Goal: Task Accomplishment & Management: Manage account settings

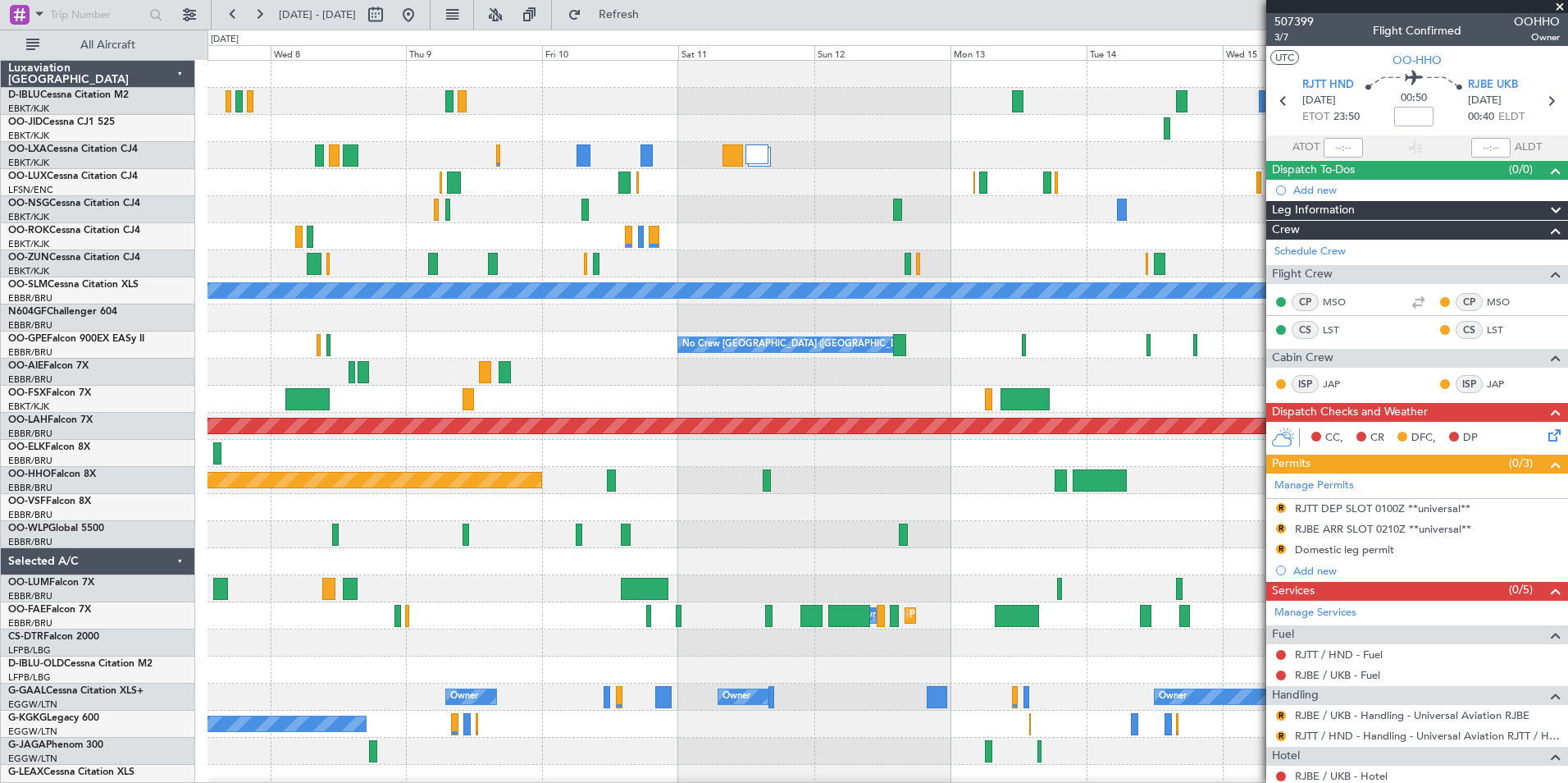
click at [198, 624] on div "Planned Maint Kortrijk-[GEOGRAPHIC_DATA] A/C Unavailable [GEOGRAPHIC_DATA] No C…" at bounding box center [784, 406] width 1568 height 753
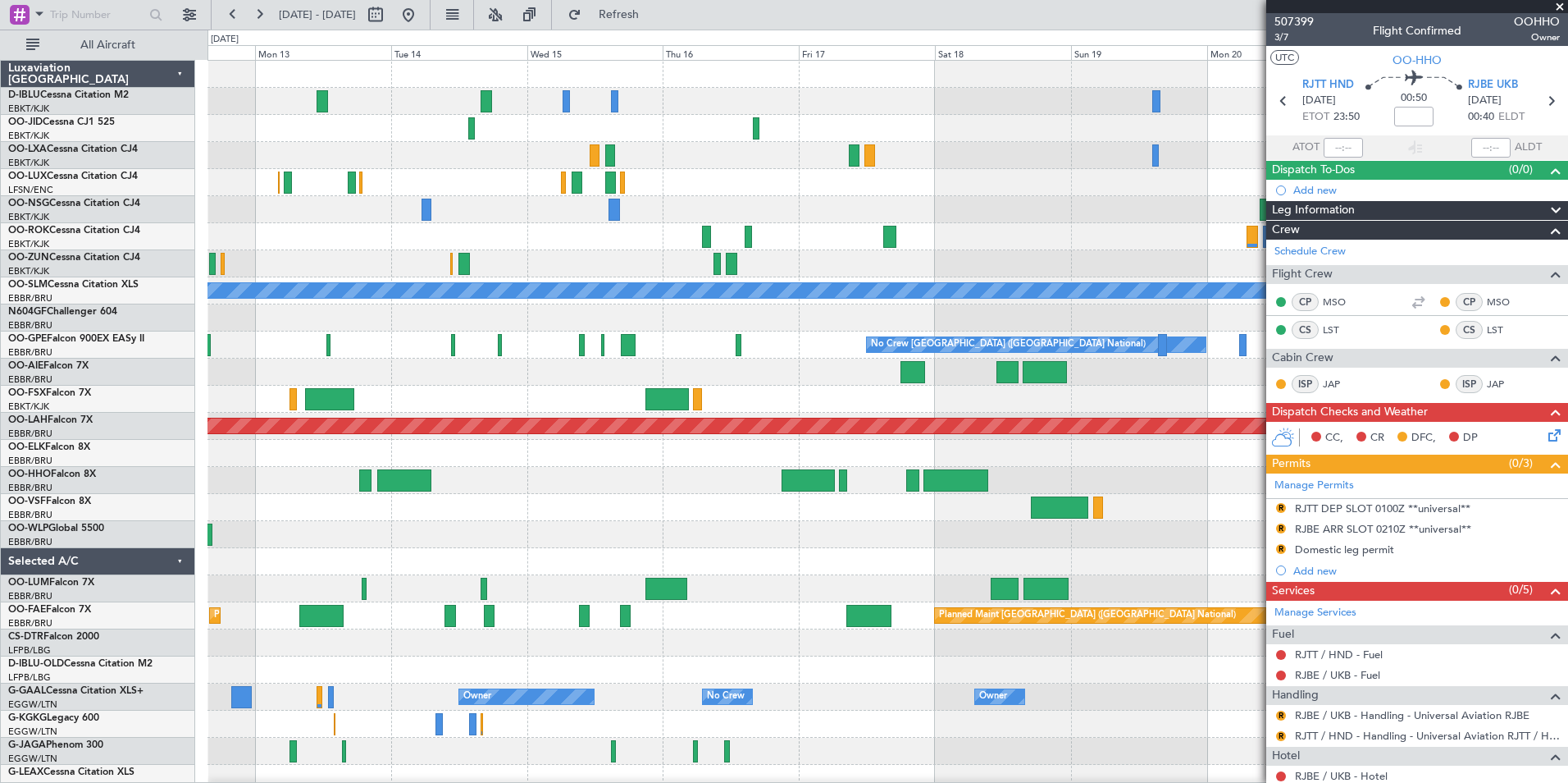
click at [106, 596] on div "No Crew No Crew A/C Unavailable [GEOGRAPHIC_DATA] No Crew [GEOGRAPHIC_DATA] (Br…" at bounding box center [784, 406] width 1568 height 753
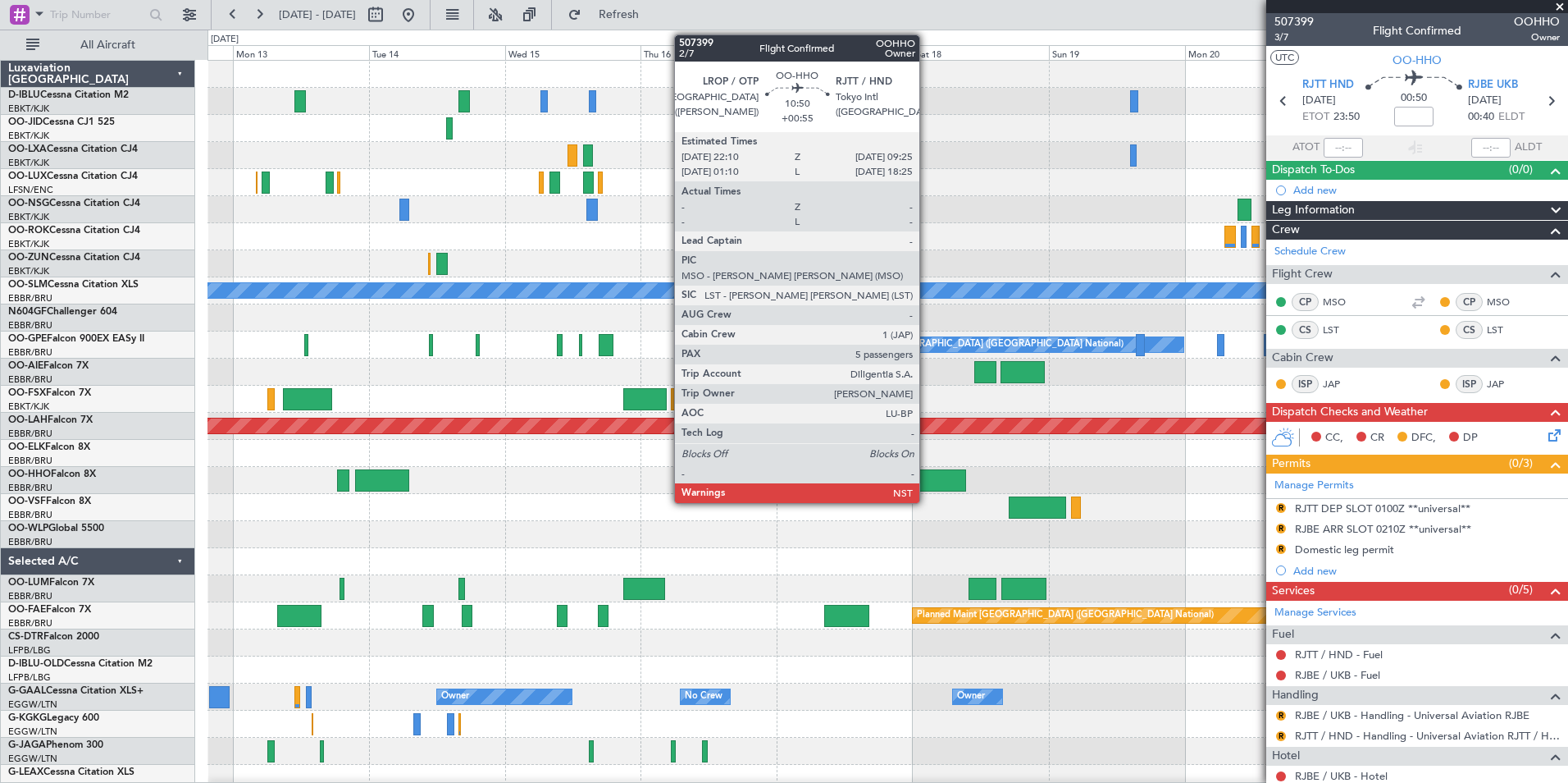
click at [927, 484] on div at bounding box center [933, 480] width 64 height 23
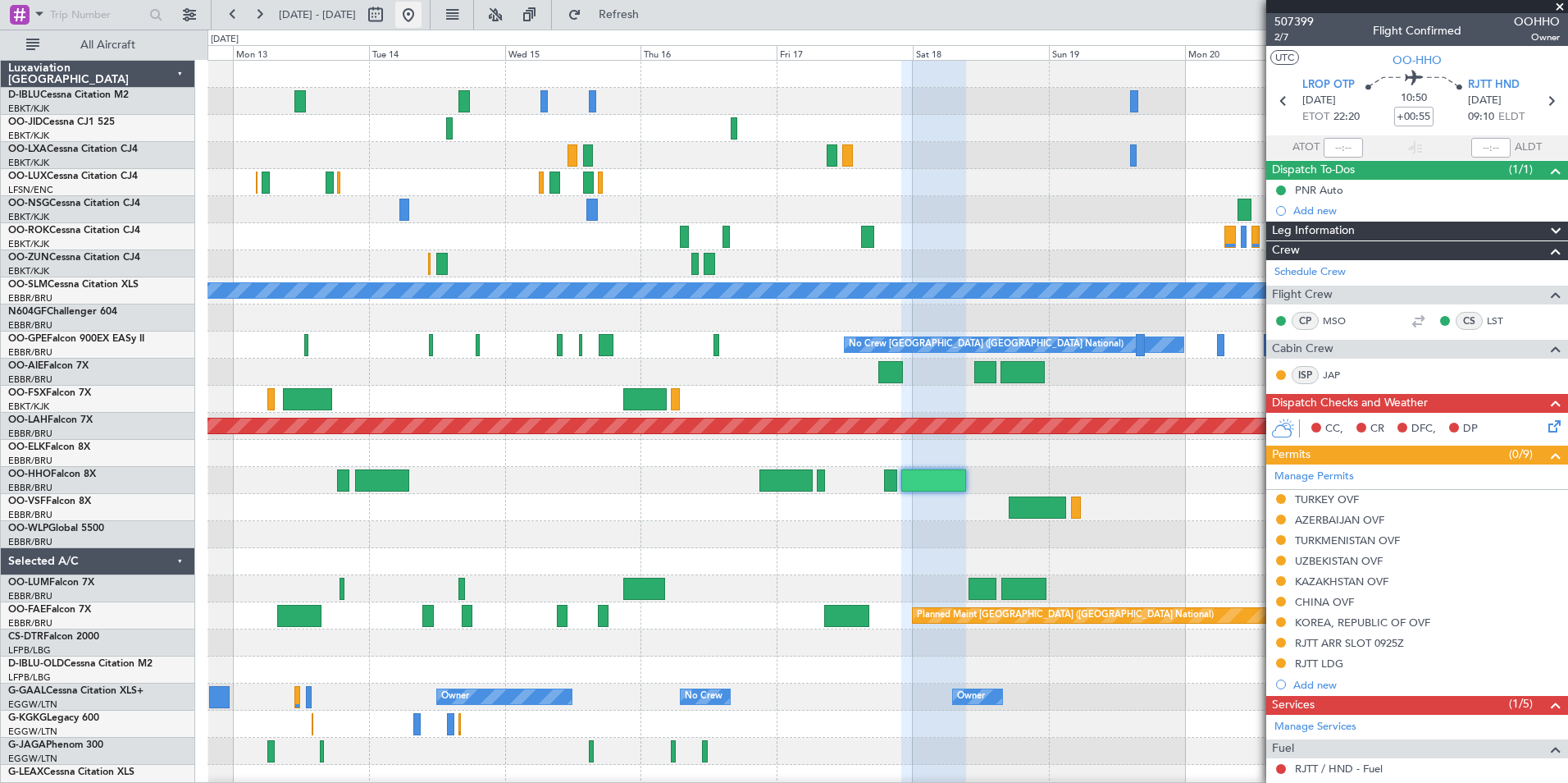
click at [422, 15] on div at bounding box center [392, 14] width 60 height 26
click at [422, 16] on button at bounding box center [408, 14] width 26 height 26
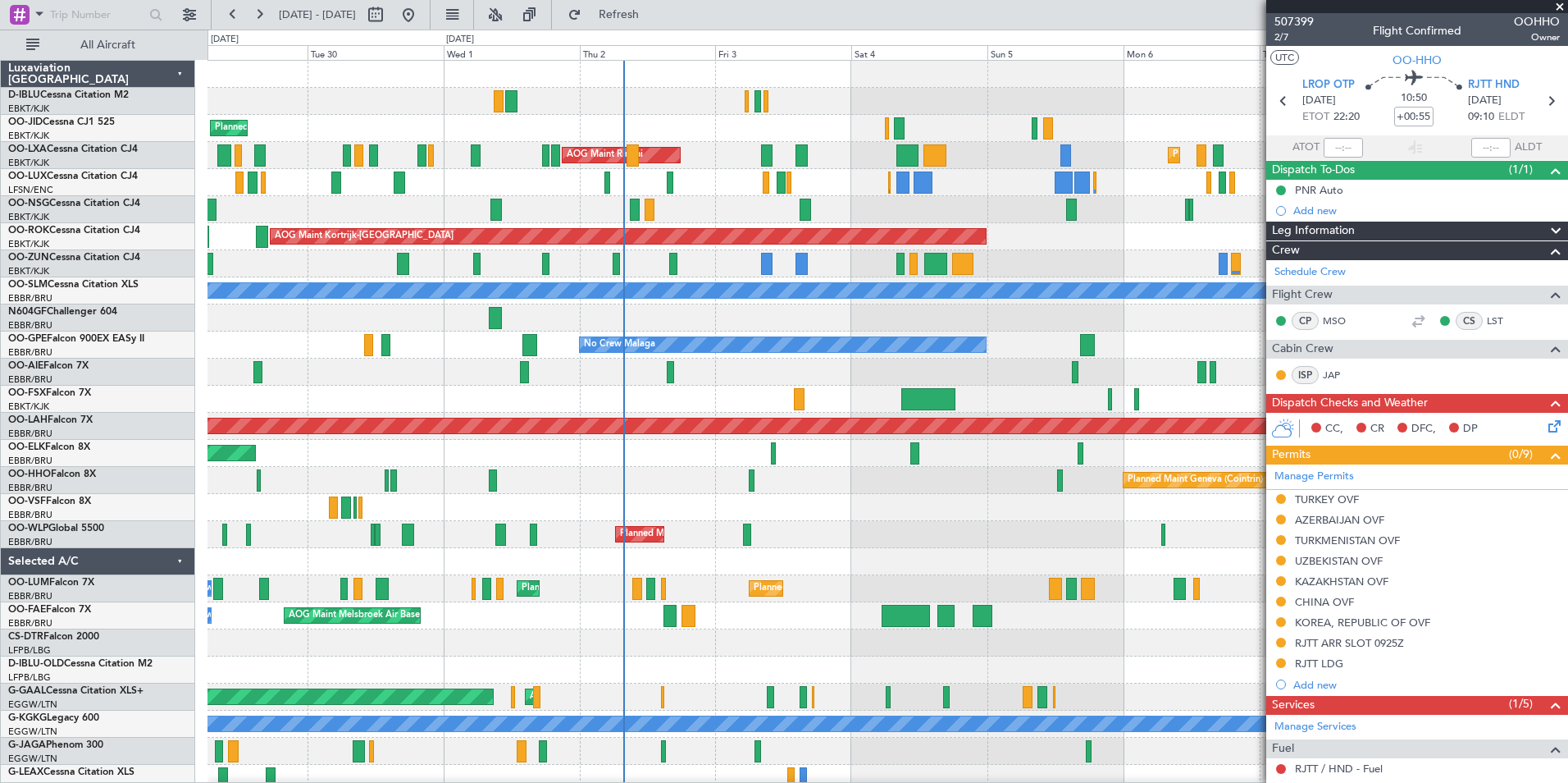
click at [721, 205] on div "A/C Unavailable [GEOGRAPHIC_DATA]-[GEOGRAPHIC_DATA] A/C Unavailable [GEOGRAPHIC…" at bounding box center [887, 575] width 1360 height 1029
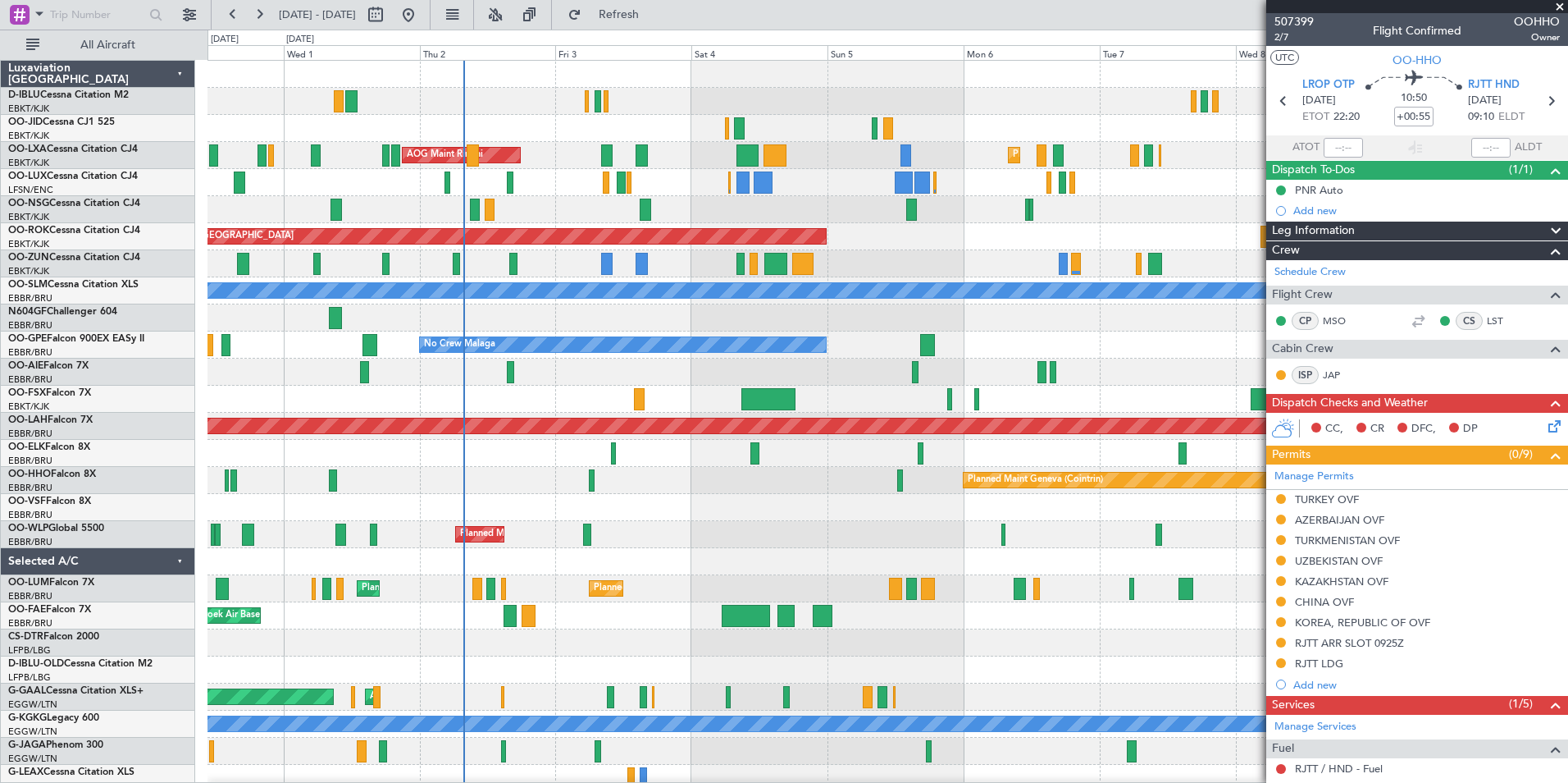
click at [912, 259] on div "Planned Maint Kortrijk-[GEOGRAPHIC_DATA] Planned Maint [GEOGRAPHIC_DATA]-[GEOGR…" at bounding box center [887, 575] width 1360 height 1029
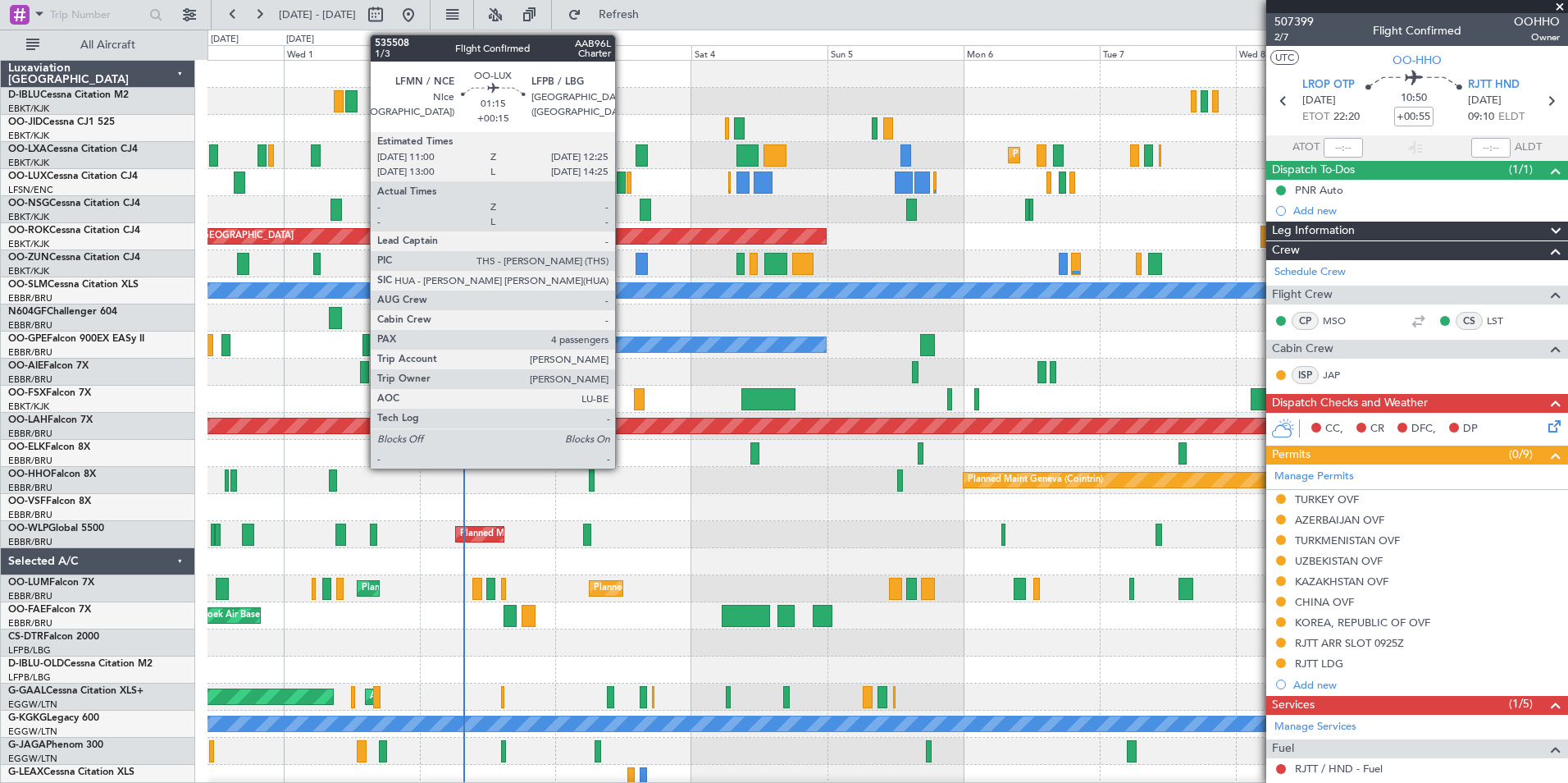
click at [622, 190] on div at bounding box center [620, 182] width 8 height 23
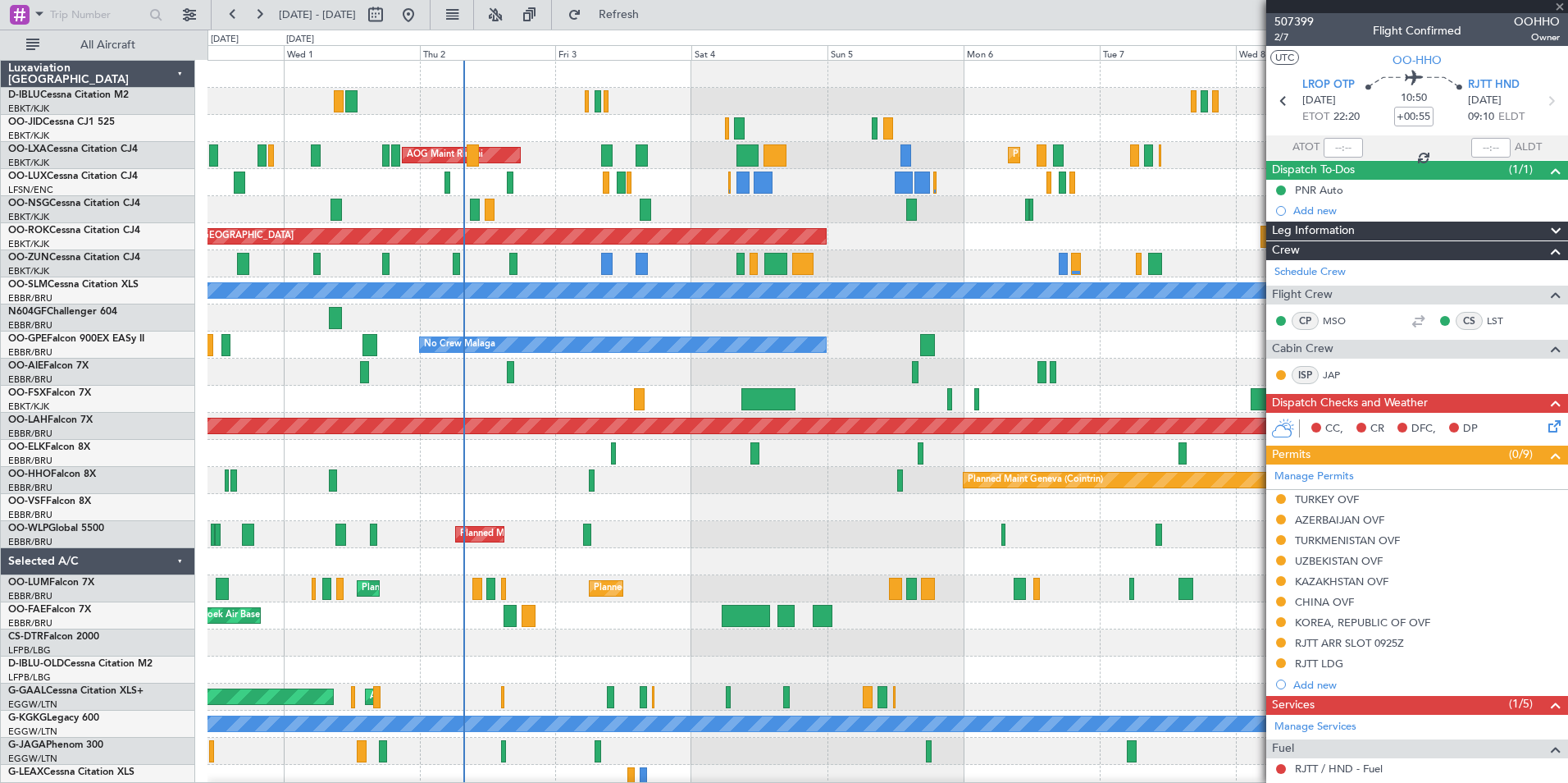
type input "+00:15"
type input "4"
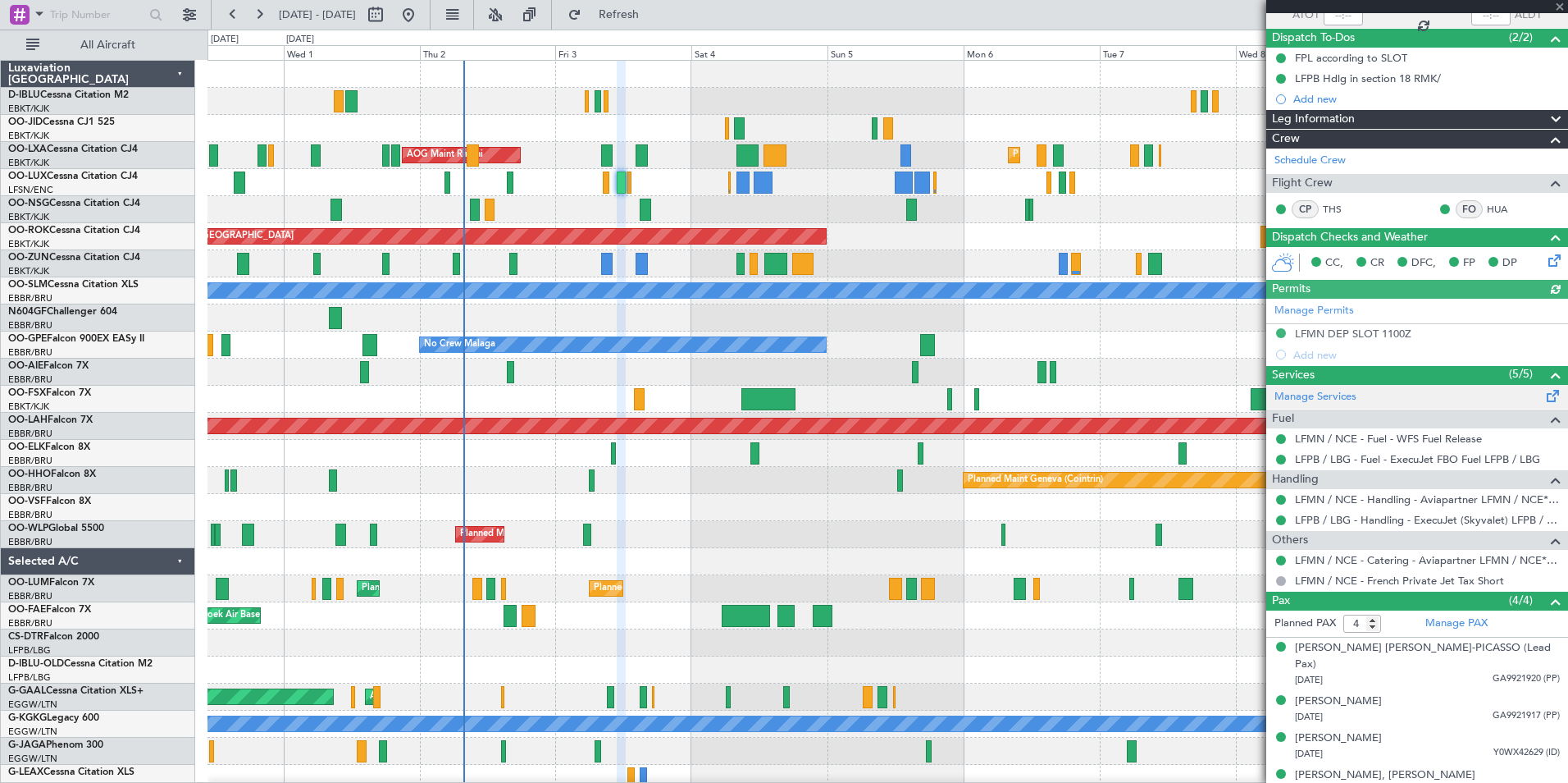
scroll to position [134, 0]
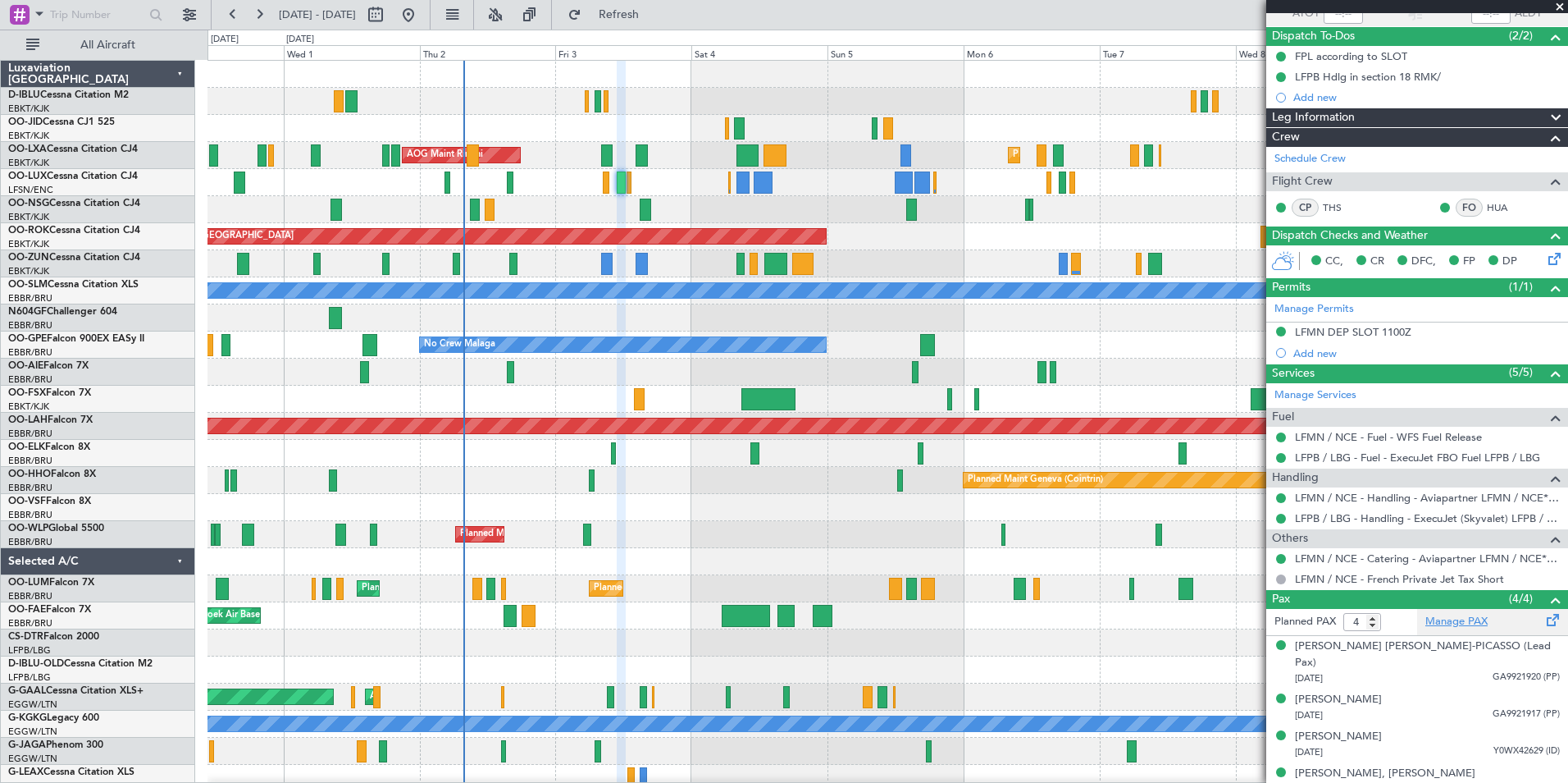
click at [1431, 626] on link "Manage PAX" at bounding box center [1456, 622] width 62 height 16
click at [1329, 400] on link "Manage Services" at bounding box center [1316, 395] width 82 height 16
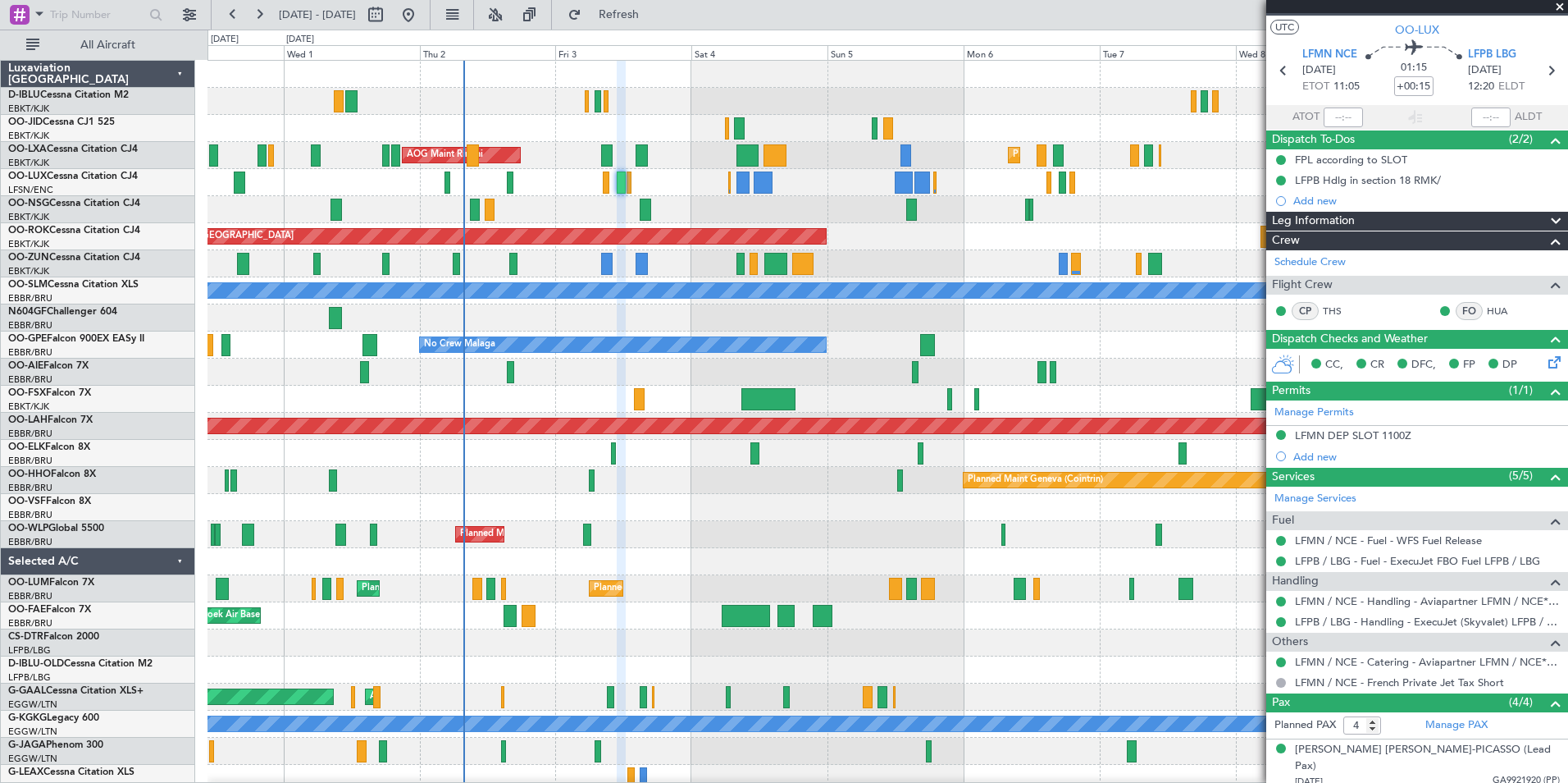
scroll to position [0, 0]
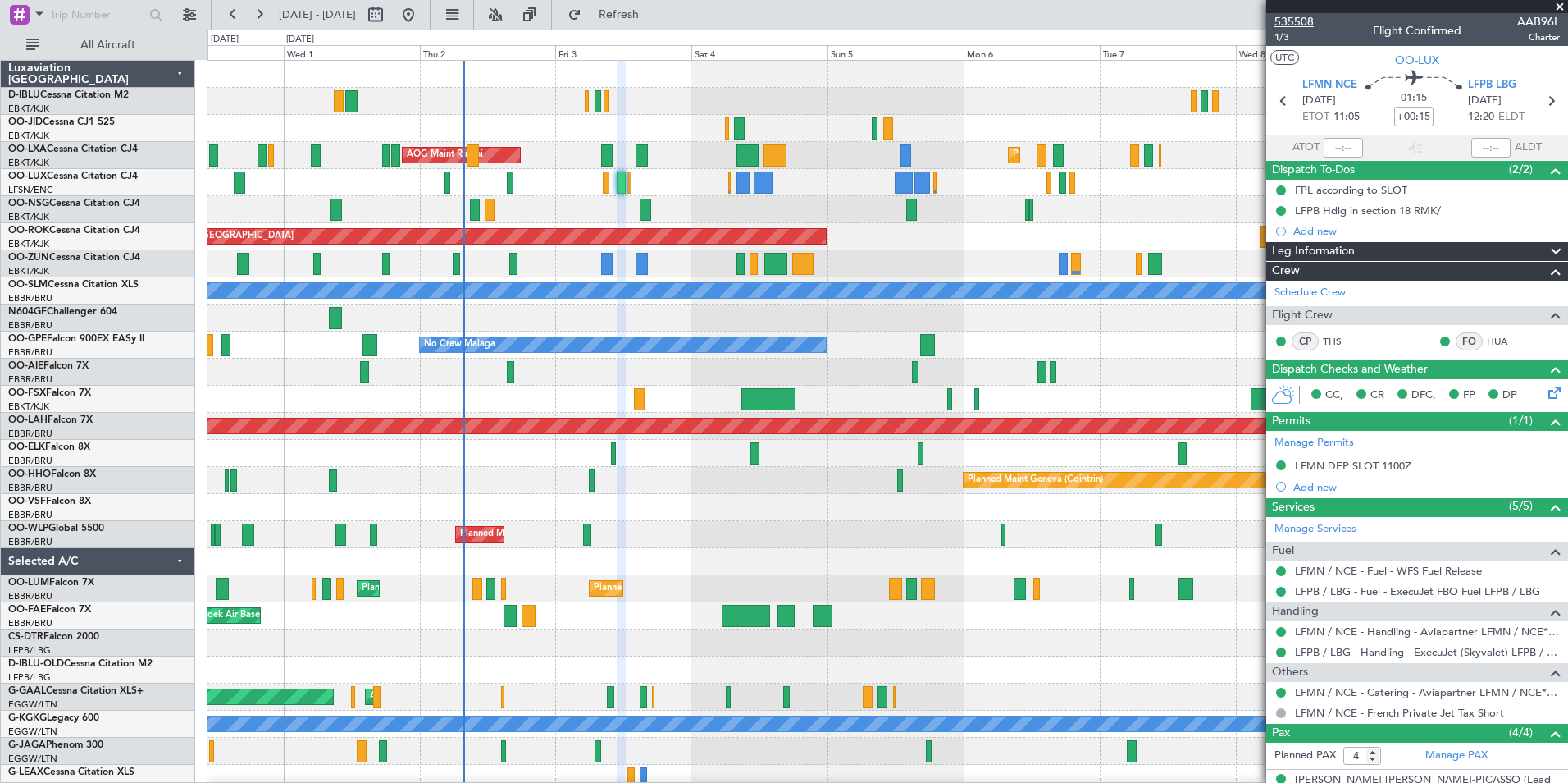
click at [1289, 21] on span "535508" at bounding box center [1295, 22] width 40 height 17
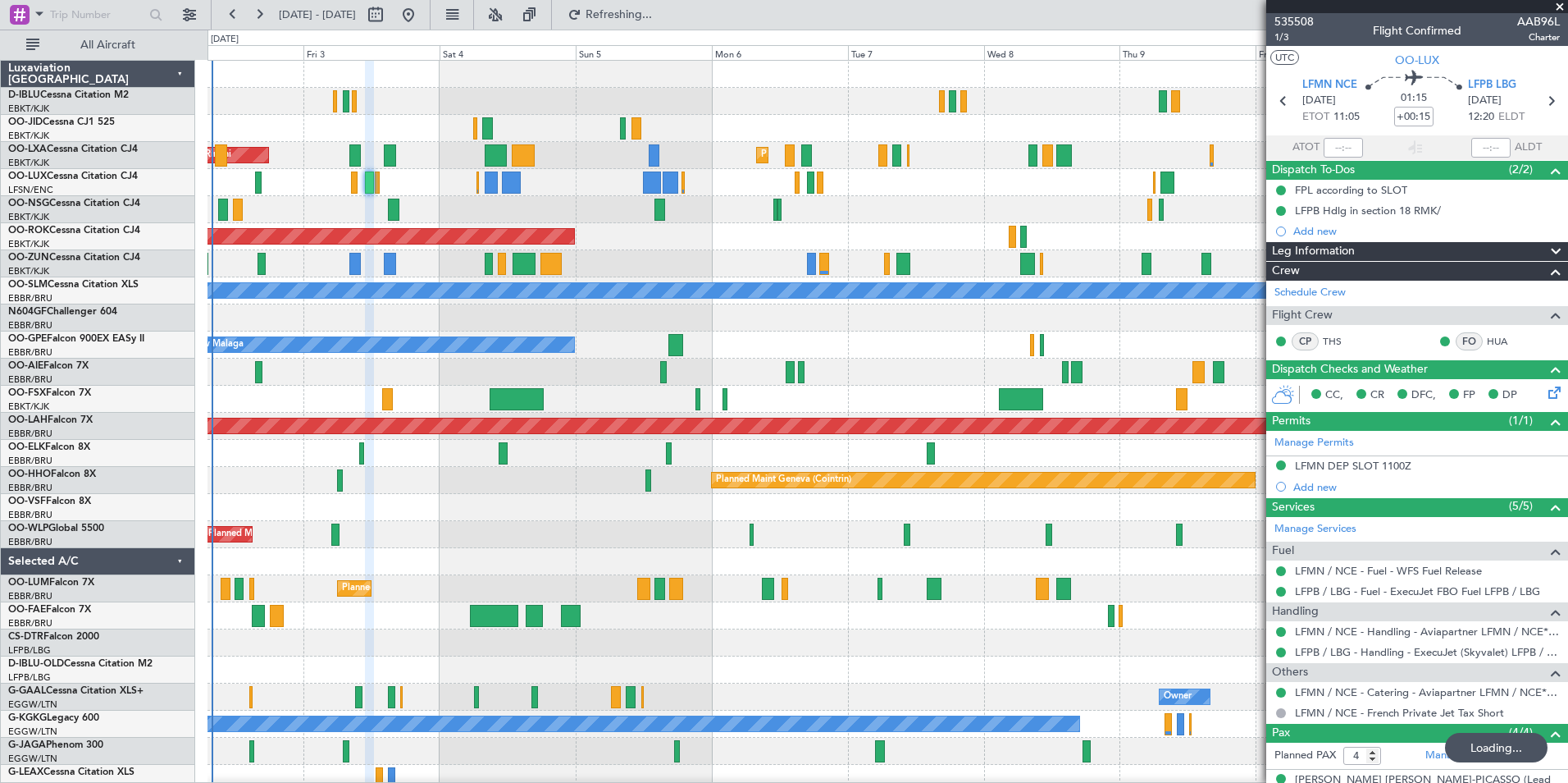
click at [454, 343] on div "Planned Maint Kortrijk-[GEOGRAPHIC_DATA] AOG Maint [GEOGRAPHIC_DATA] AOG Maint …" at bounding box center [887, 575] width 1360 height 1029
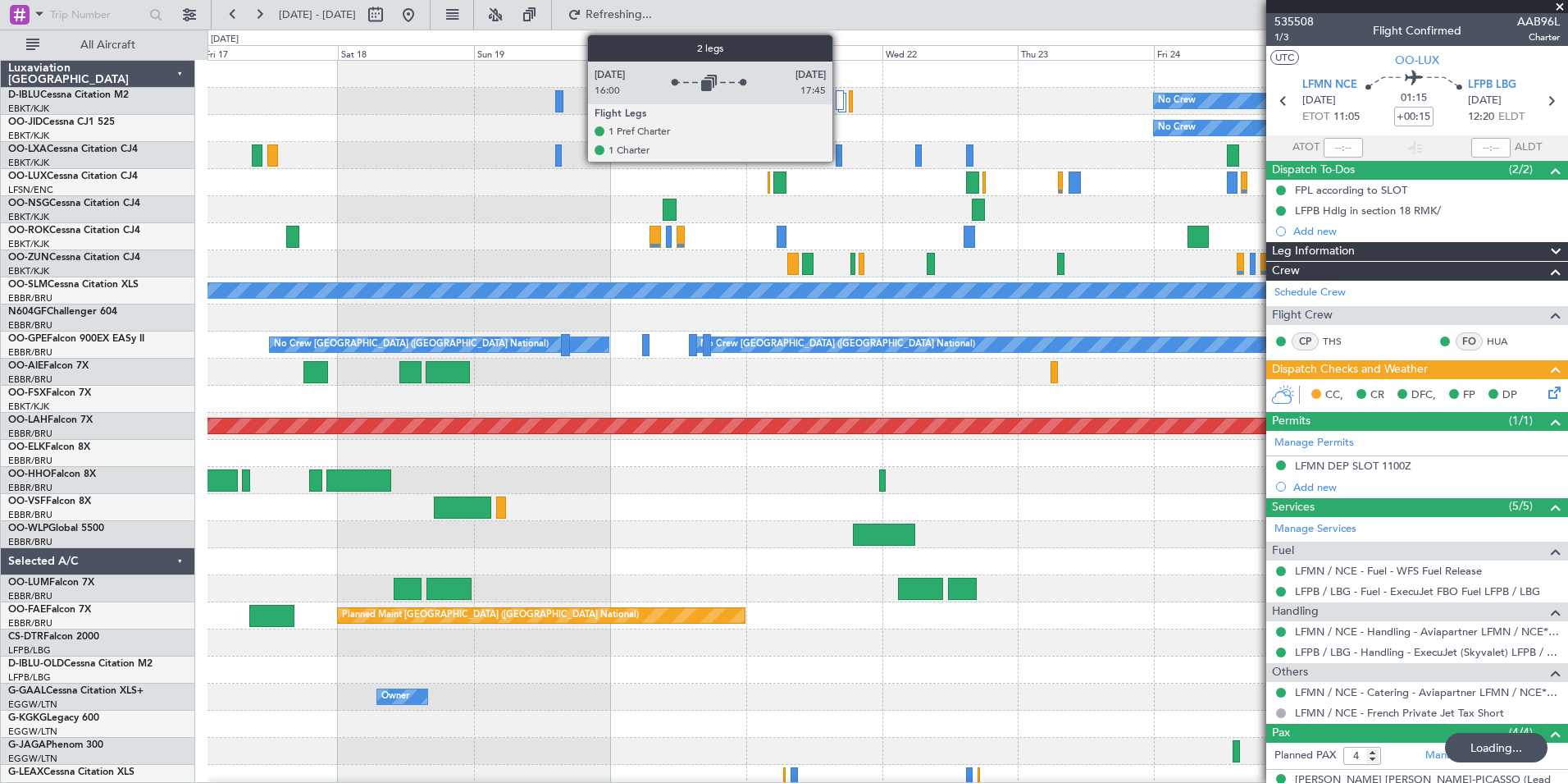
click at [840, 101] on div at bounding box center [839, 100] width 8 height 20
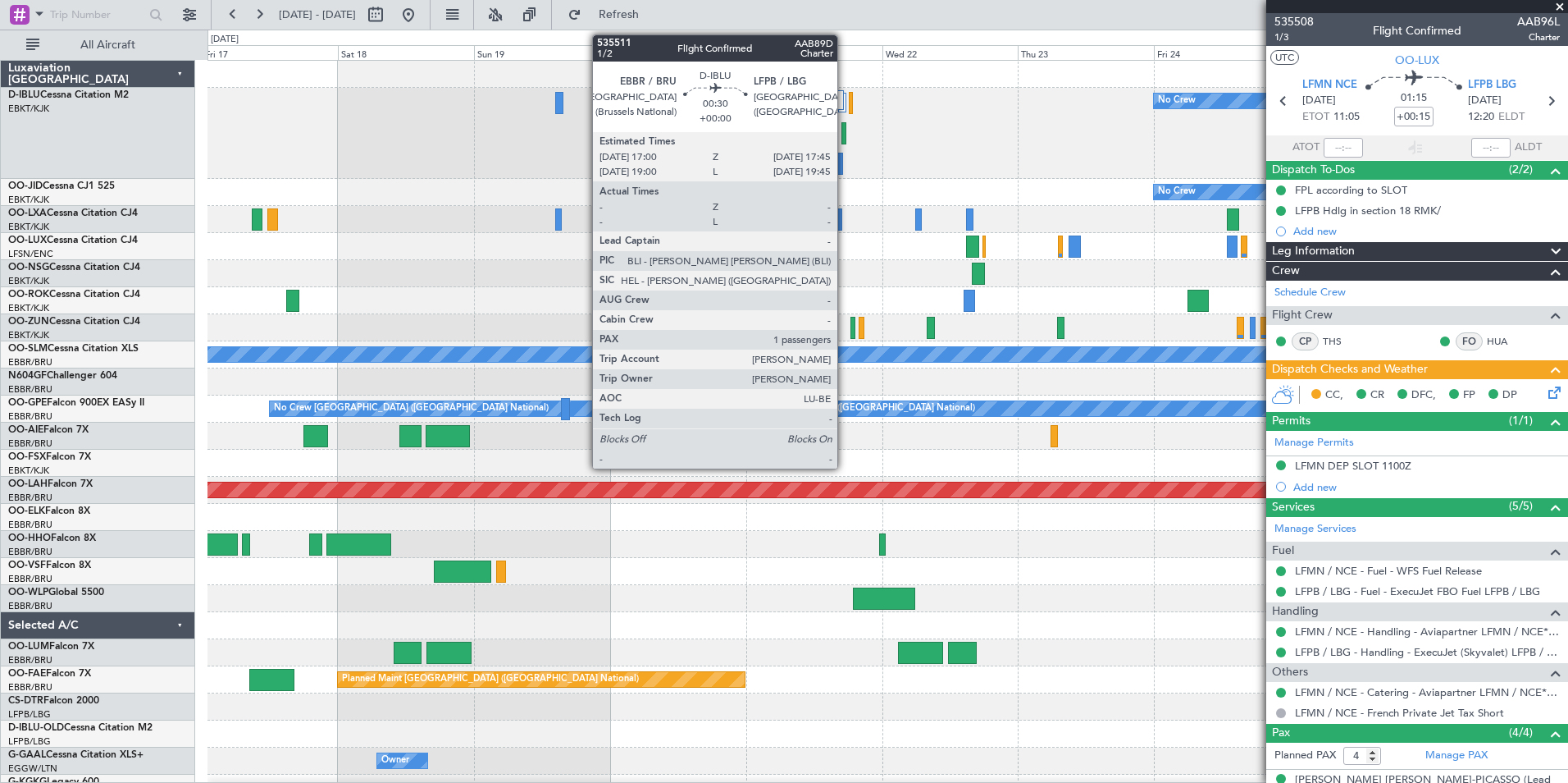
click at [845, 137] on div at bounding box center [843, 134] width 5 height 23
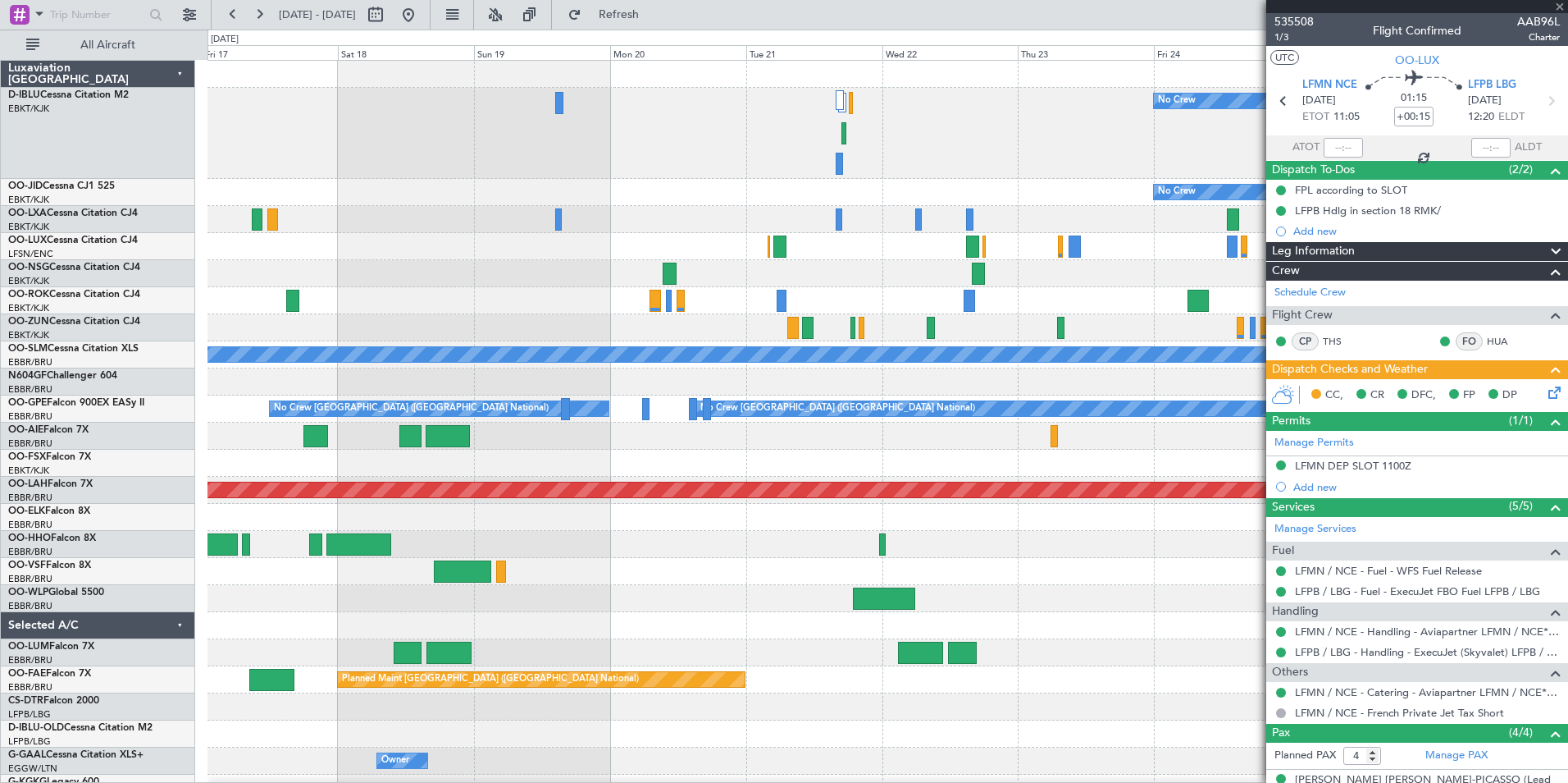
type input "1"
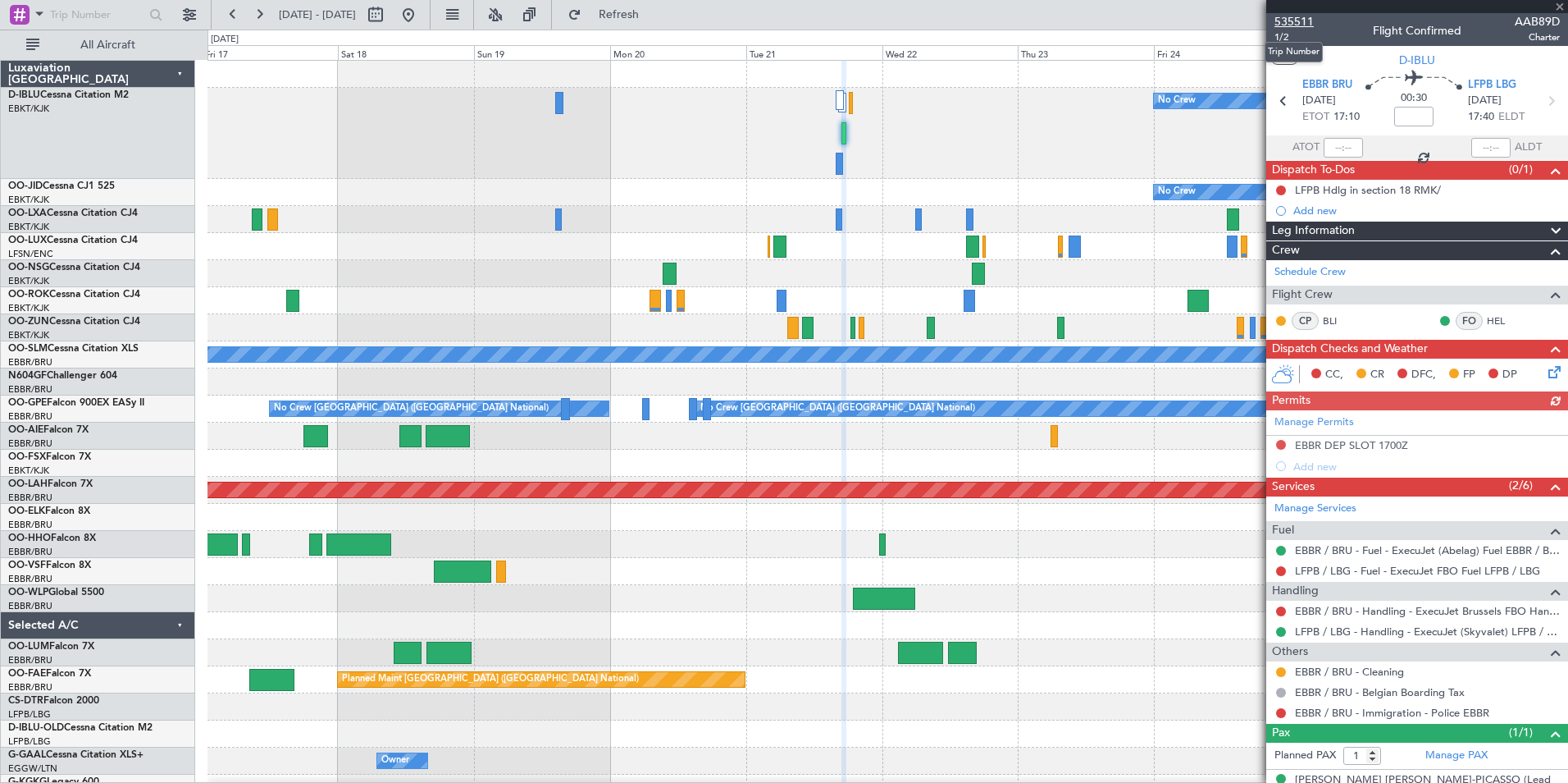
click at [1295, 16] on span "535511" at bounding box center [1295, 22] width 40 height 17
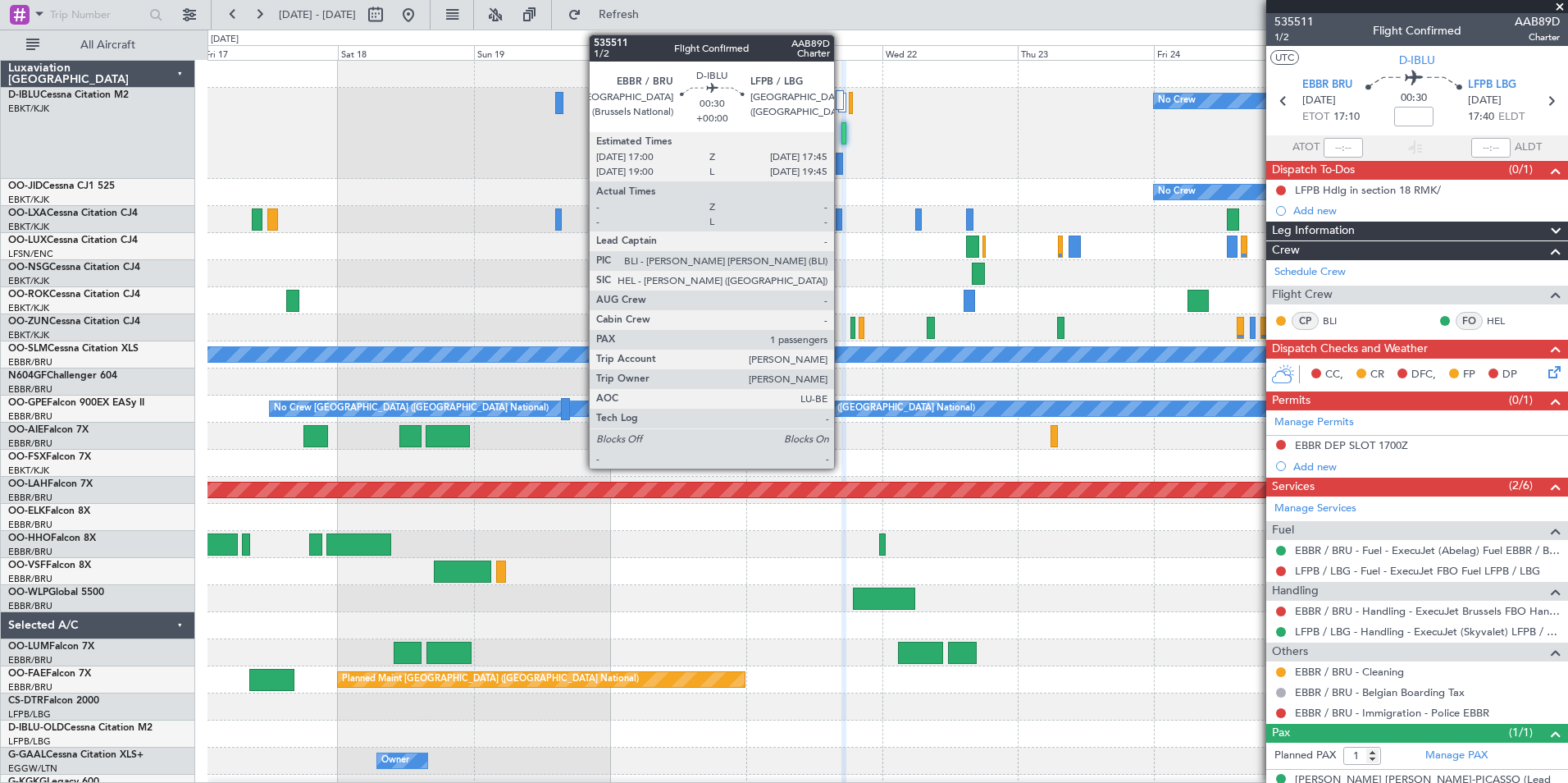
click at [841, 131] on div at bounding box center [843, 134] width 5 height 23
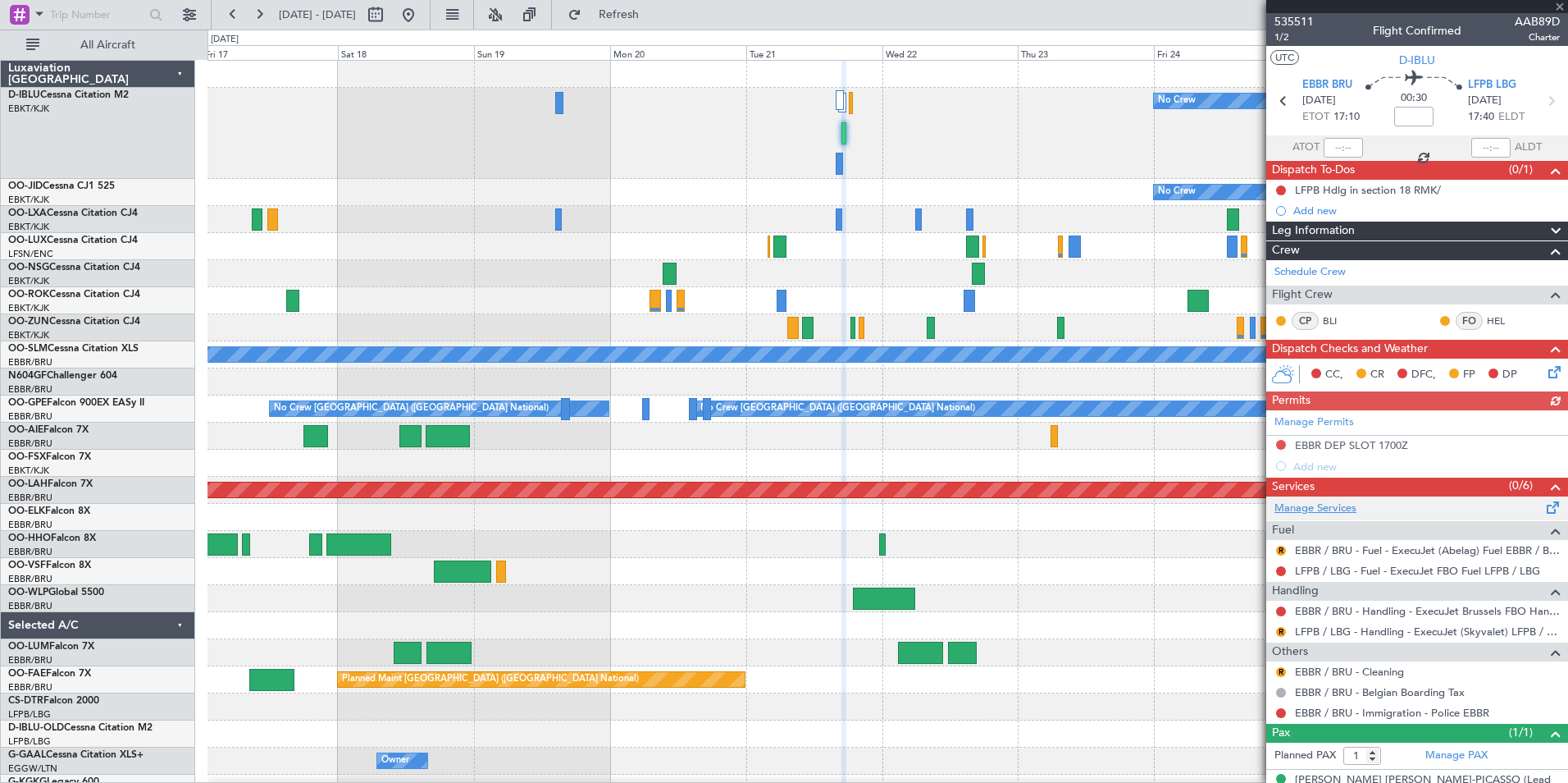
click at [1347, 501] on link "Manage Services" at bounding box center [1316, 509] width 82 height 16
click at [1297, 23] on span "535511" at bounding box center [1295, 22] width 40 height 17
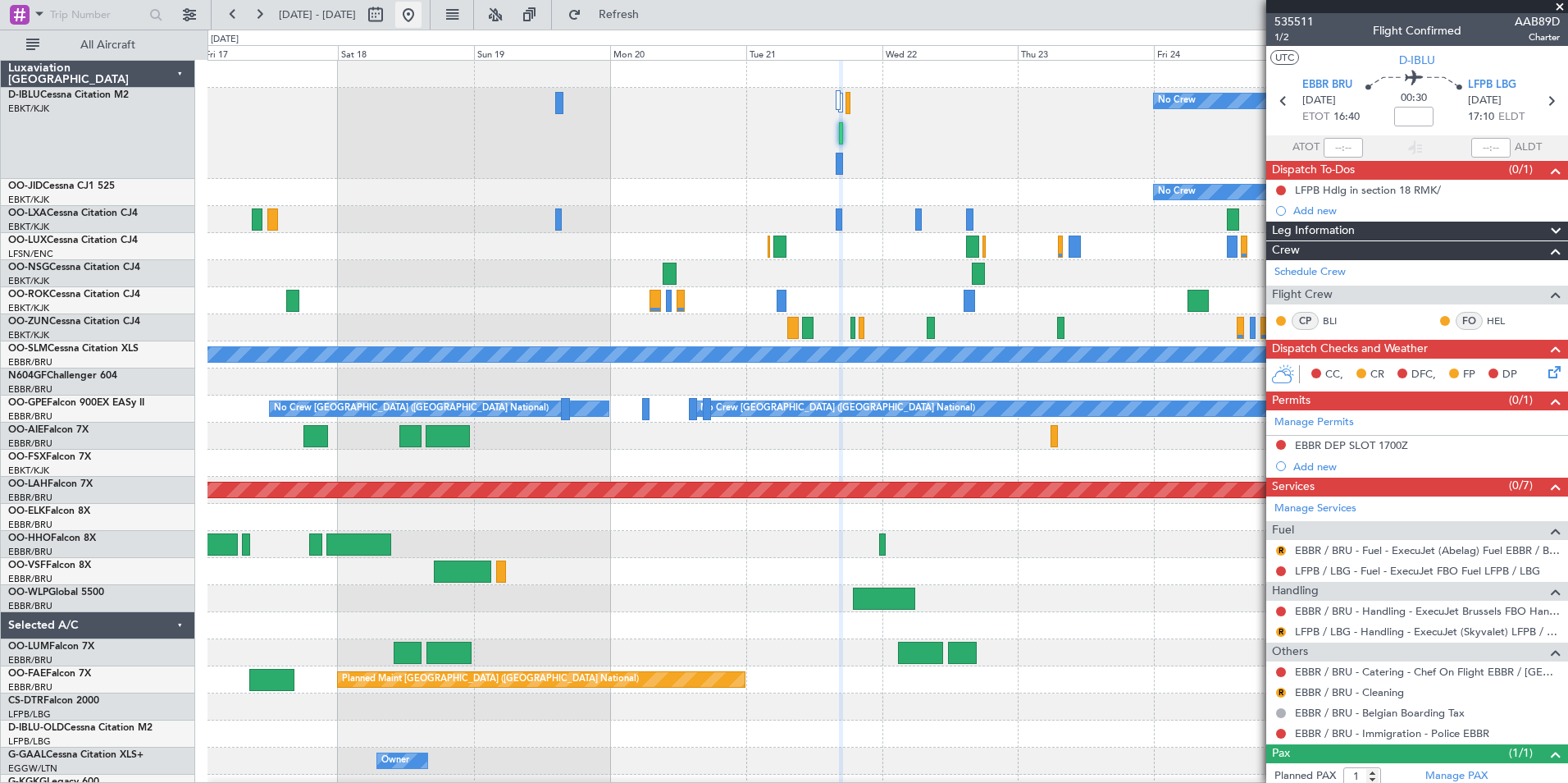
click at [422, 12] on button at bounding box center [408, 14] width 26 height 26
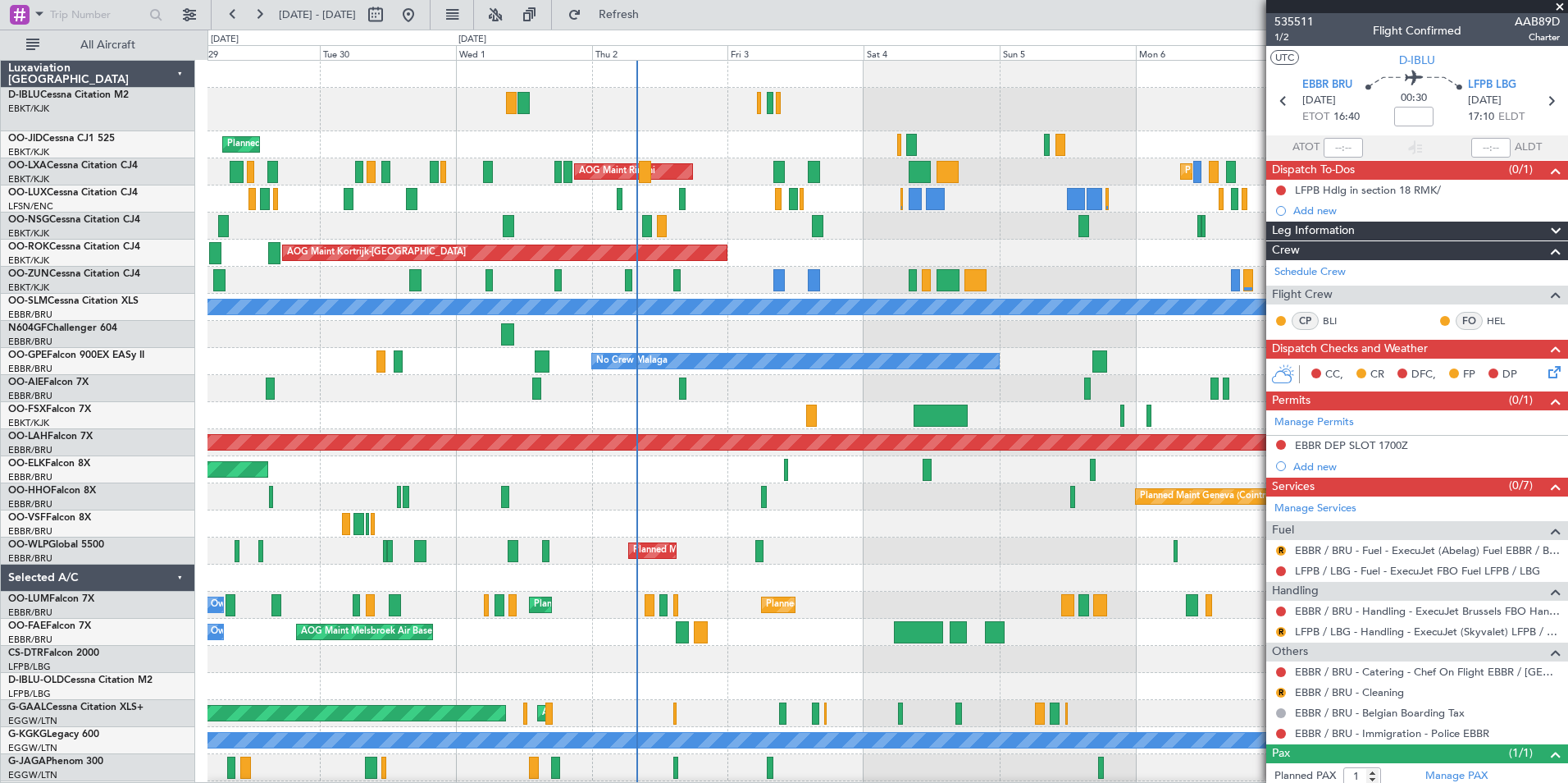
click at [879, 539] on div "A/C Unavailable [GEOGRAPHIC_DATA]-[GEOGRAPHIC_DATA] A/C Unavailable [GEOGRAPHIC…" at bounding box center [887, 583] width 1360 height 1046
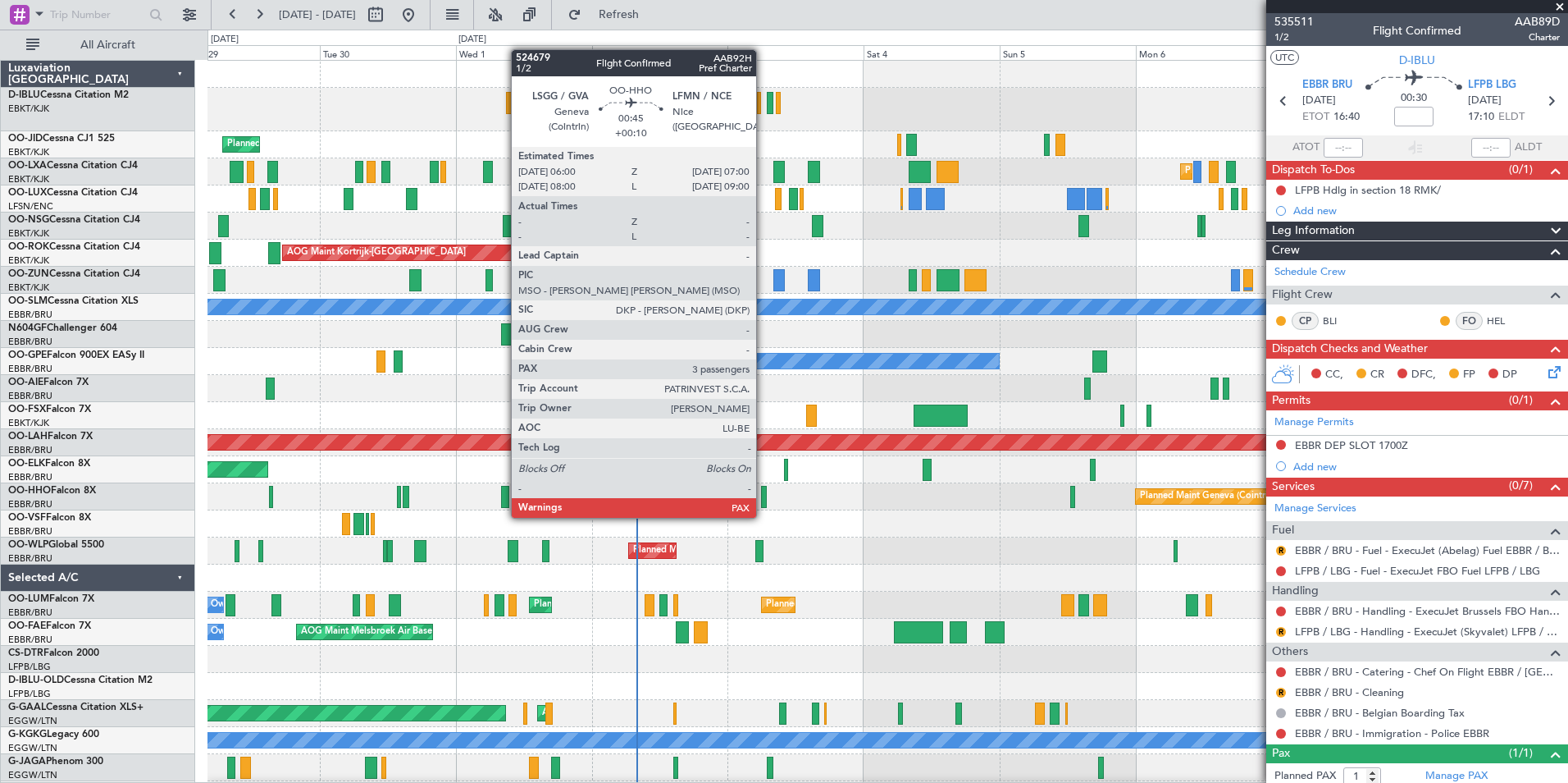
click at [764, 502] on div at bounding box center [764, 497] width 5 height 23
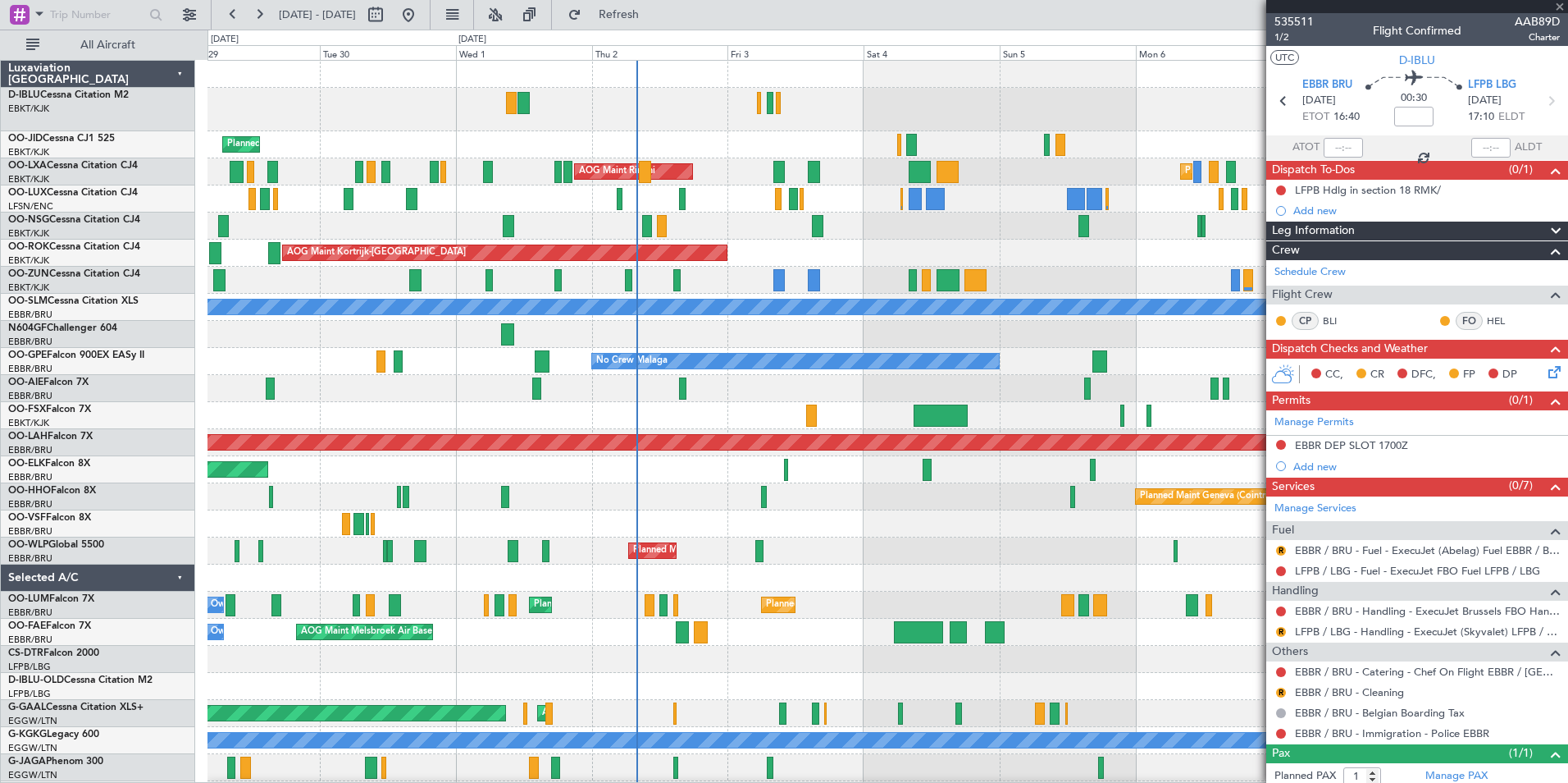
type input "+00:10"
type input "3"
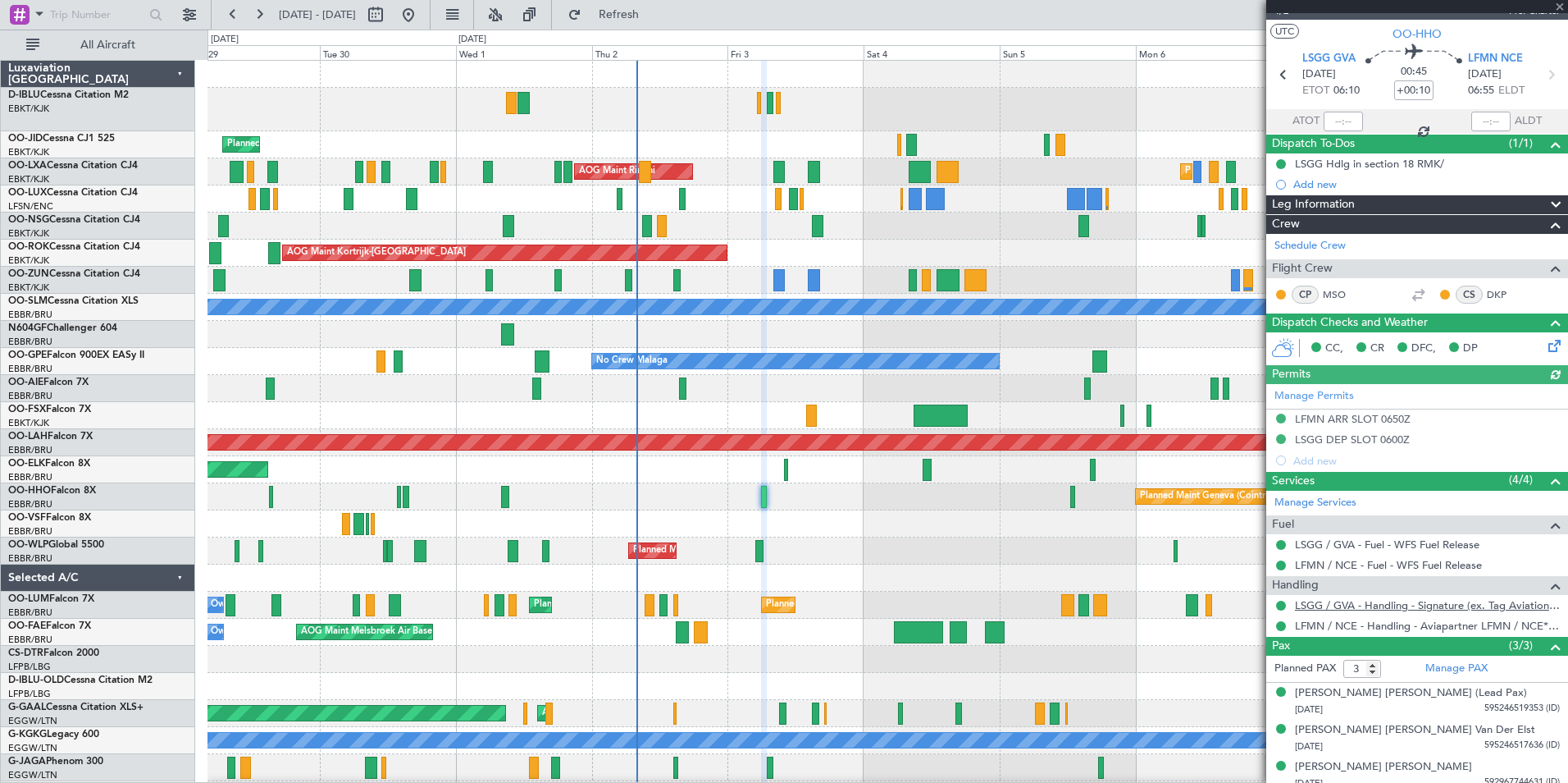
scroll to position [36, 0]
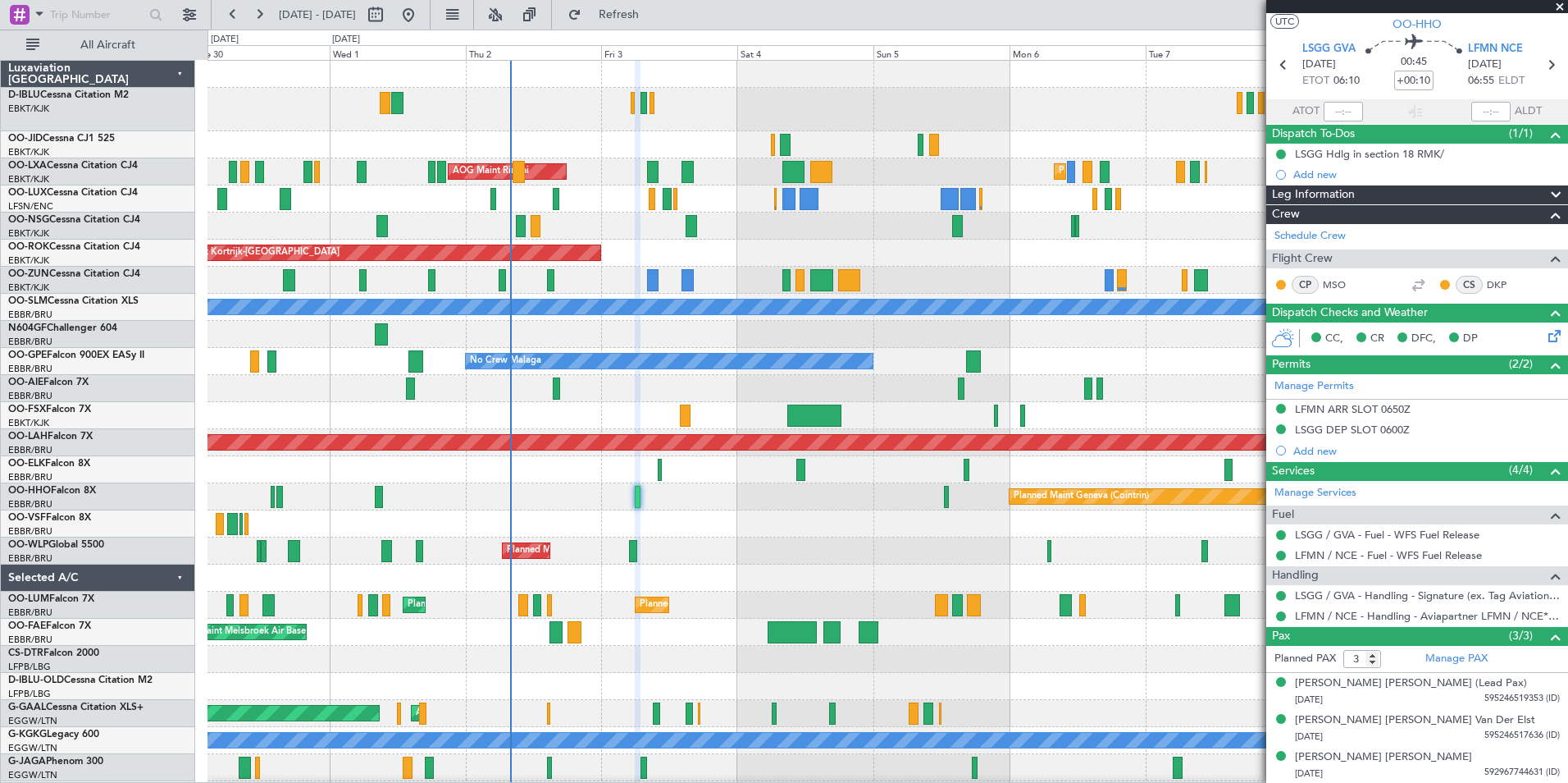
click at [860, 252] on div "A/C Unavailable [GEOGRAPHIC_DATA]-[GEOGRAPHIC_DATA] Planned Maint [GEOGRAPHIC_D…" at bounding box center [887, 583] width 1360 height 1046
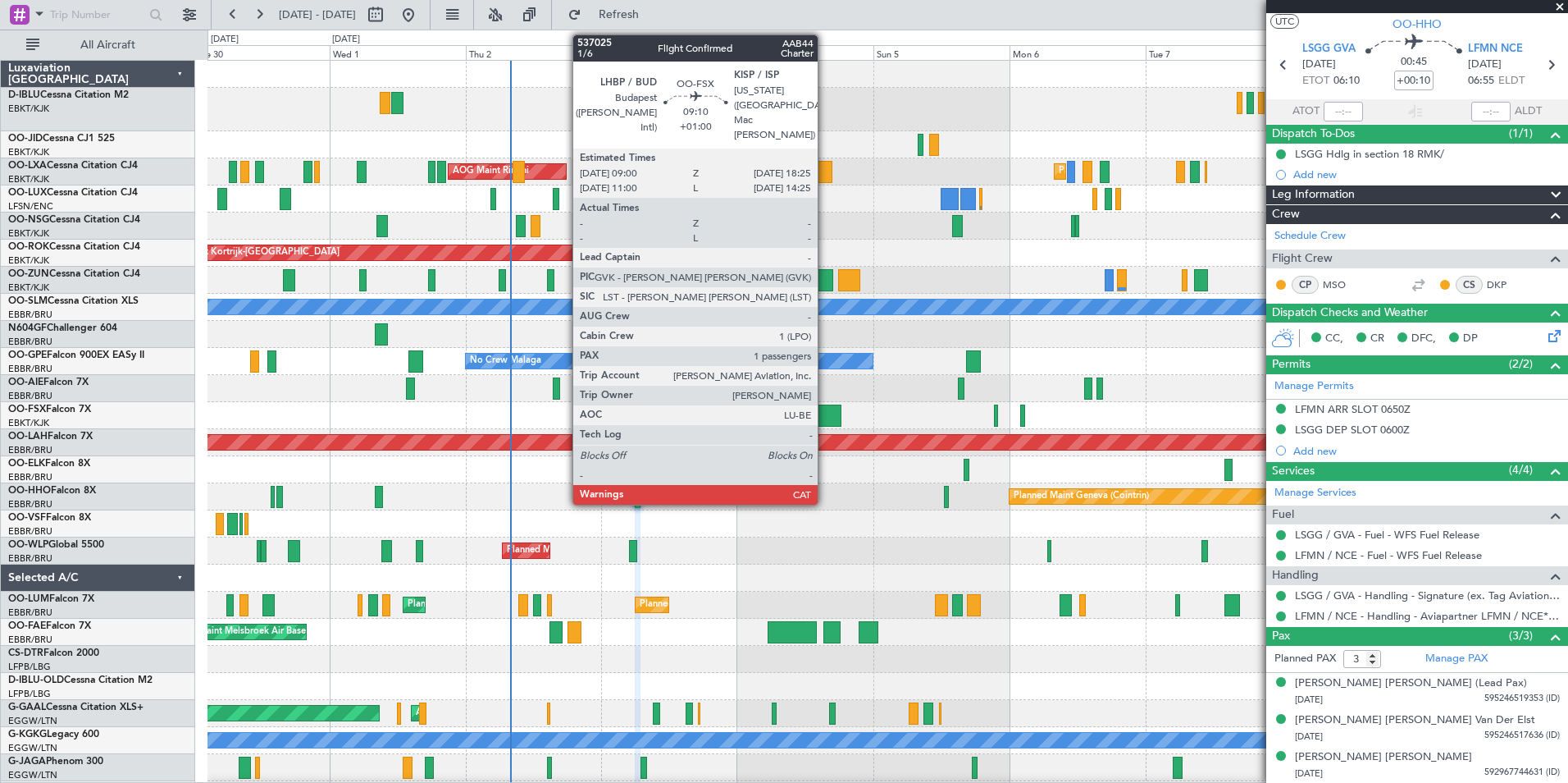
click at [825, 405] on div at bounding box center [814, 415] width 54 height 23
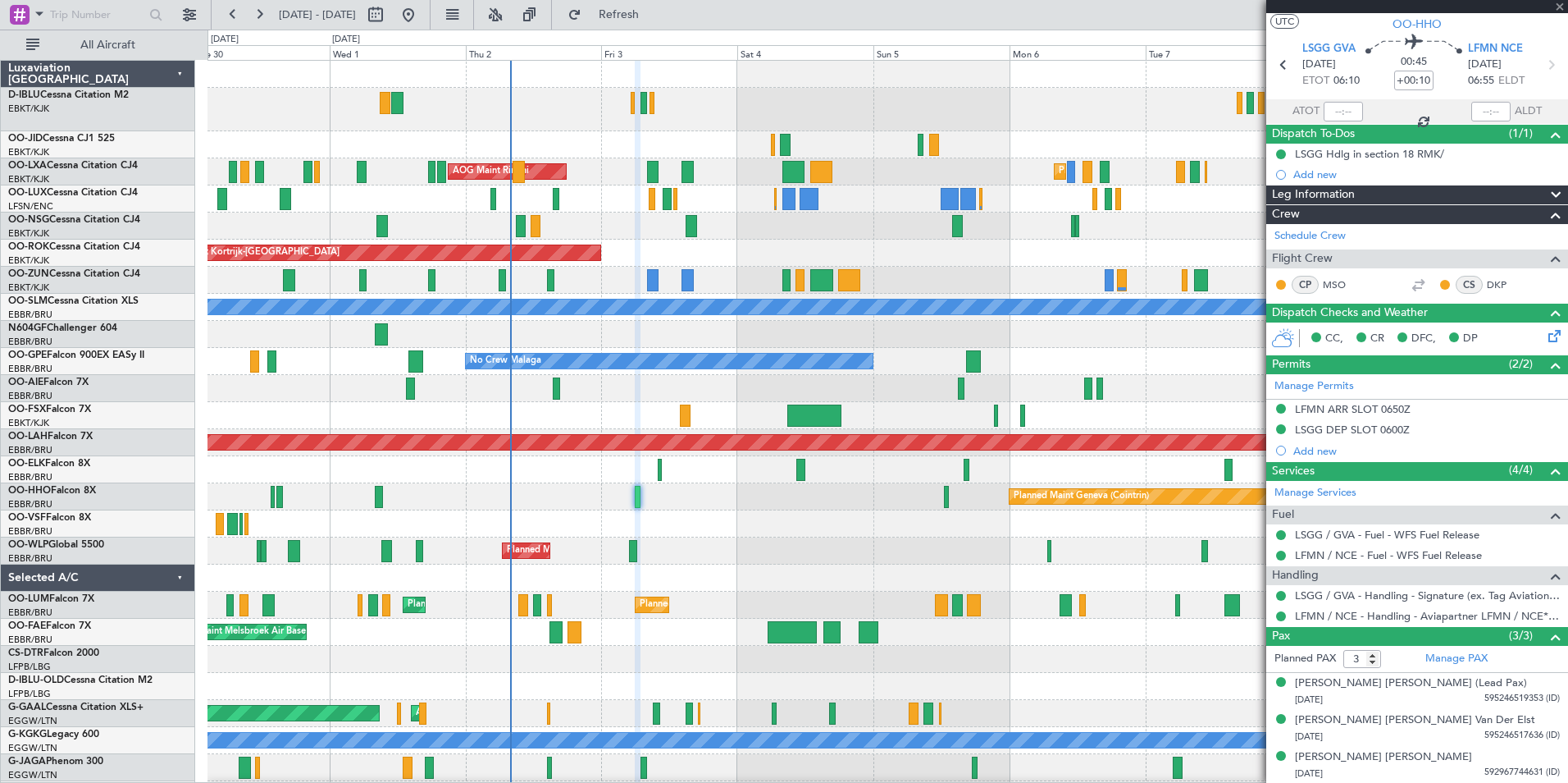
type input "+01:00"
type input "1"
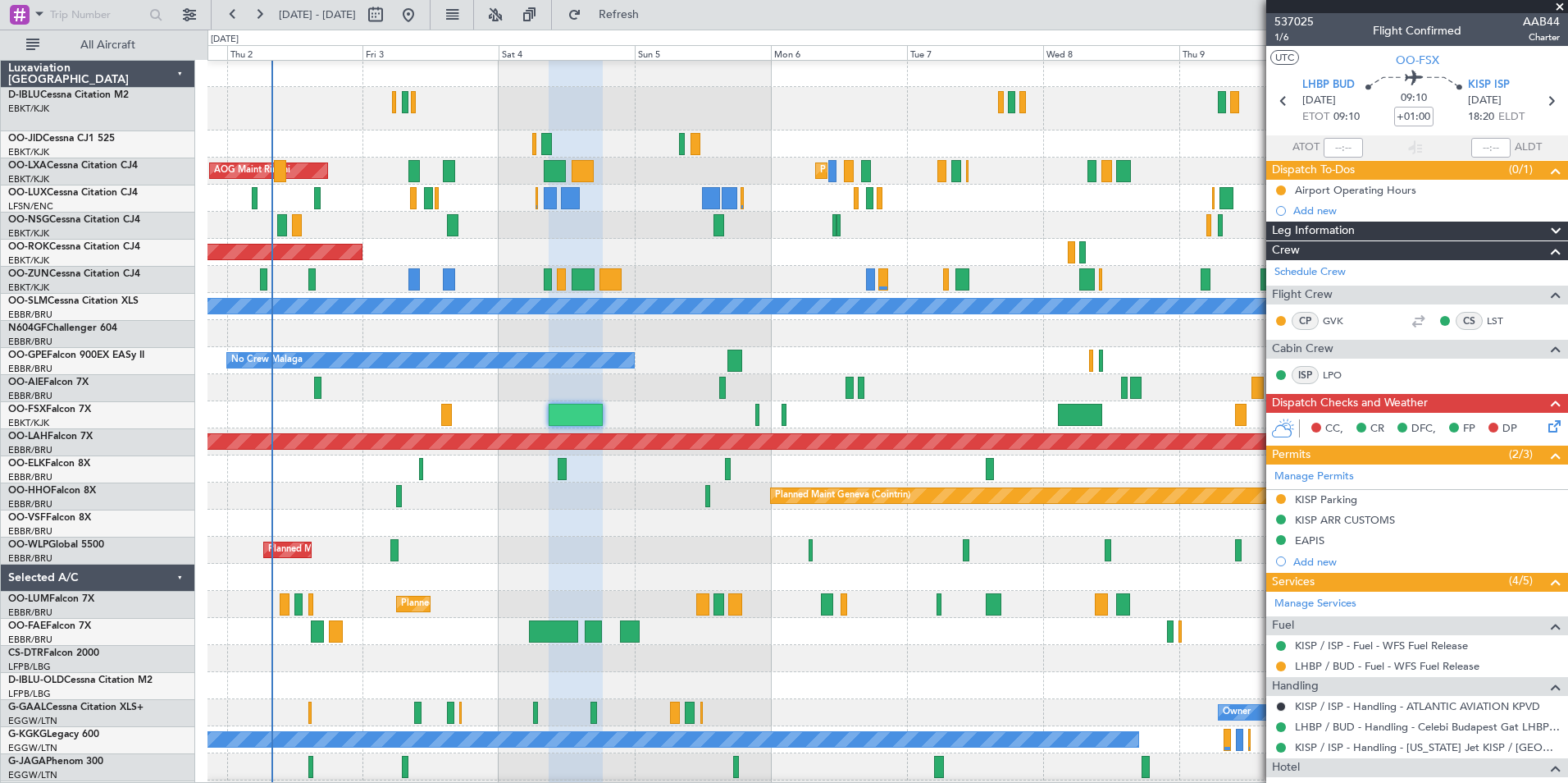
scroll to position [1, 0]
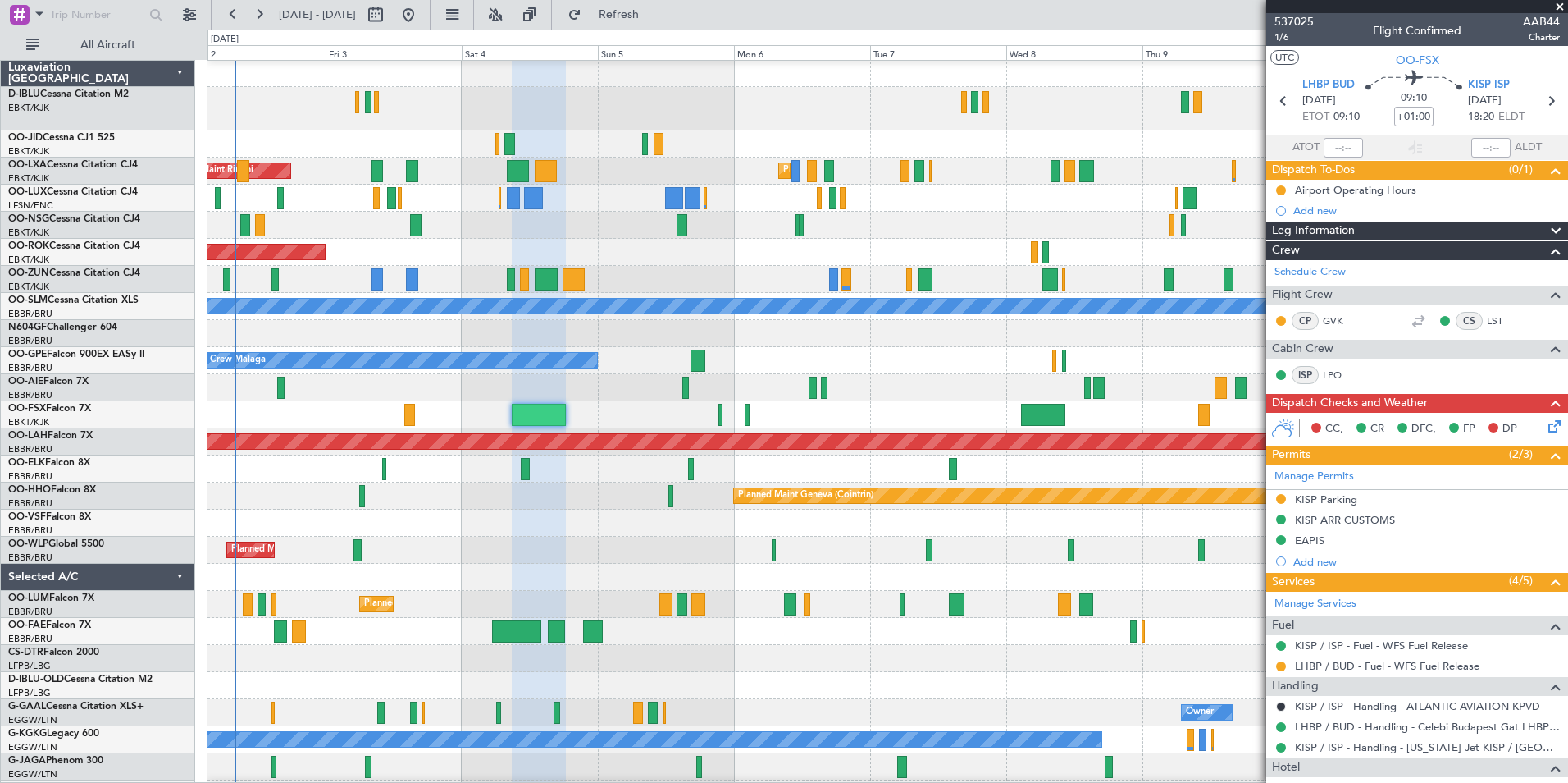
click at [858, 548] on div "Planned Maint Milan (Linate)" at bounding box center [887, 550] width 1360 height 27
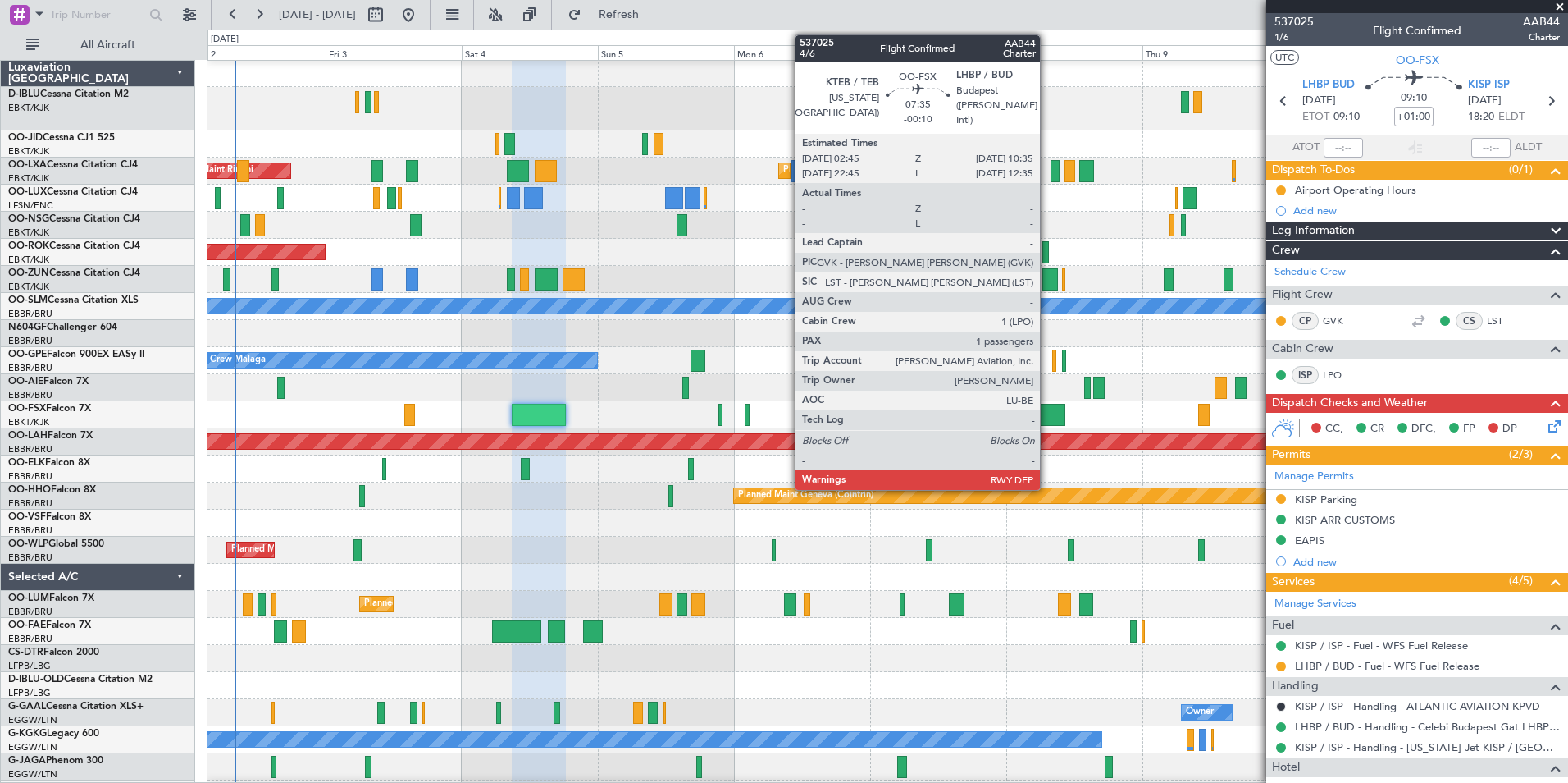
click at [1048, 404] on div at bounding box center [1044, 415] width 45 height 23
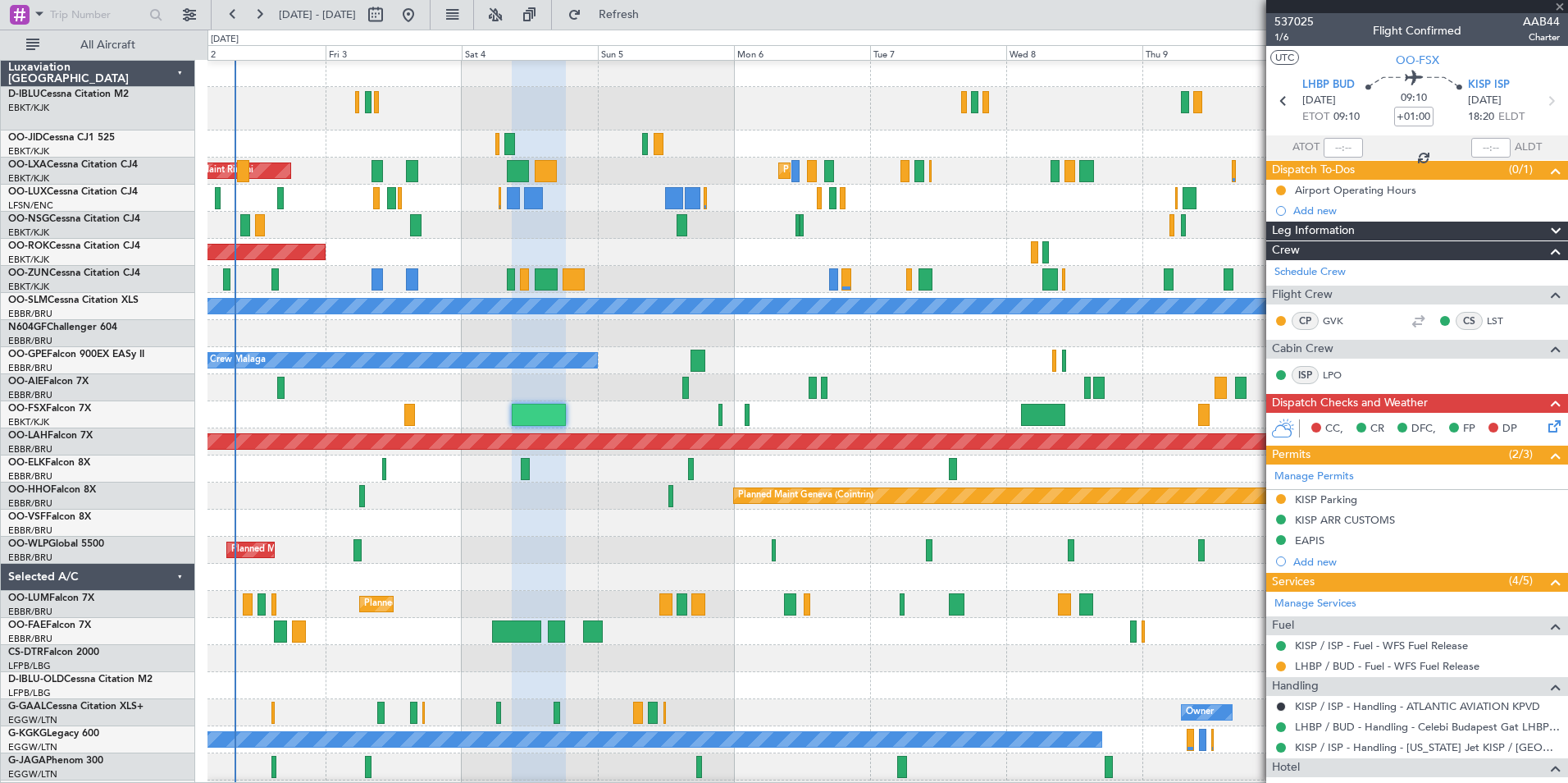
type input "-00:10"
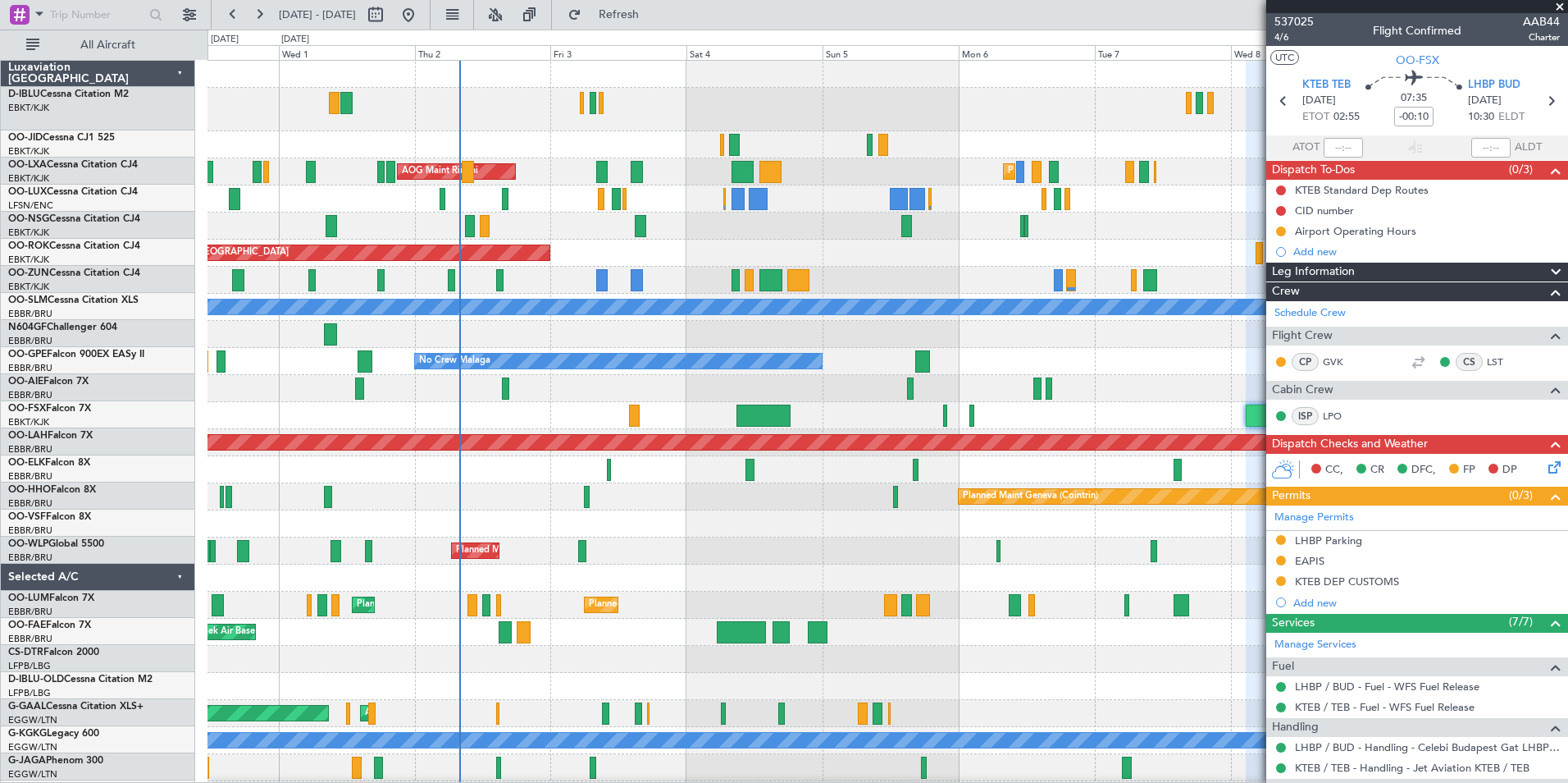
scroll to position [0, 0]
click at [673, 259] on div "Planned Maint Kortrijk-[GEOGRAPHIC_DATA] AOG Maint [GEOGRAPHIC_DATA] Planned Ma…" at bounding box center [887, 583] width 1360 height 1046
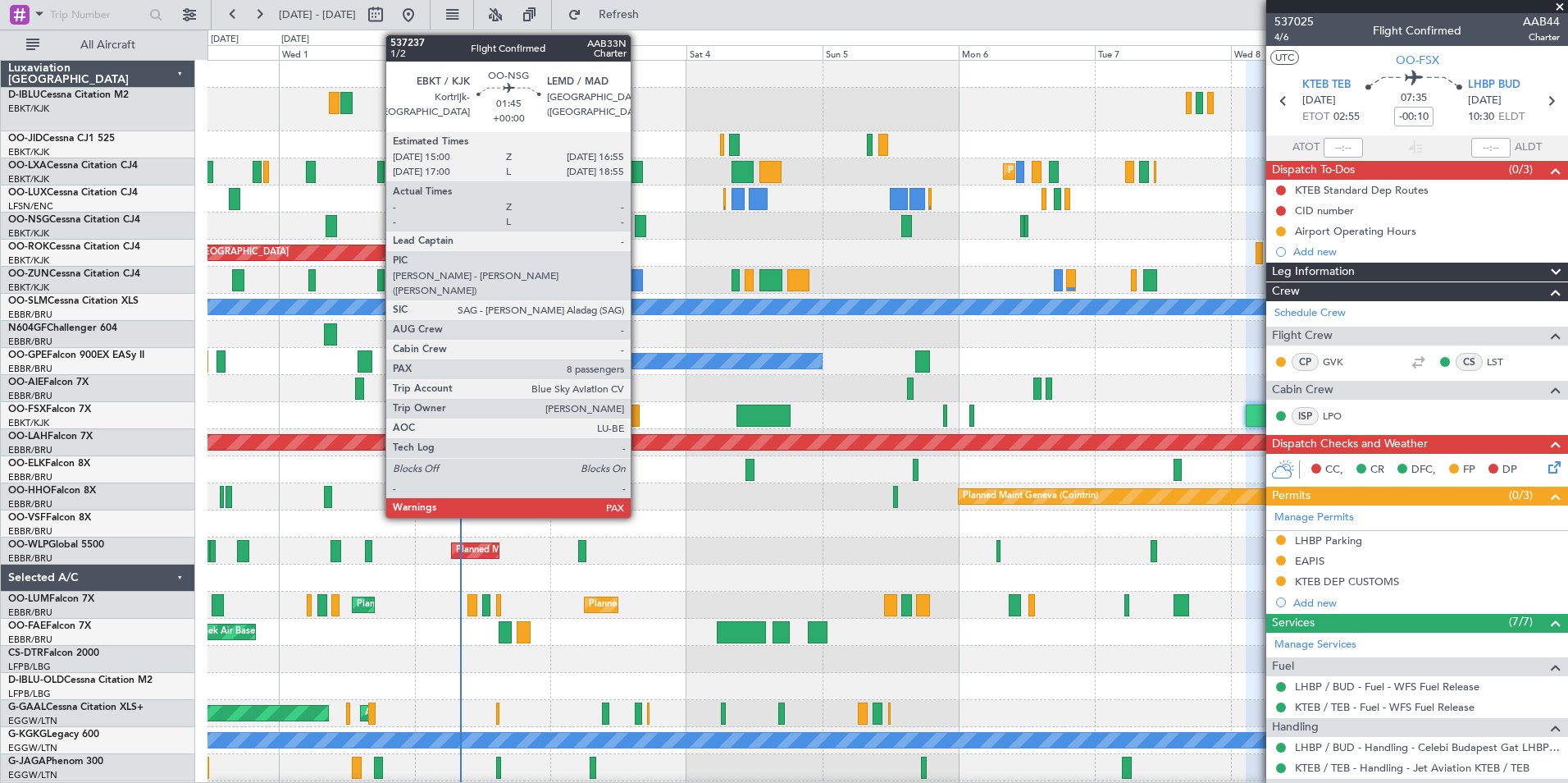
click at [638, 226] on div at bounding box center [640, 226] width 12 height 23
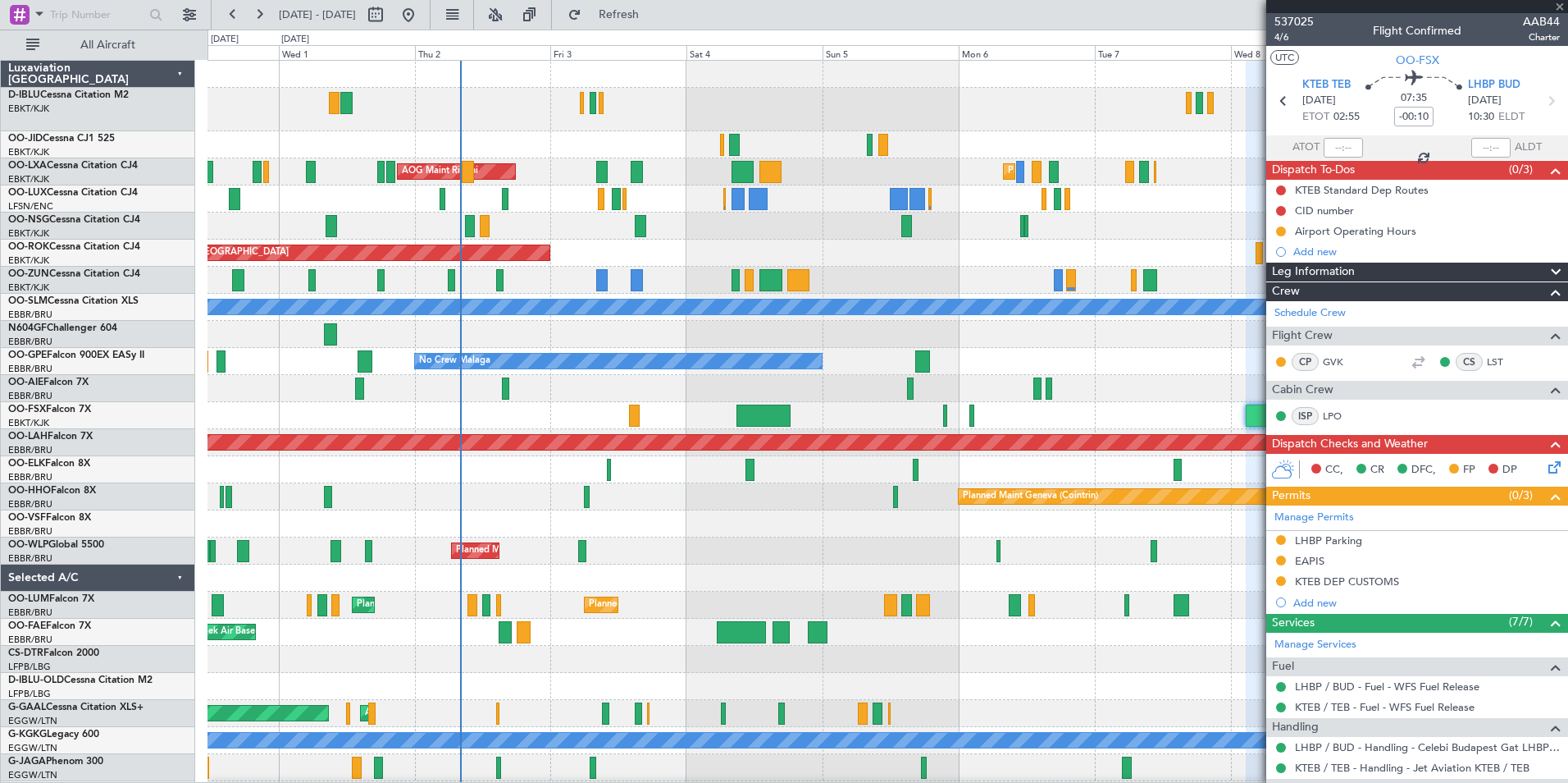
type input "8"
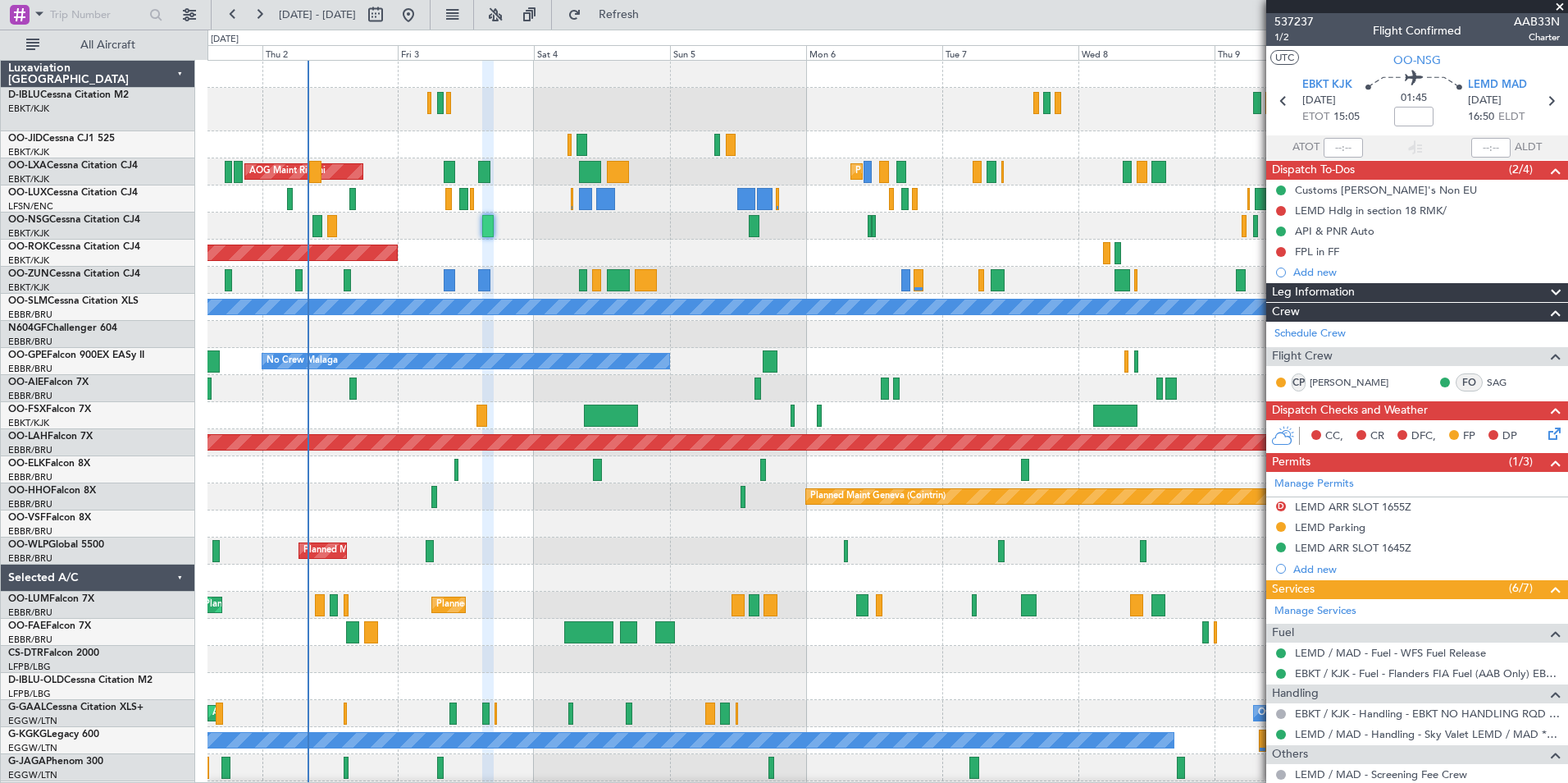
click at [985, 577] on div at bounding box center [887, 578] width 1360 height 27
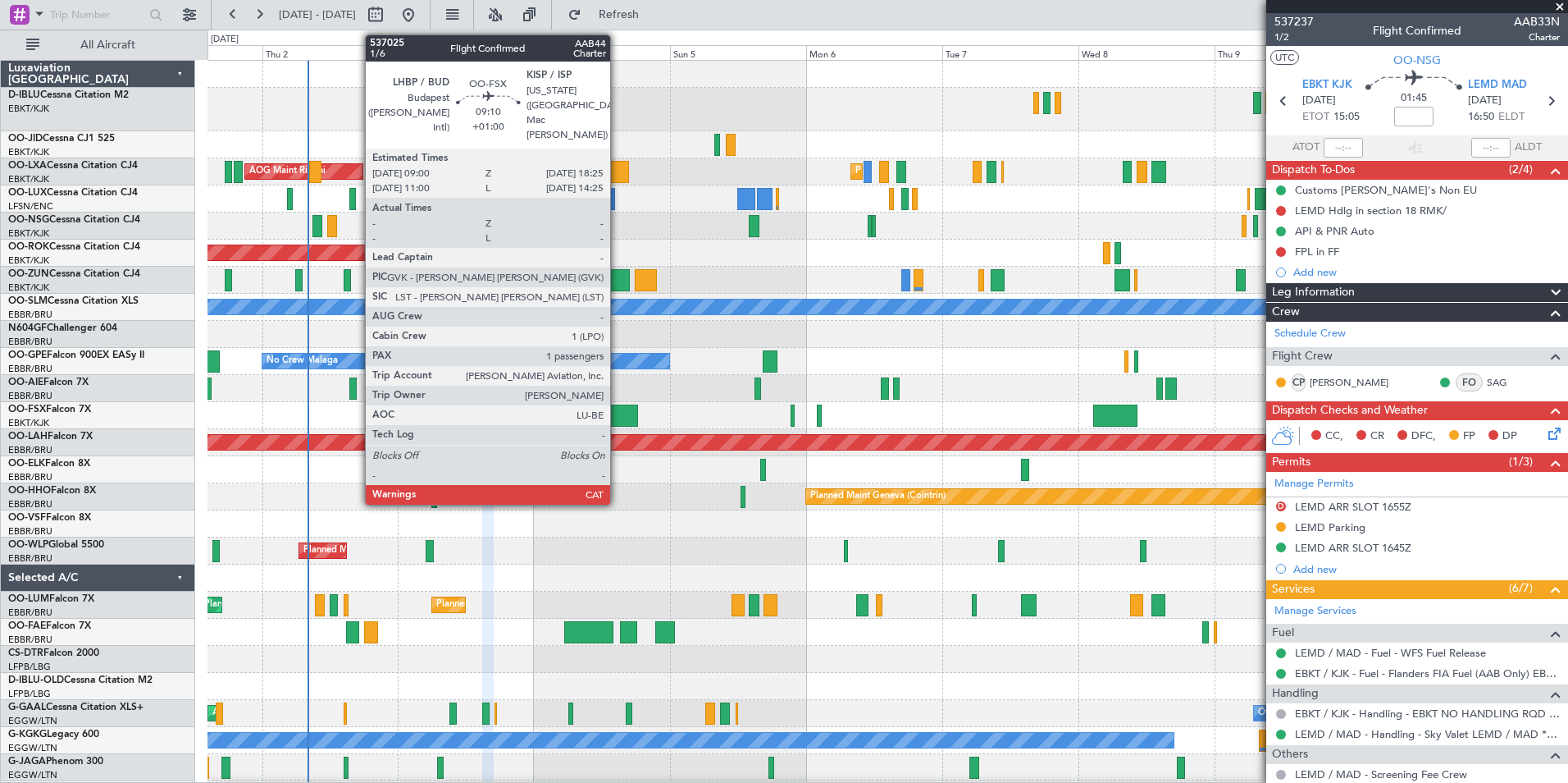
click at [618, 416] on div at bounding box center [611, 415] width 54 height 23
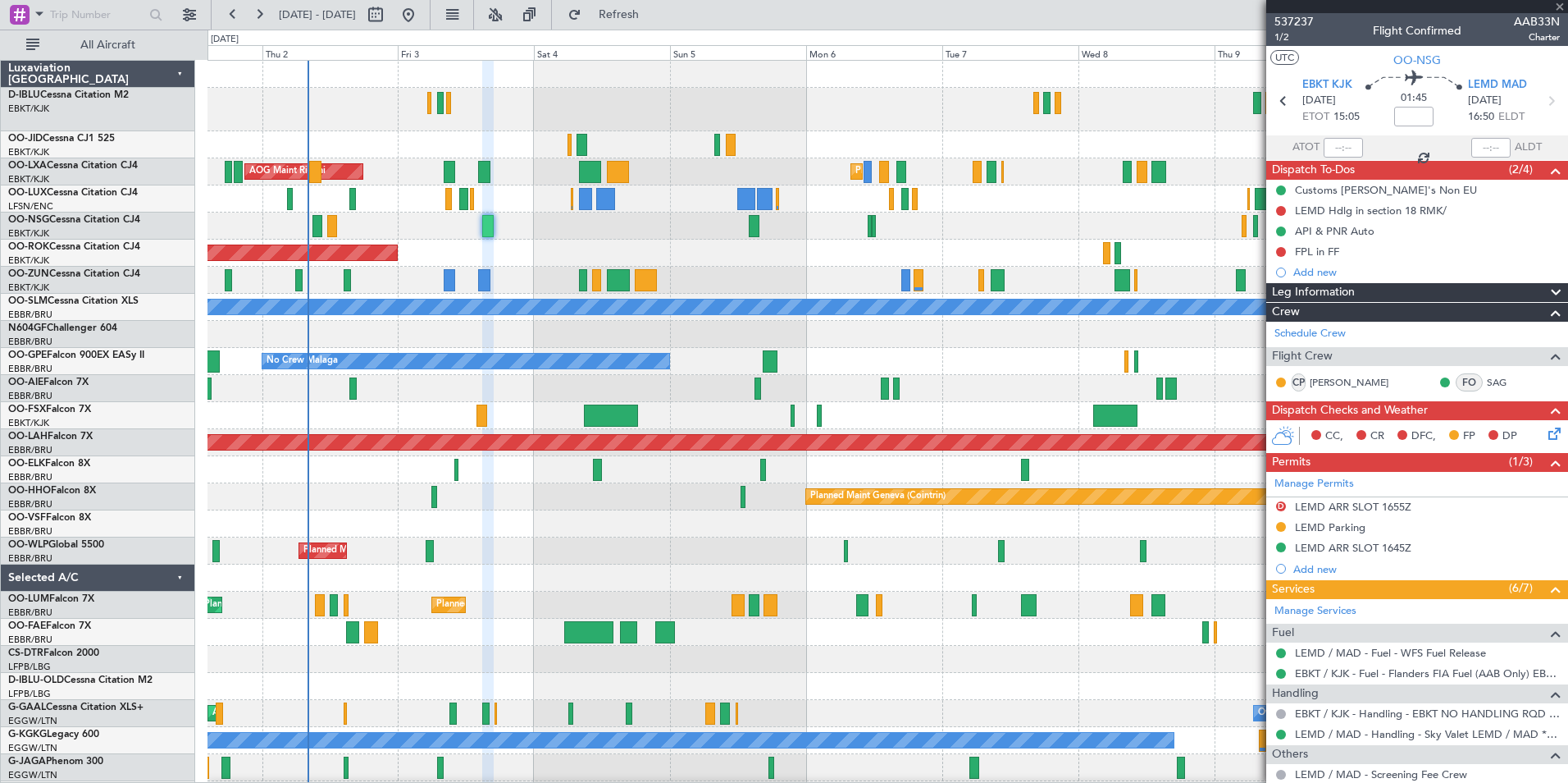
type input "+01:00"
type input "1"
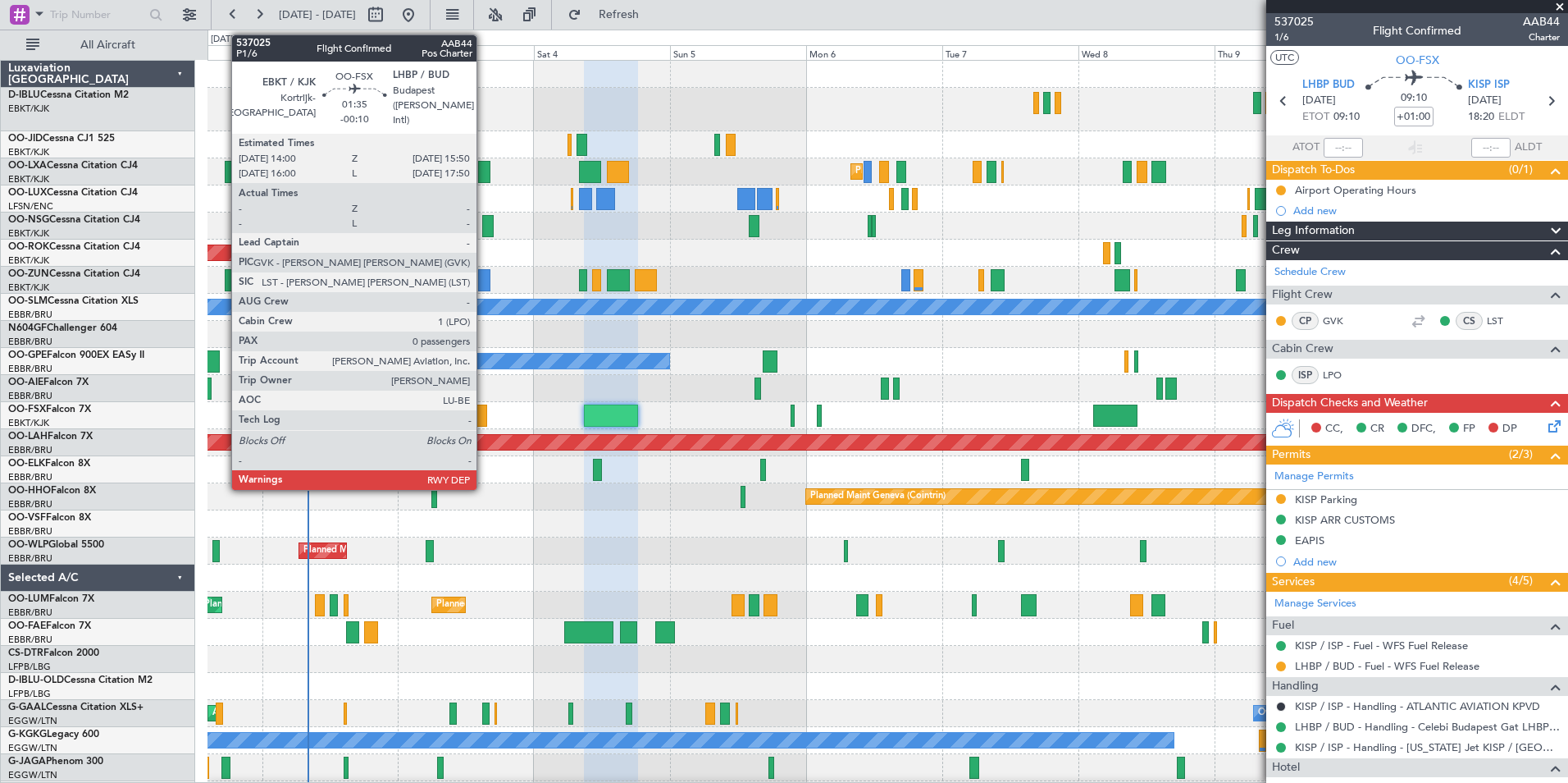
click at [484, 414] on div at bounding box center [482, 415] width 11 height 23
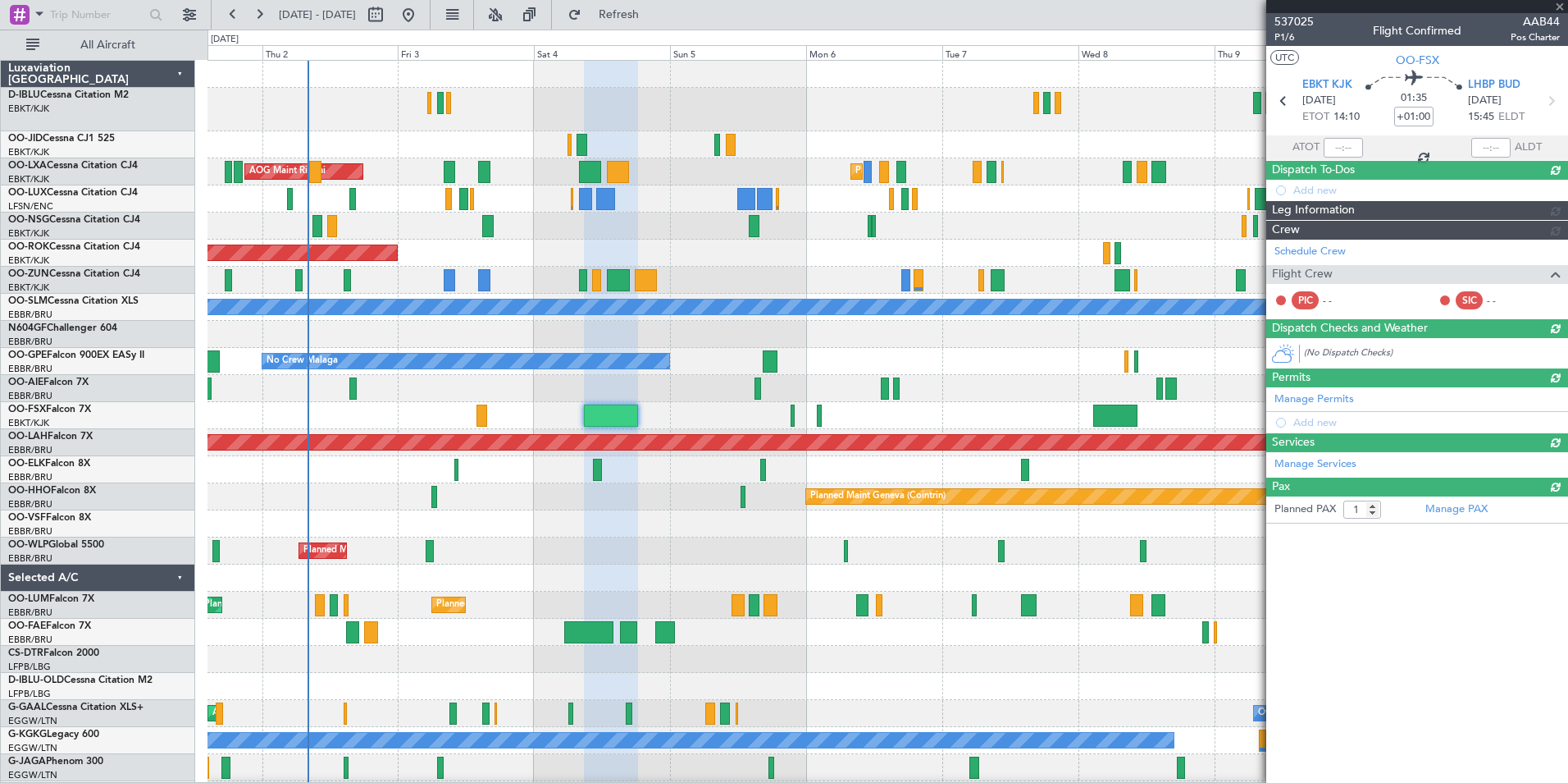
type input "-00:10"
type input "0"
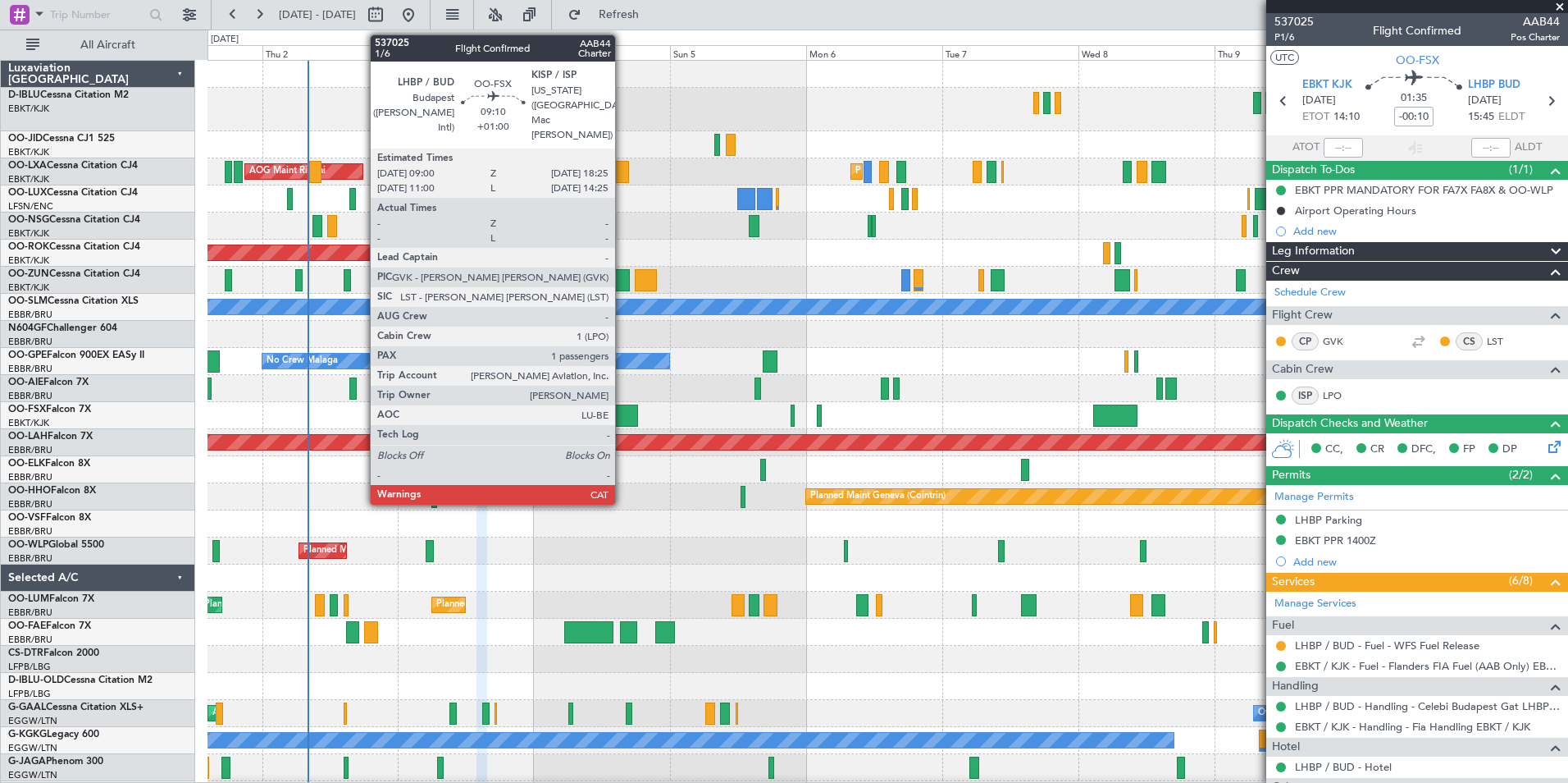
click at [622, 413] on div at bounding box center [611, 415] width 54 height 23
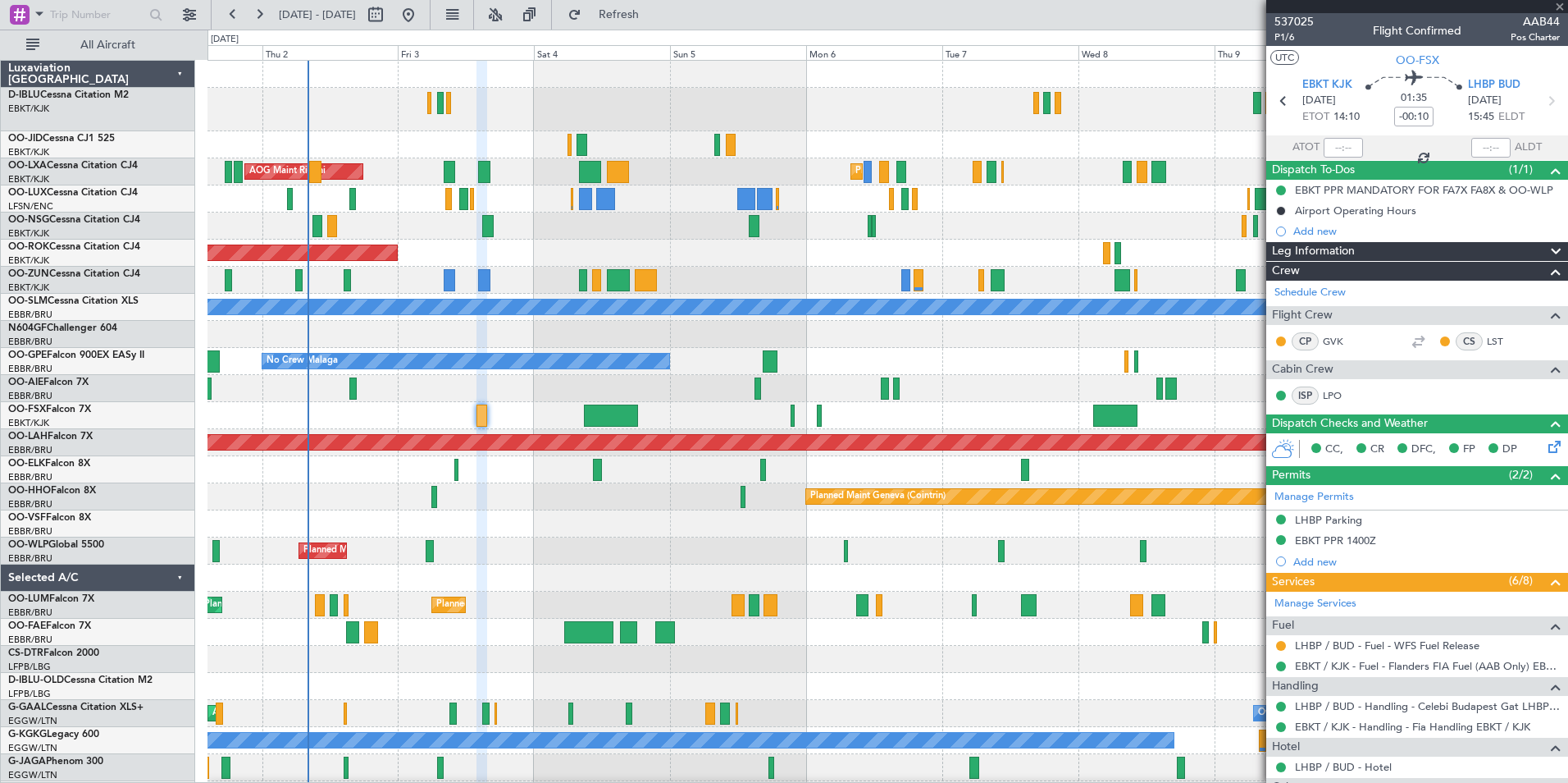
type input "+01:00"
type input "1"
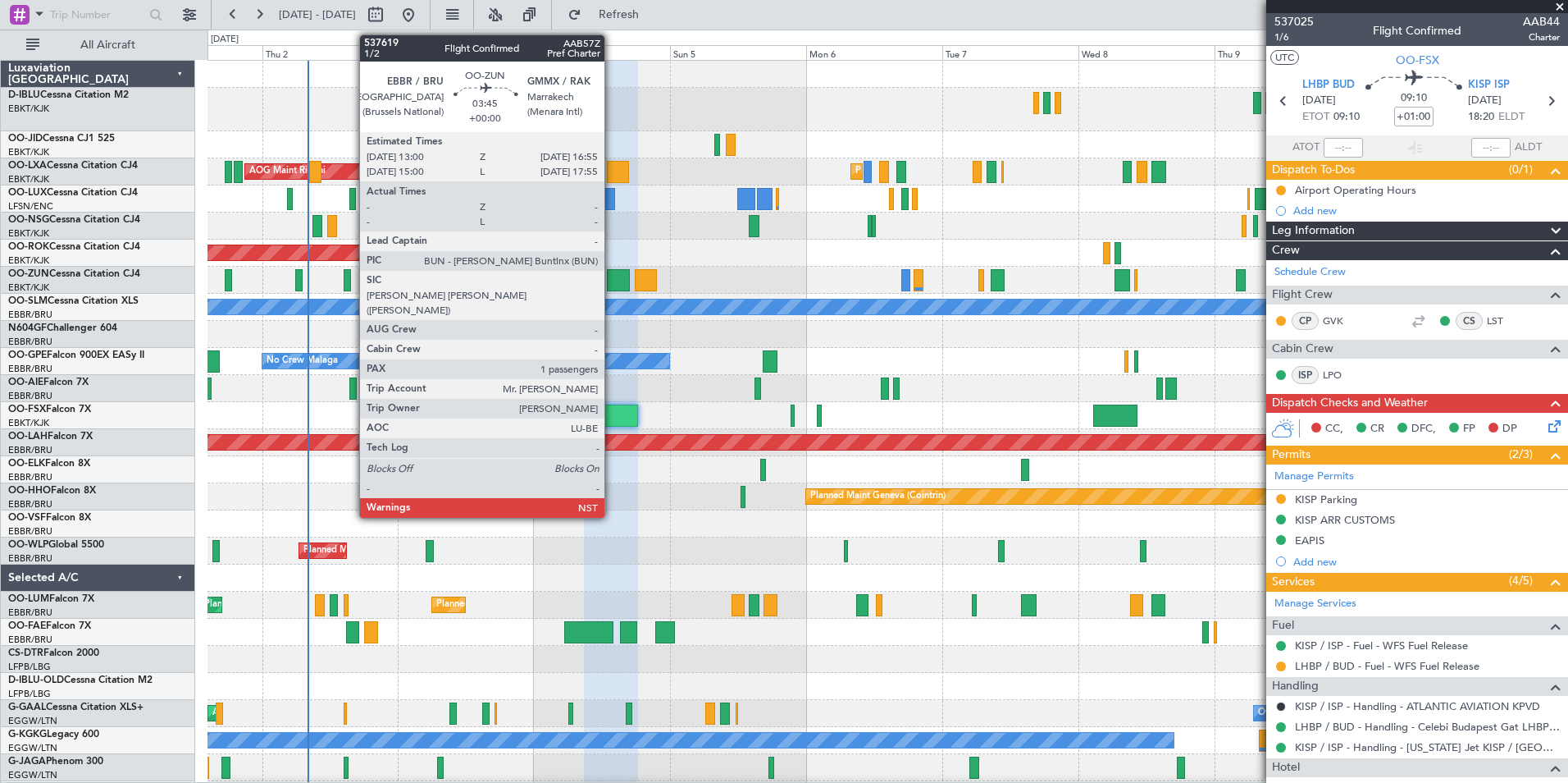
click at [612, 286] on div at bounding box center [618, 280] width 23 height 23
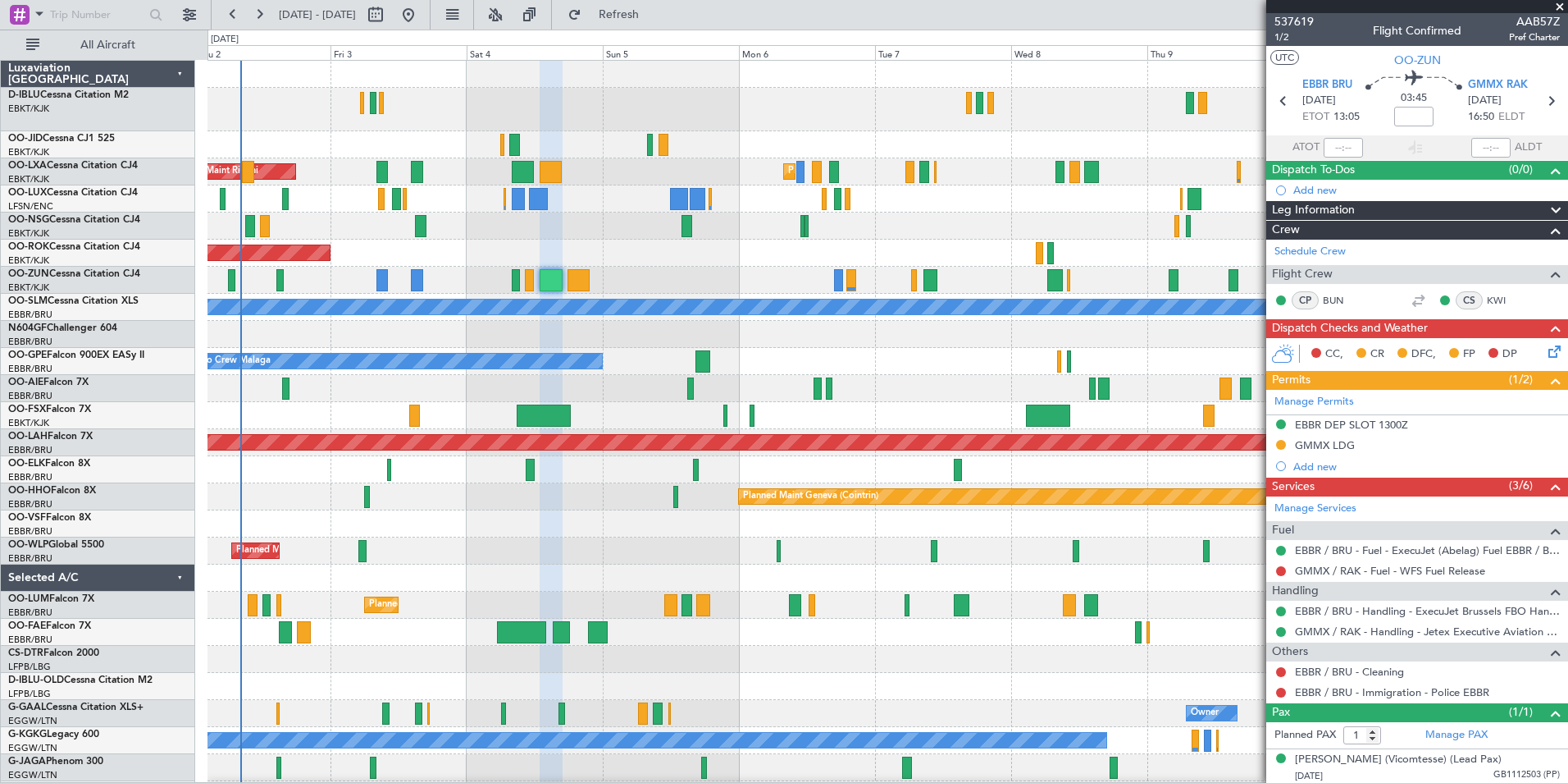
click at [836, 559] on div "Planned Maint Milan (Linate)" at bounding box center [887, 551] width 1360 height 27
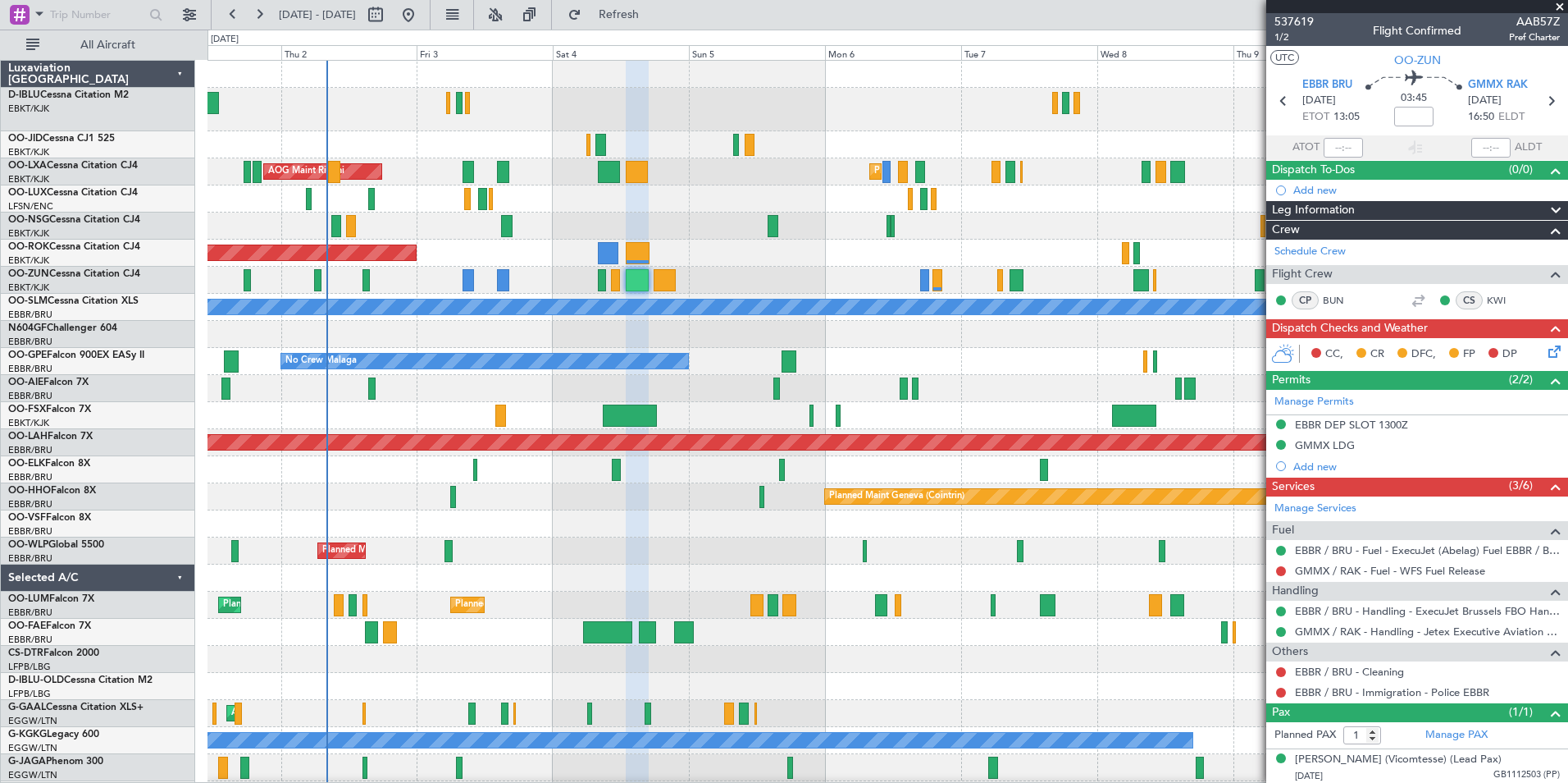
click at [725, 250] on div "Planned Maint Kortrijk-[GEOGRAPHIC_DATA] AOG Maint [GEOGRAPHIC_DATA] Planned Ma…" at bounding box center [887, 583] width 1360 height 1046
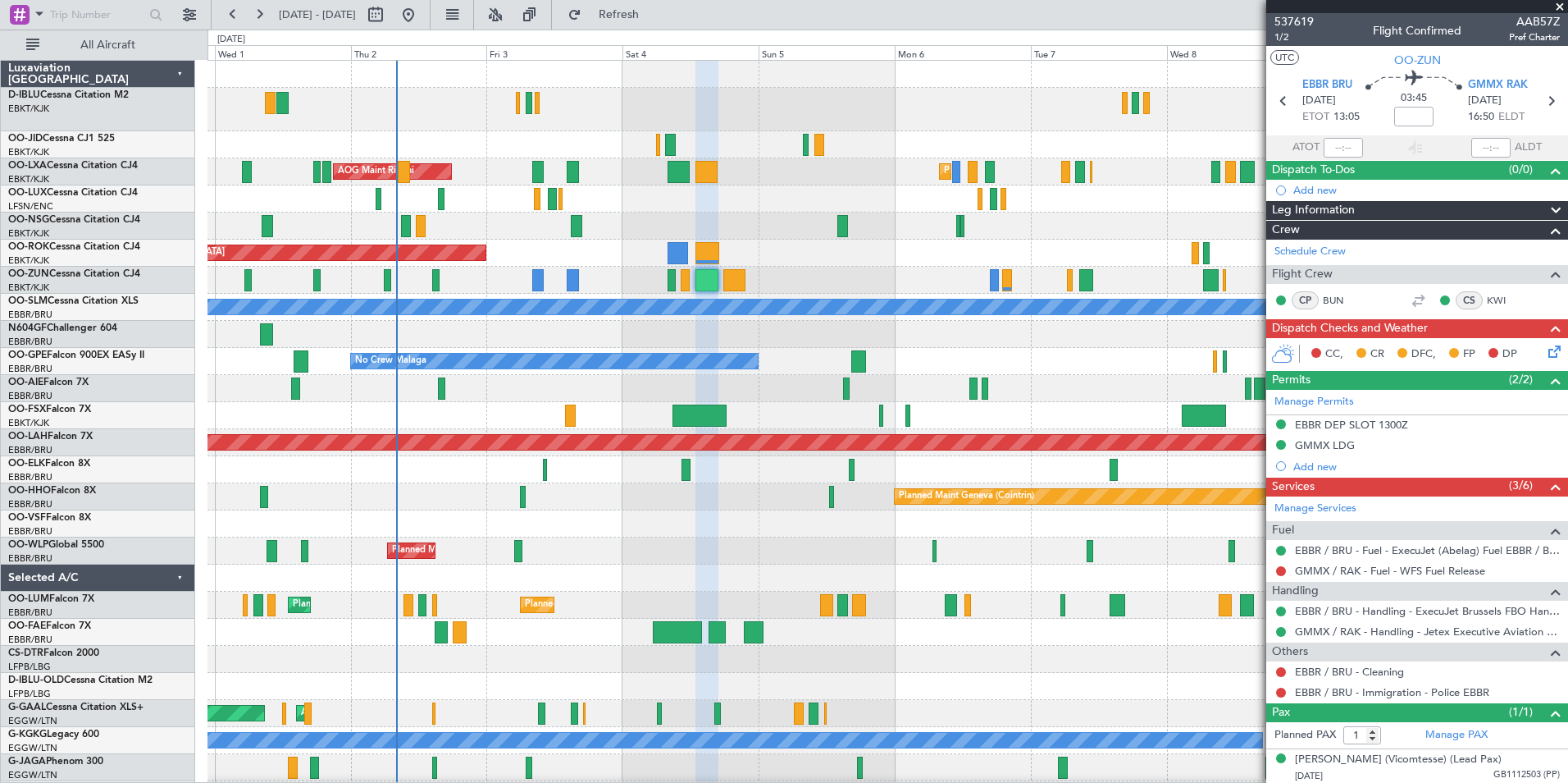
click at [774, 257] on div "AOG Maint Kortrijk-[GEOGRAPHIC_DATA]" at bounding box center [887, 253] width 1360 height 27
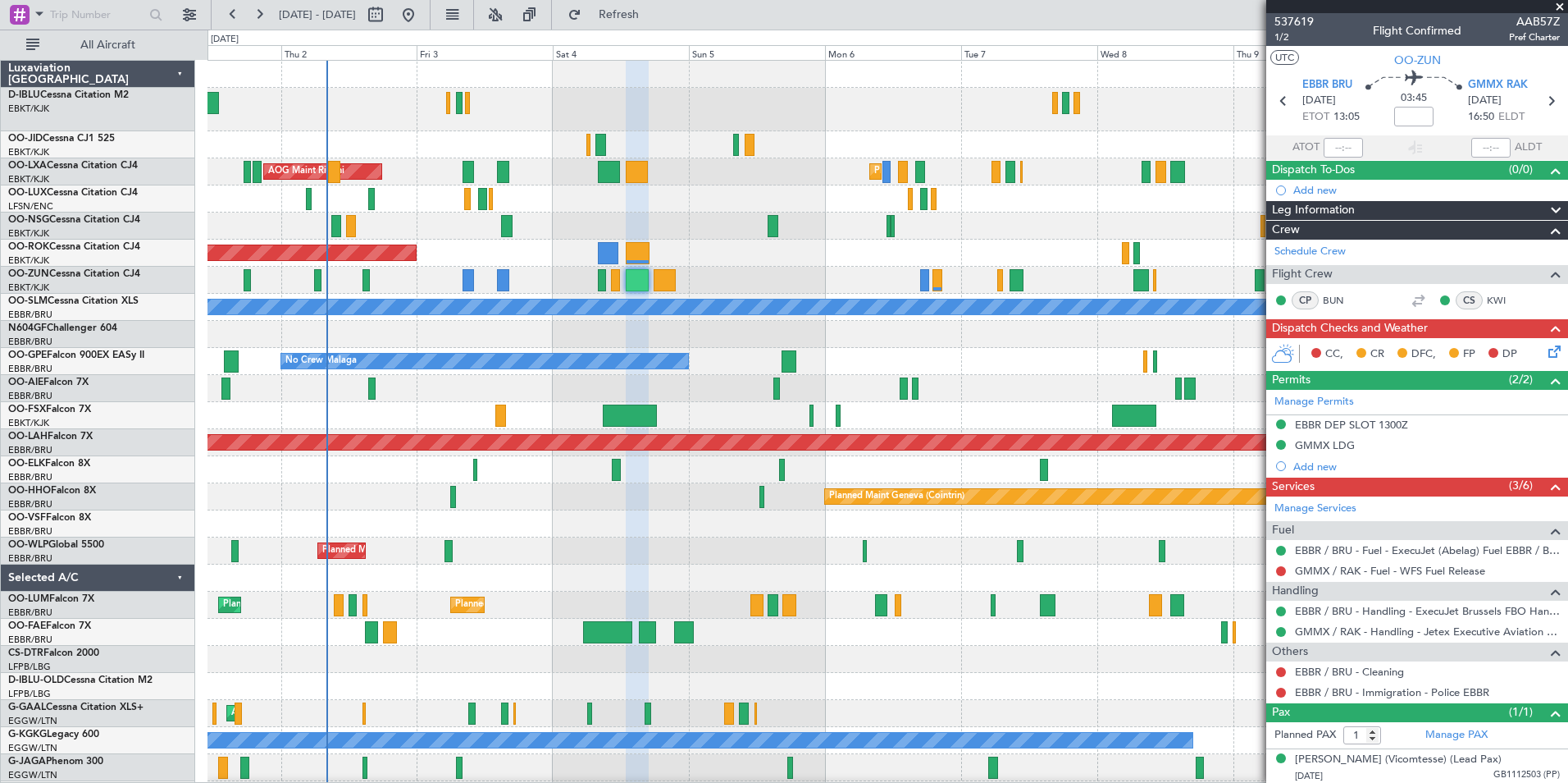
click at [731, 251] on div "AOG Maint Kortrijk-[GEOGRAPHIC_DATA]" at bounding box center [887, 253] width 1360 height 27
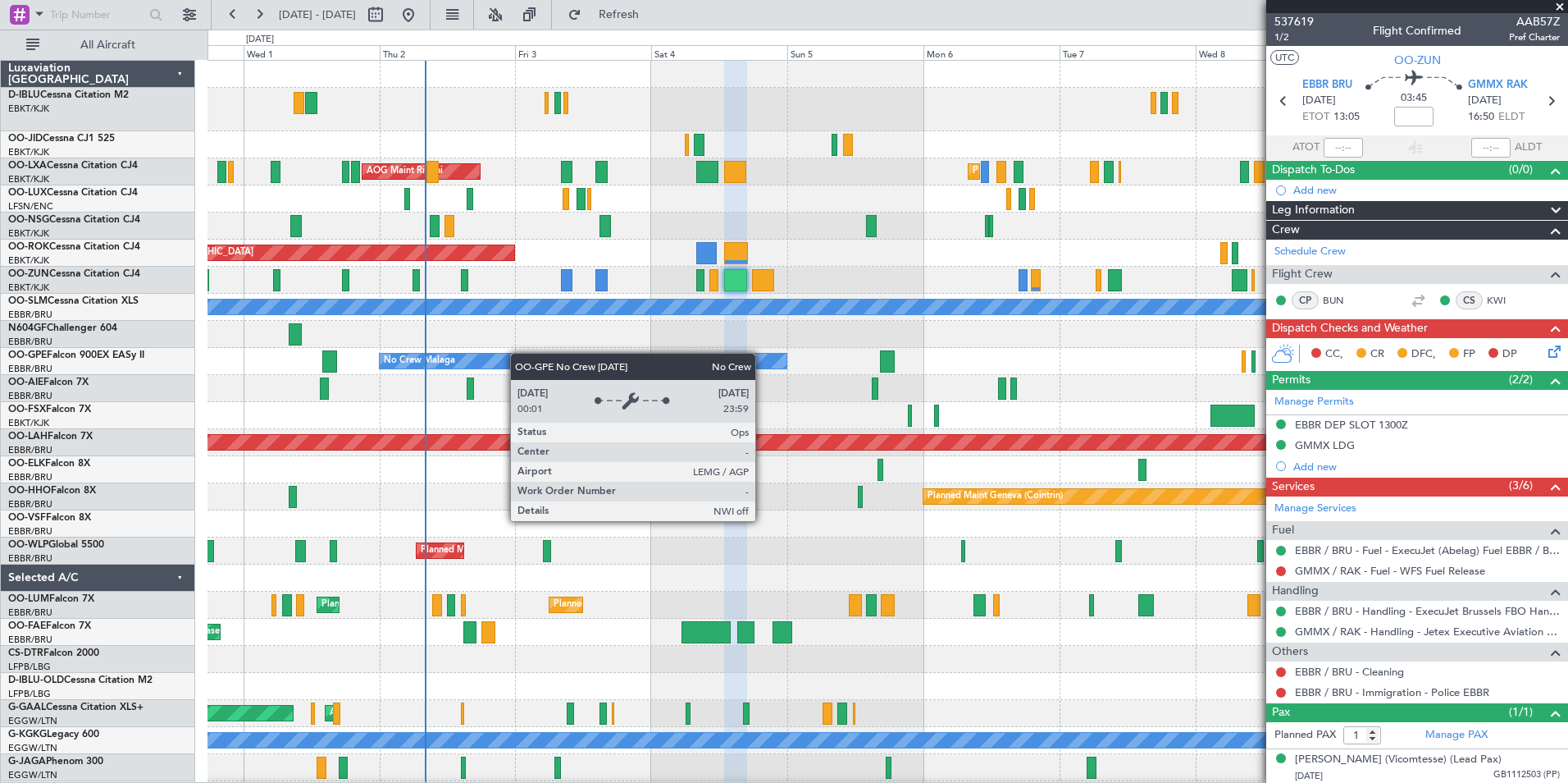
click at [533, 355] on div "Planned Maint Kortrijk-[GEOGRAPHIC_DATA] AOG Maint [GEOGRAPHIC_DATA] Planned Ma…" at bounding box center [887, 583] width 1360 height 1046
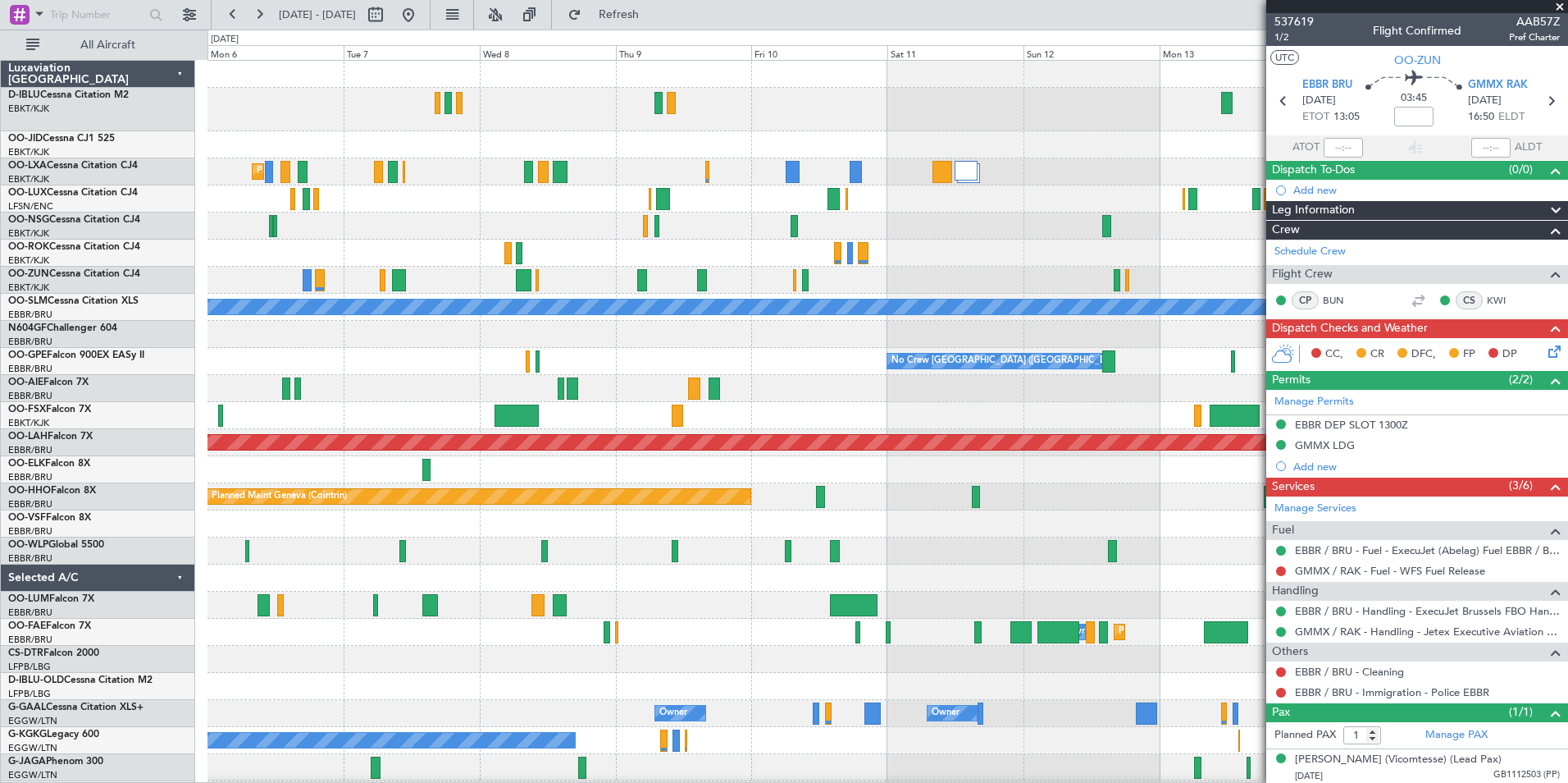
click at [199, 601] on div "Planned Maint Kortrijk-[GEOGRAPHIC_DATA] A/C Unavailable [GEOGRAPHIC_DATA] No C…" at bounding box center [784, 406] width 1568 height 753
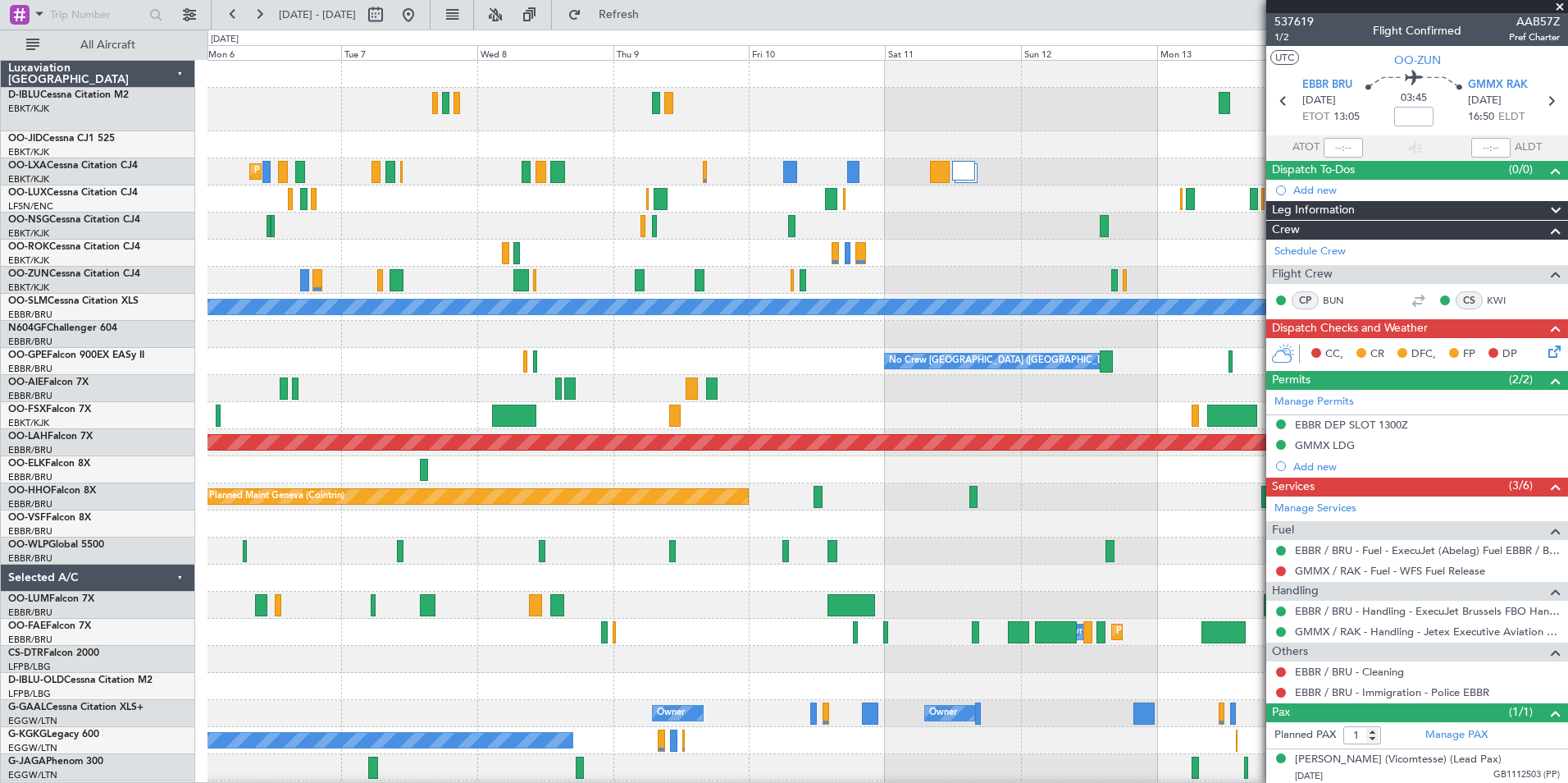
click at [674, 563] on div at bounding box center [887, 551] width 1360 height 27
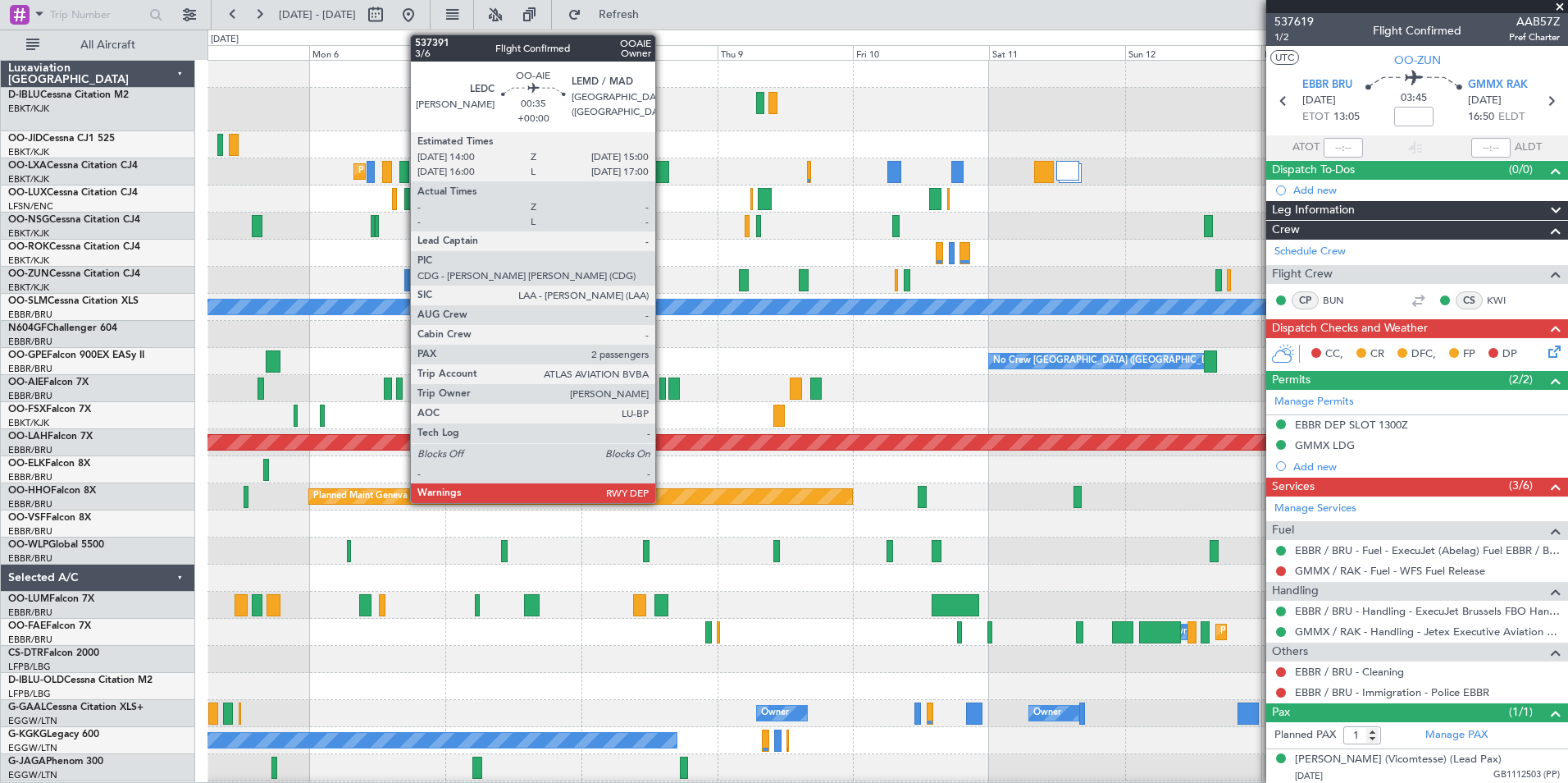
click at [663, 383] on div at bounding box center [662, 388] width 5 height 23
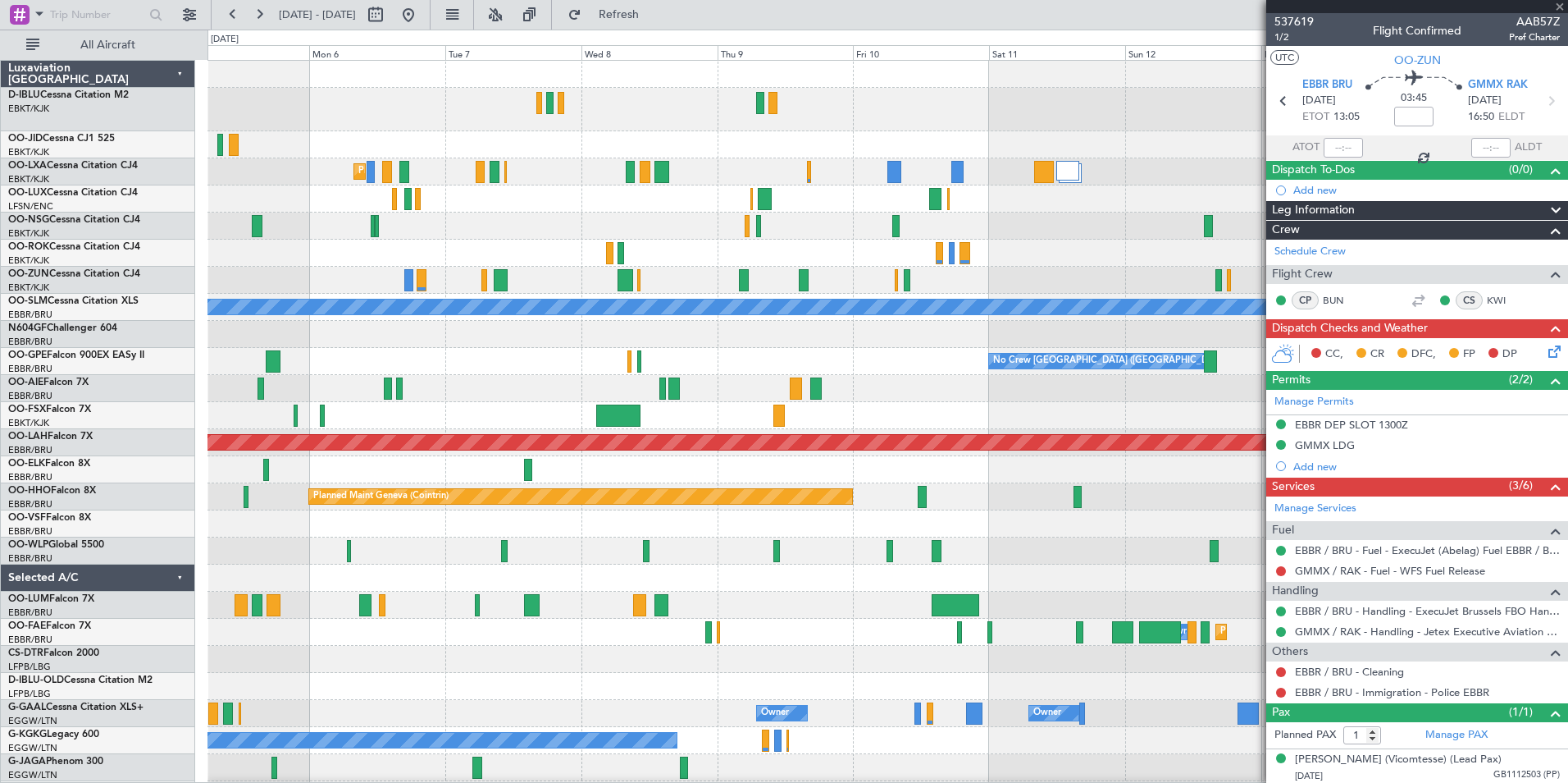
type input "2"
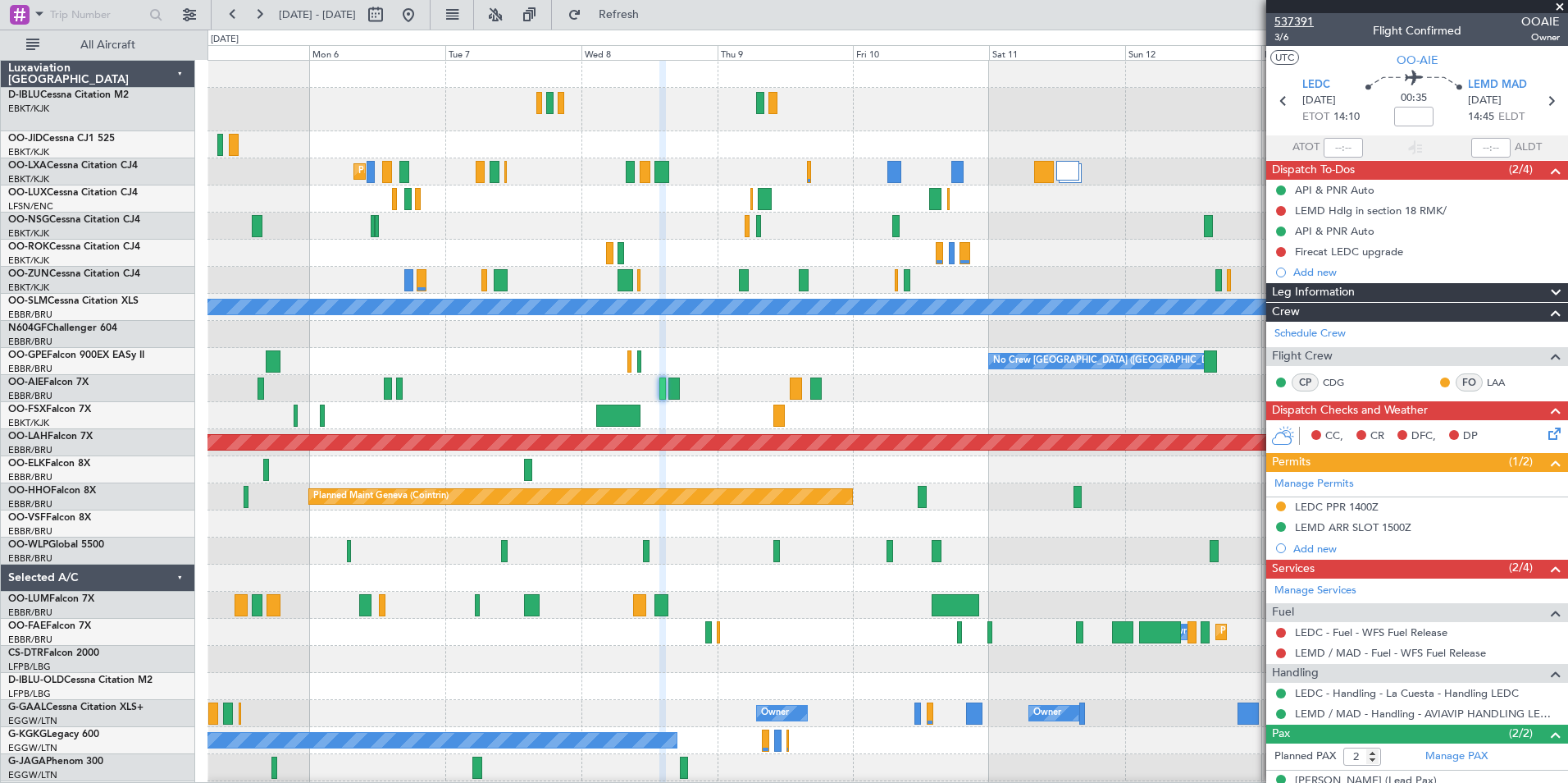
click at [1312, 17] on span "537391" at bounding box center [1295, 22] width 40 height 17
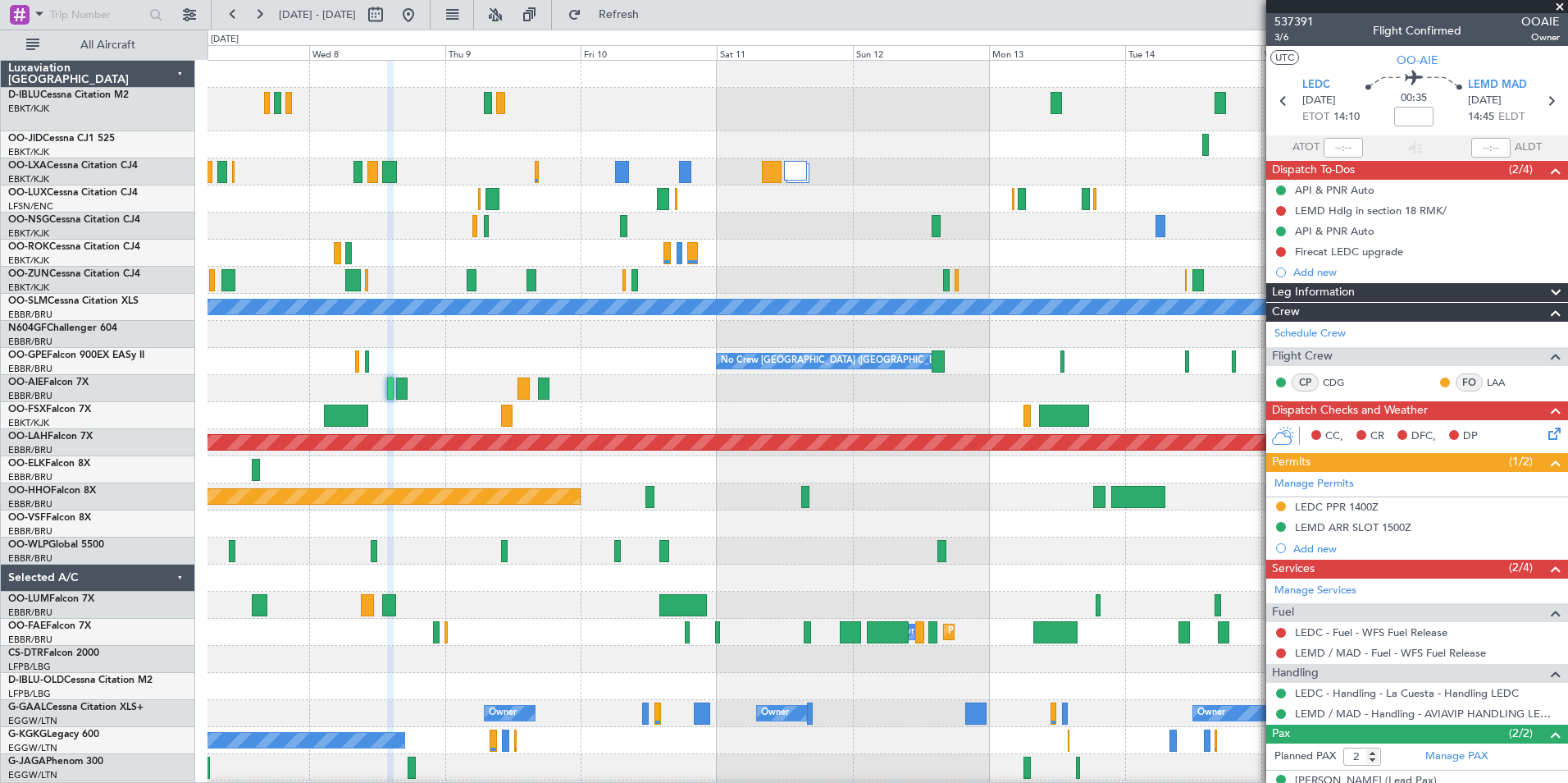
click at [792, 570] on div "Planned Maint Kortrijk-[GEOGRAPHIC_DATA] A/C Unavailable [GEOGRAPHIC_DATA] No C…" at bounding box center [887, 583] width 1360 height 1046
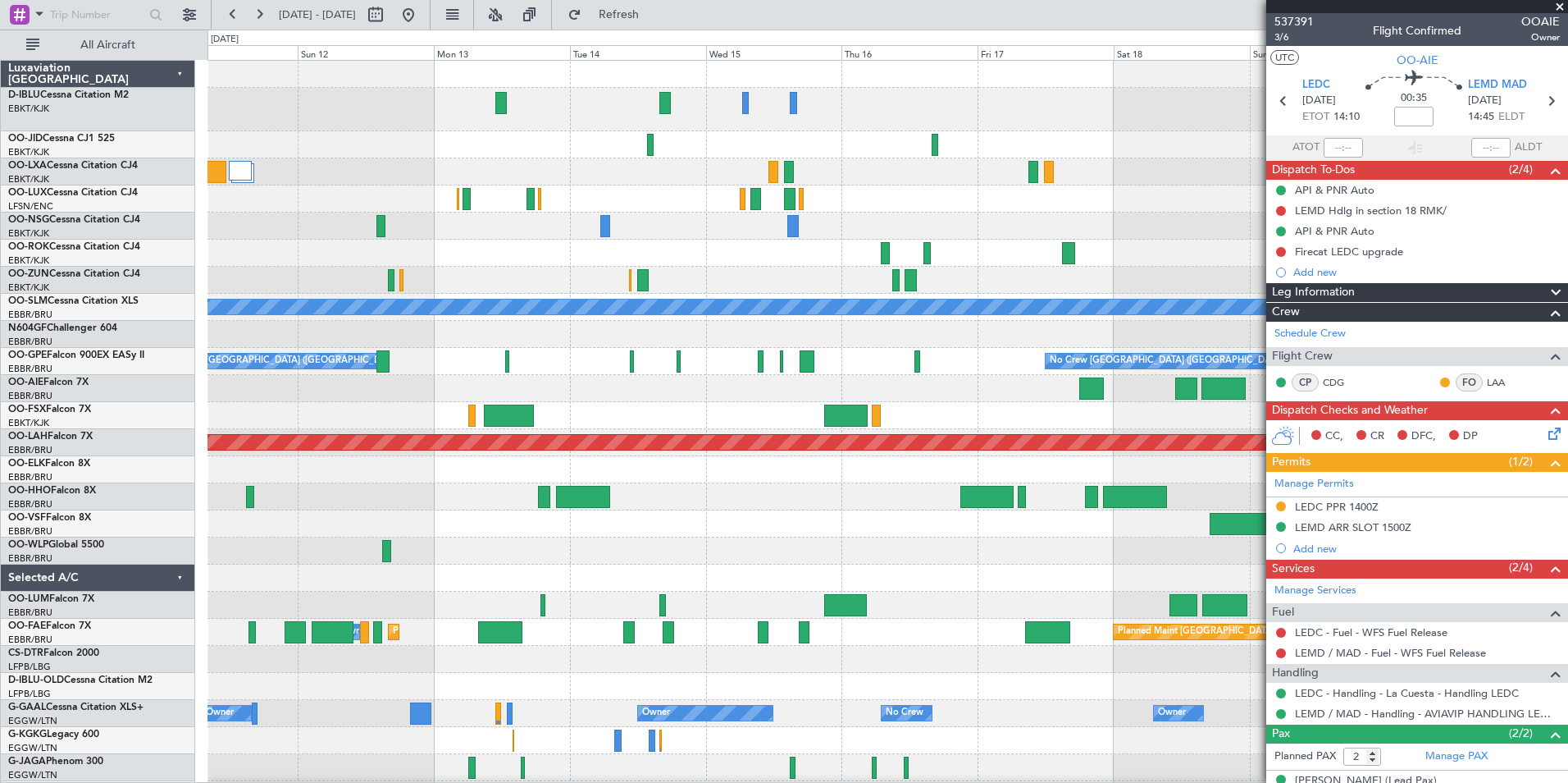
click at [474, 567] on div "A/C Unavailable [GEOGRAPHIC_DATA] No Crew [GEOGRAPHIC_DATA] (Brussels National)…" at bounding box center [887, 583] width 1360 height 1046
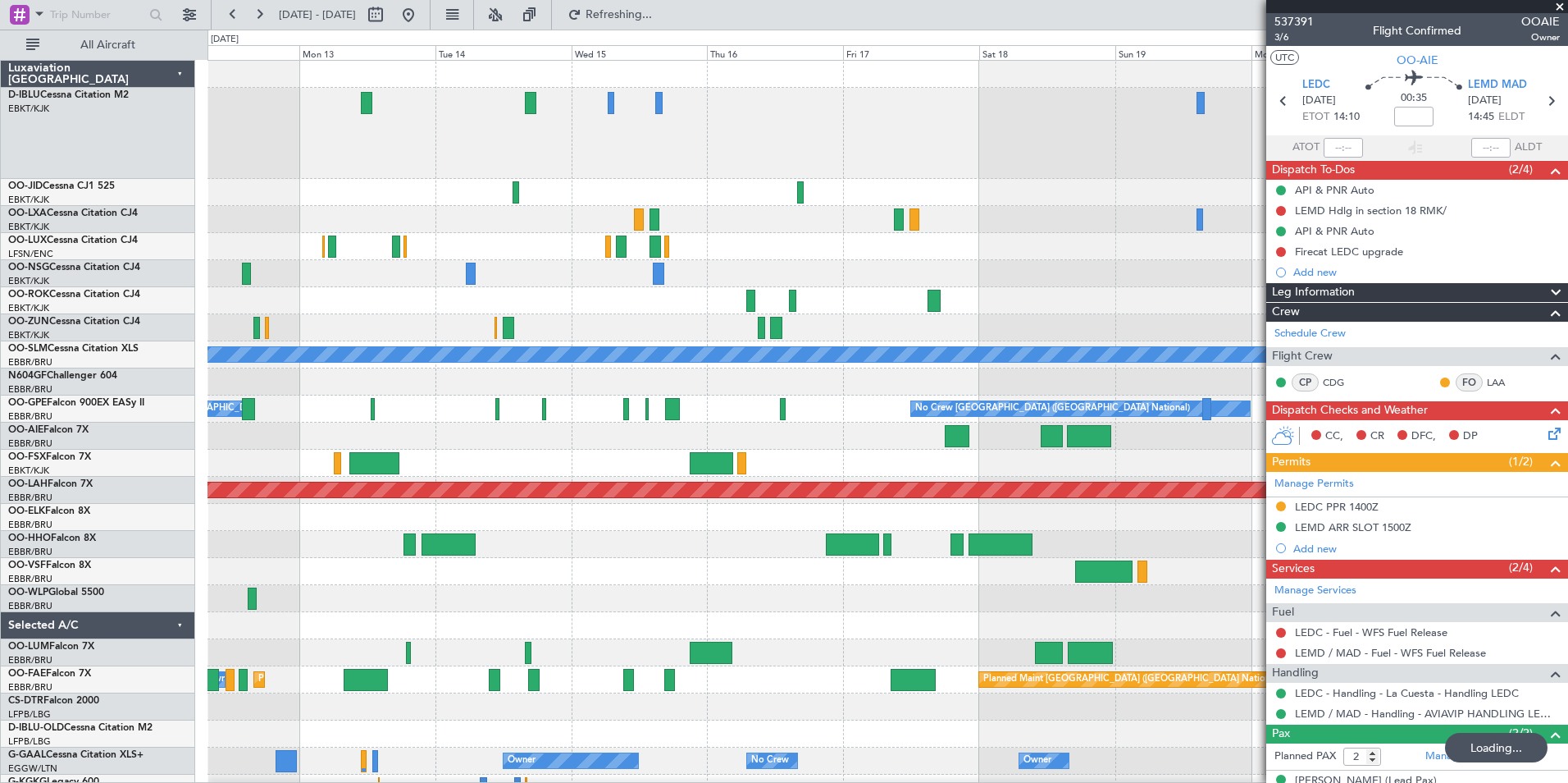
click at [622, 563] on div at bounding box center [887, 572] width 1360 height 27
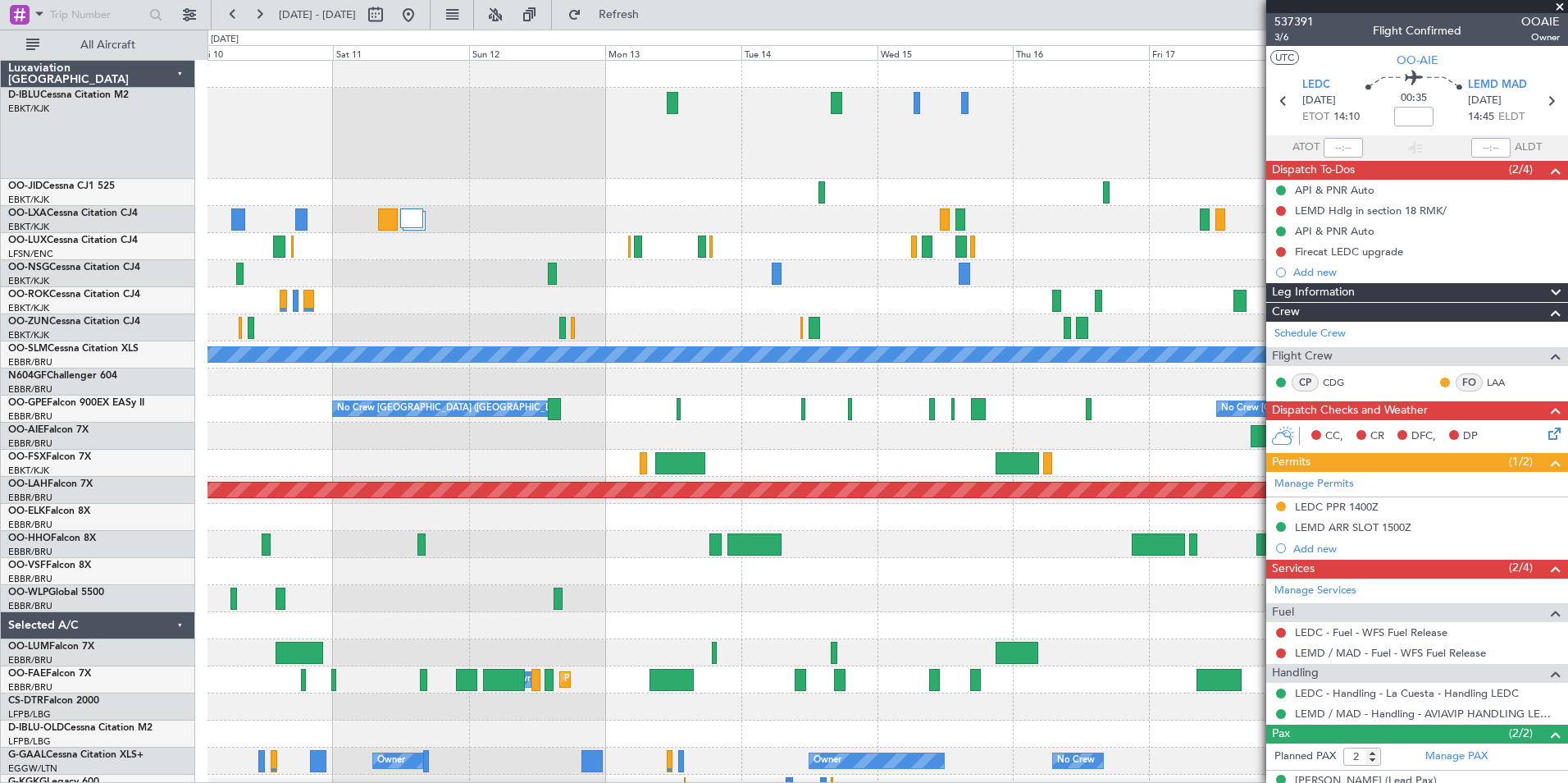
click at [1054, 572] on div "A/C Unavailable [GEOGRAPHIC_DATA] No Crew [GEOGRAPHIC_DATA] (Brussels National)…" at bounding box center [887, 648] width 1360 height 1174
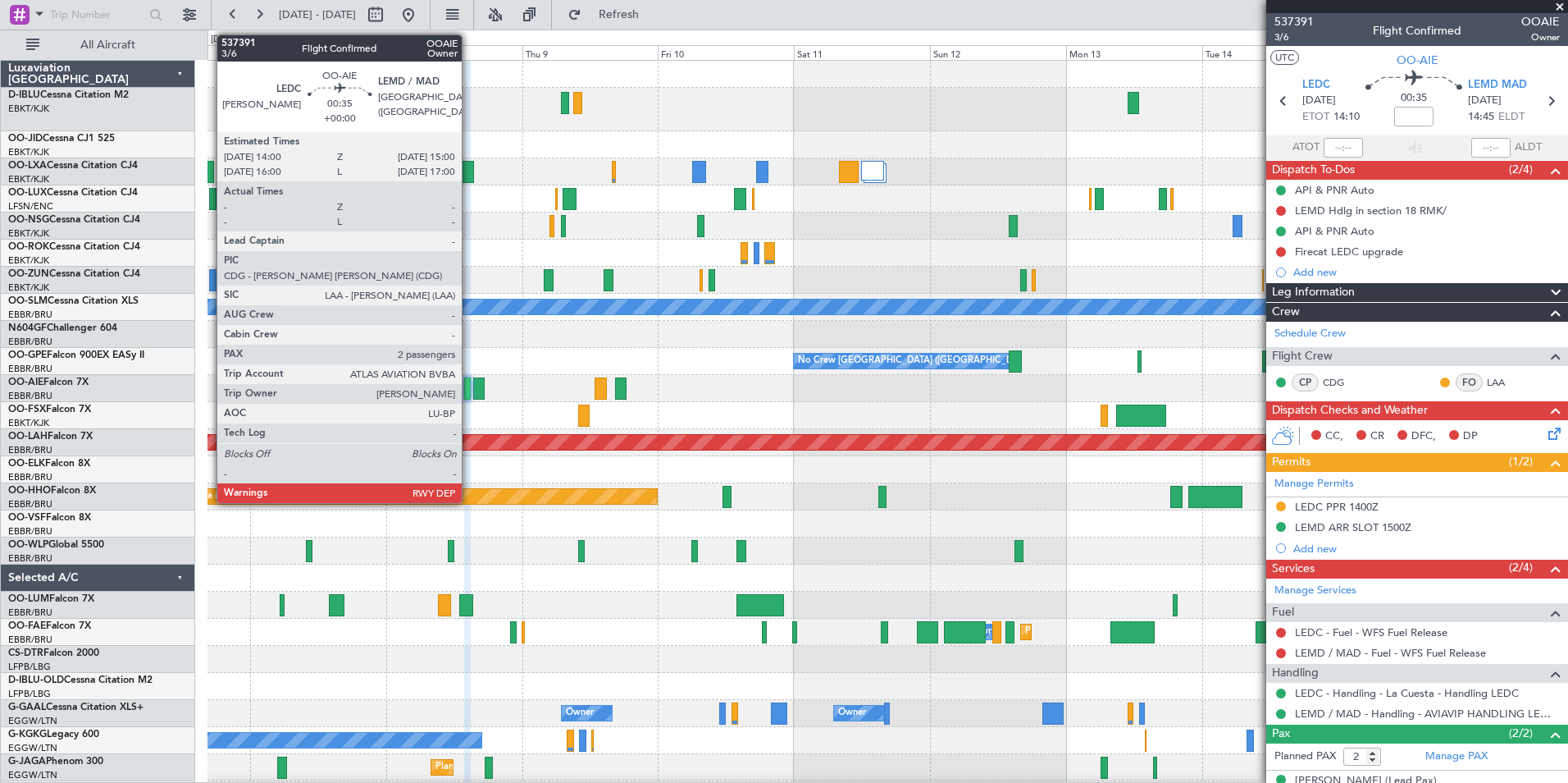
click at [469, 395] on div at bounding box center [467, 388] width 5 height 23
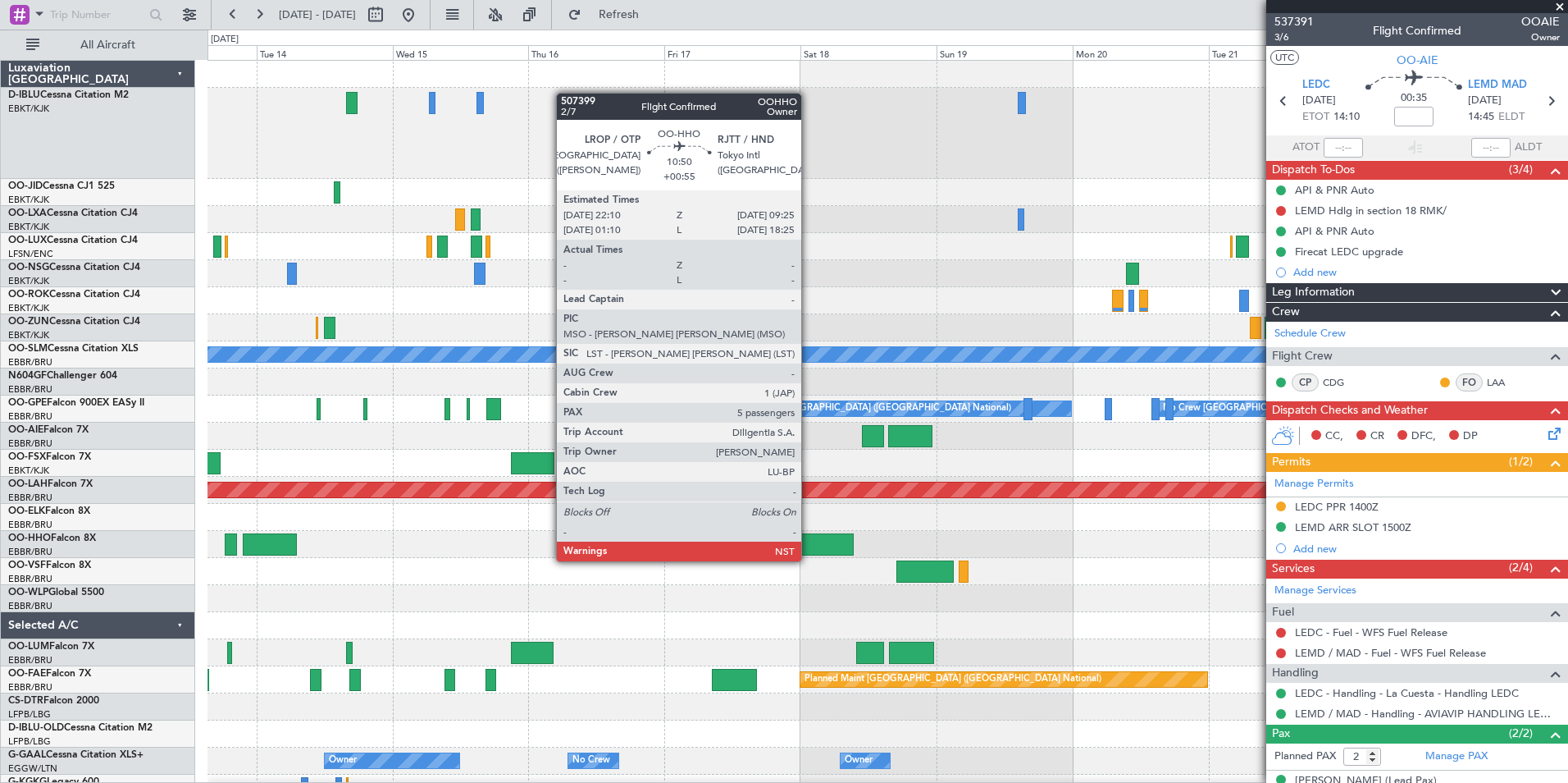
click at [809, 545] on div at bounding box center [821, 544] width 64 height 23
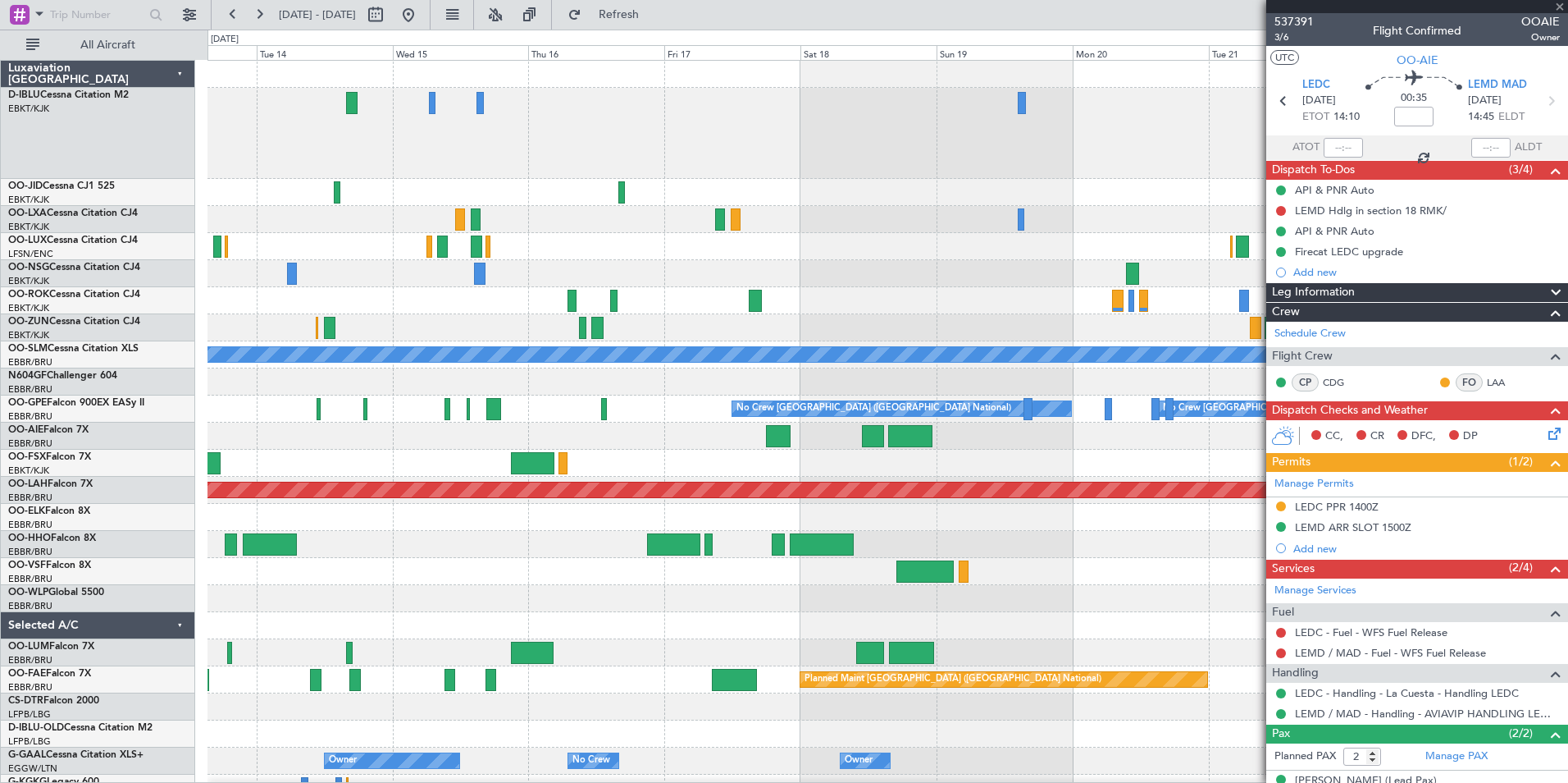
type input "+00:55"
type input "5"
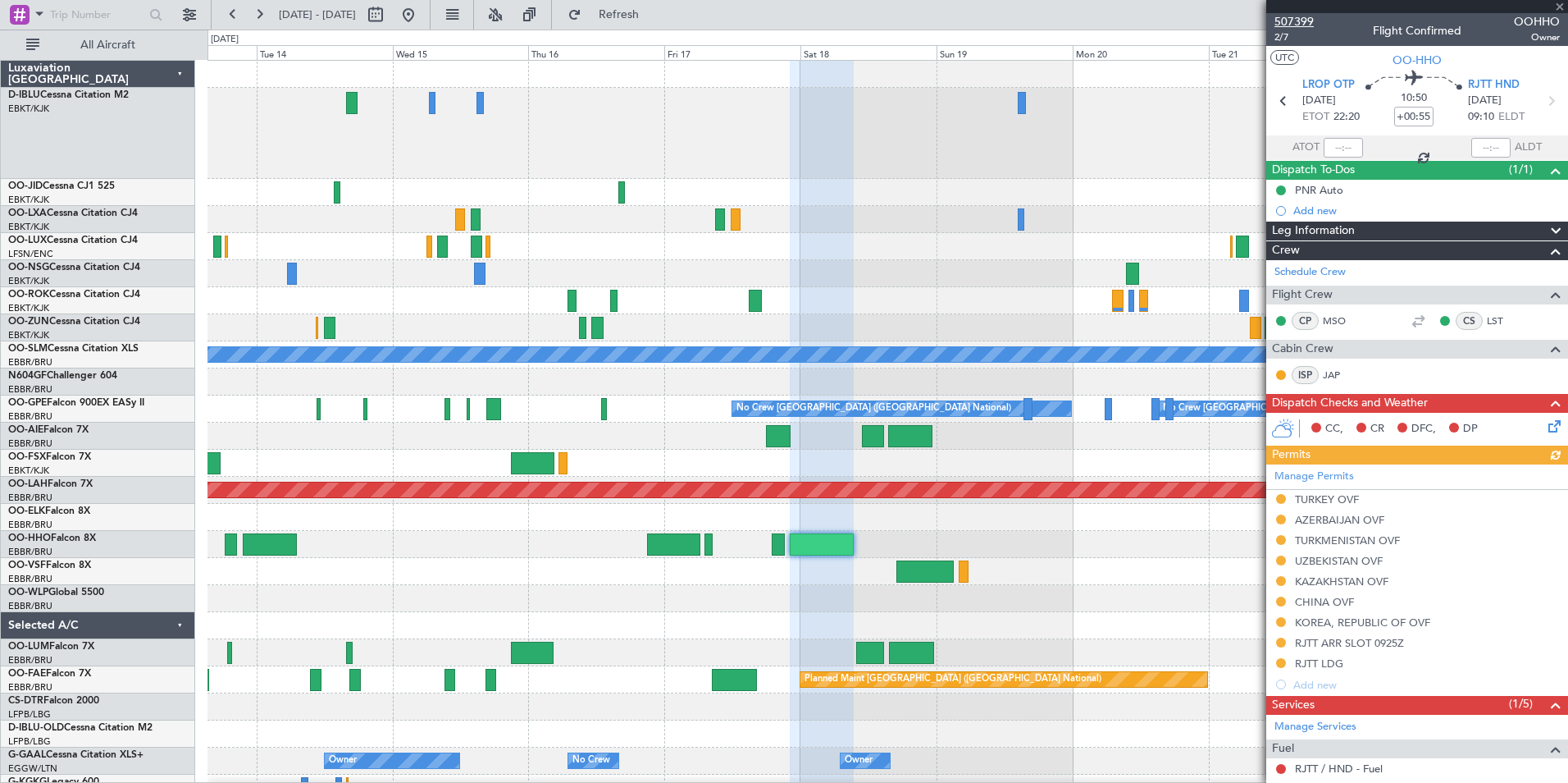
click at [1288, 23] on span "507399" at bounding box center [1295, 22] width 40 height 17
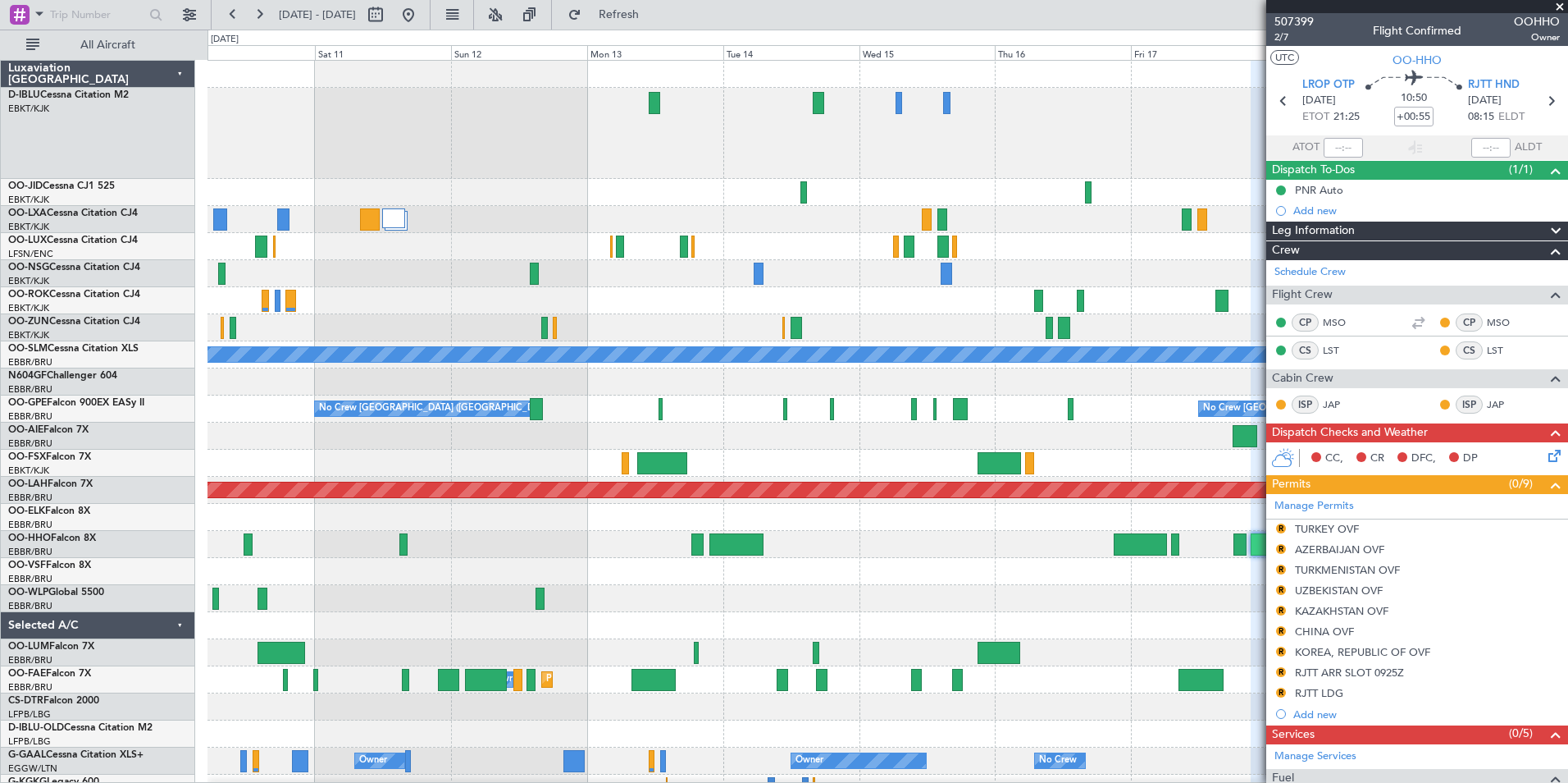
click at [964, 567] on div "A/C Unavailable [GEOGRAPHIC_DATA] No Crew [GEOGRAPHIC_DATA] (Brussels National)…" at bounding box center [887, 648] width 1360 height 1174
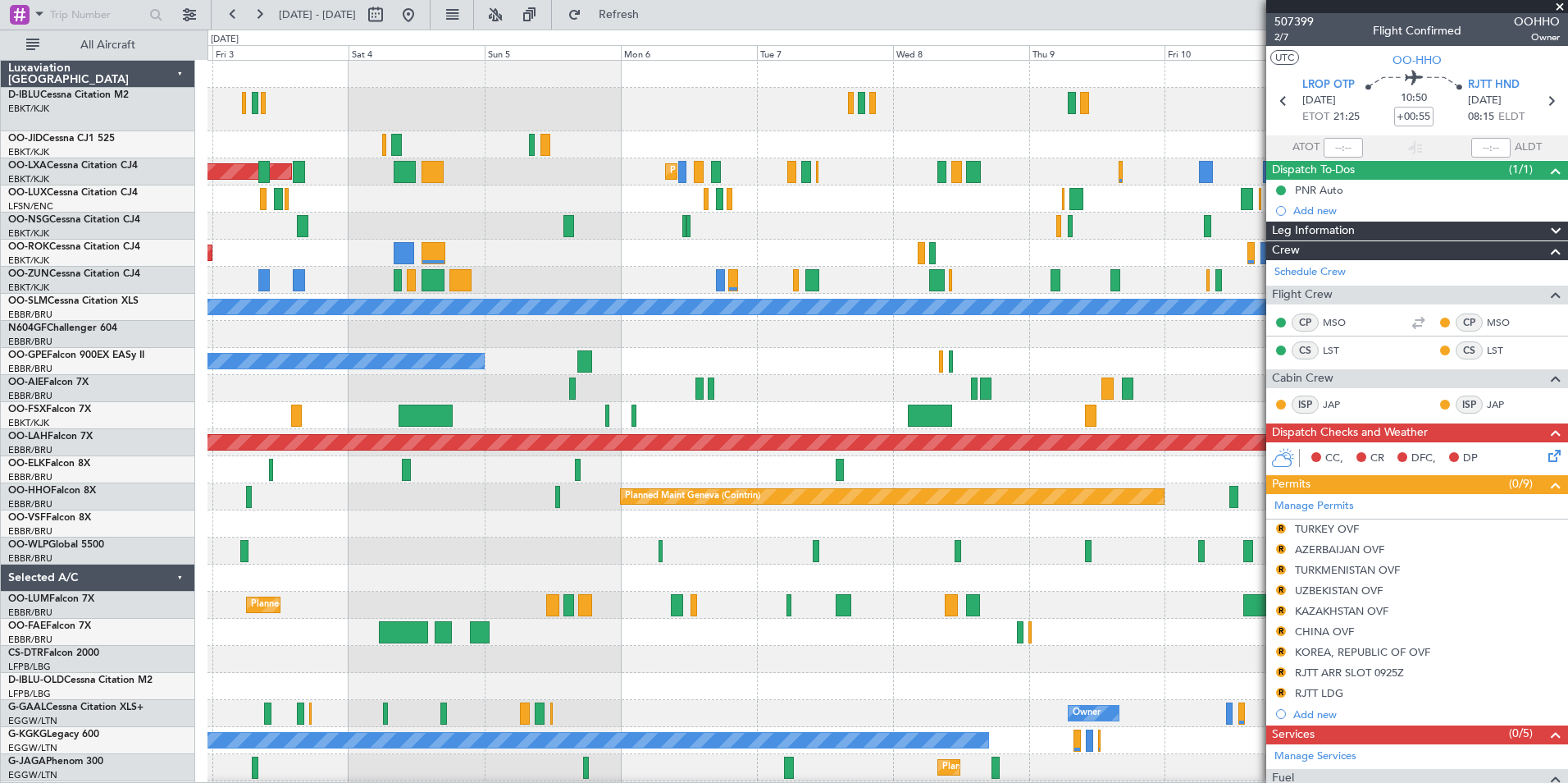
click at [874, 572] on div "Planned Maint Kortrijk-[GEOGRAPHIC_DATA] AOG Maint [GEOGRAPHIC_DATA] AOG Maint …" at bounding box center [887, 623] width 1360 height 1127
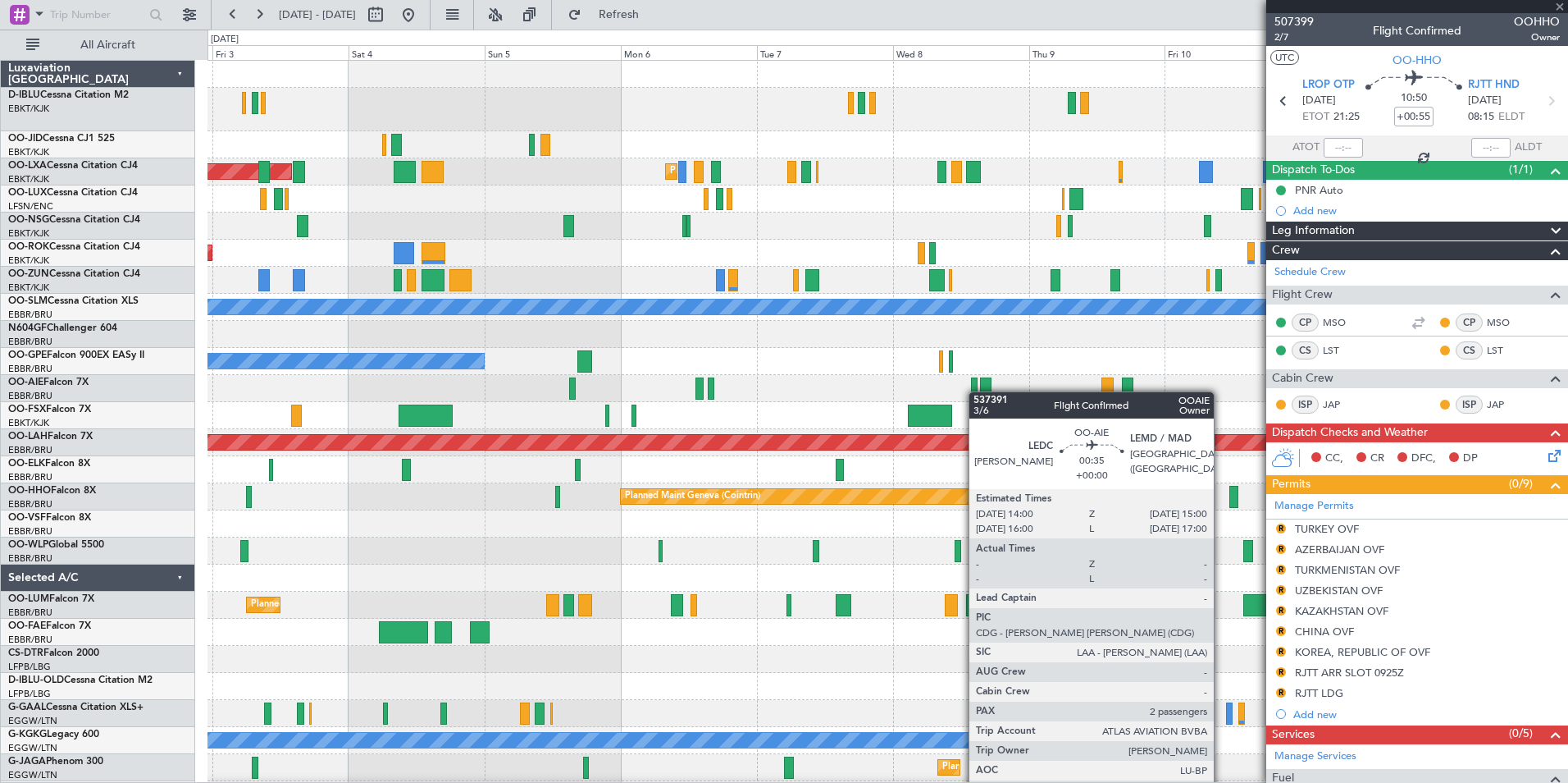
type input "2"
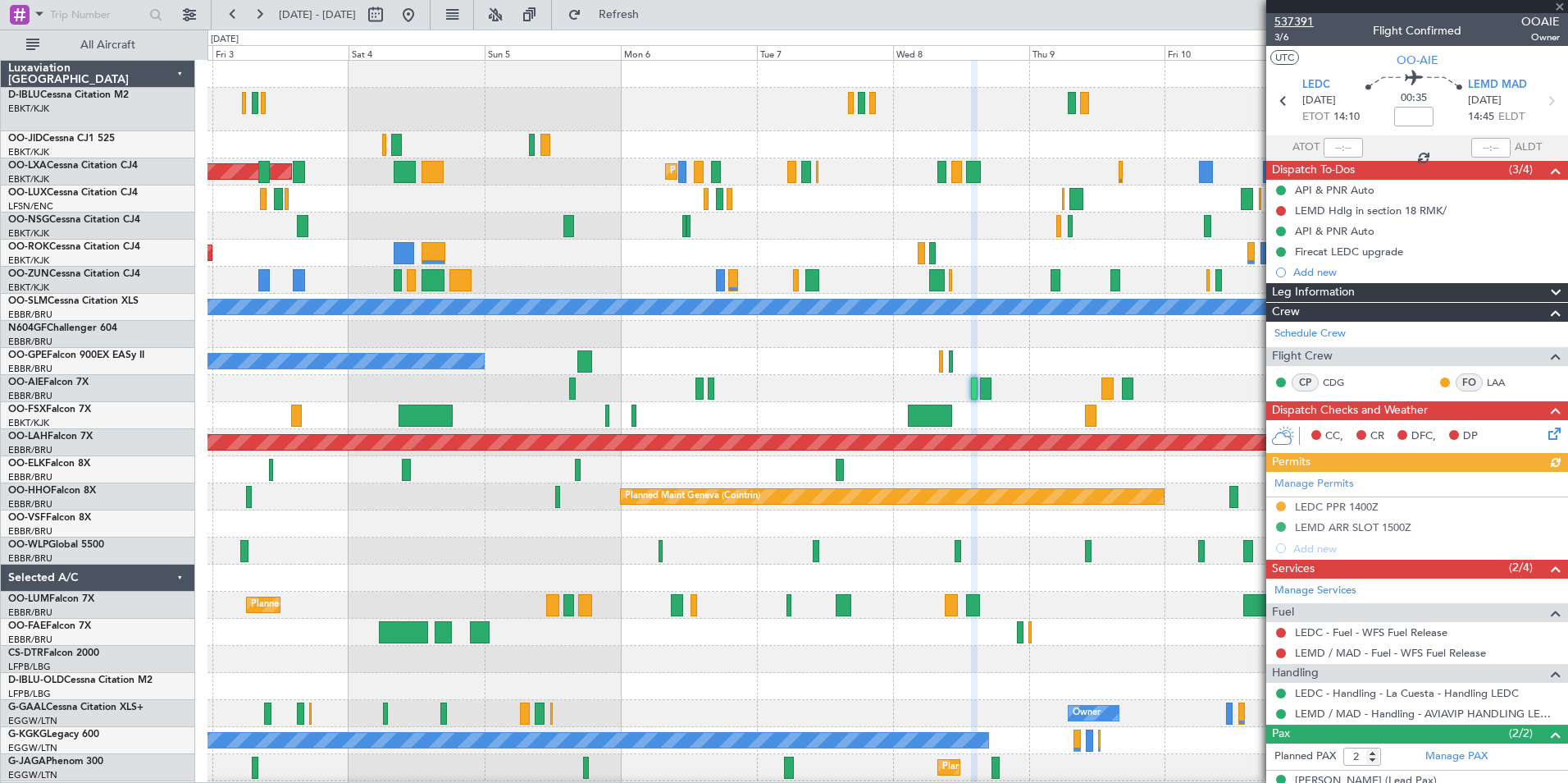
click at [1293, 19] on span "537391" at bounding box center [1295, 22] width 40 height 17
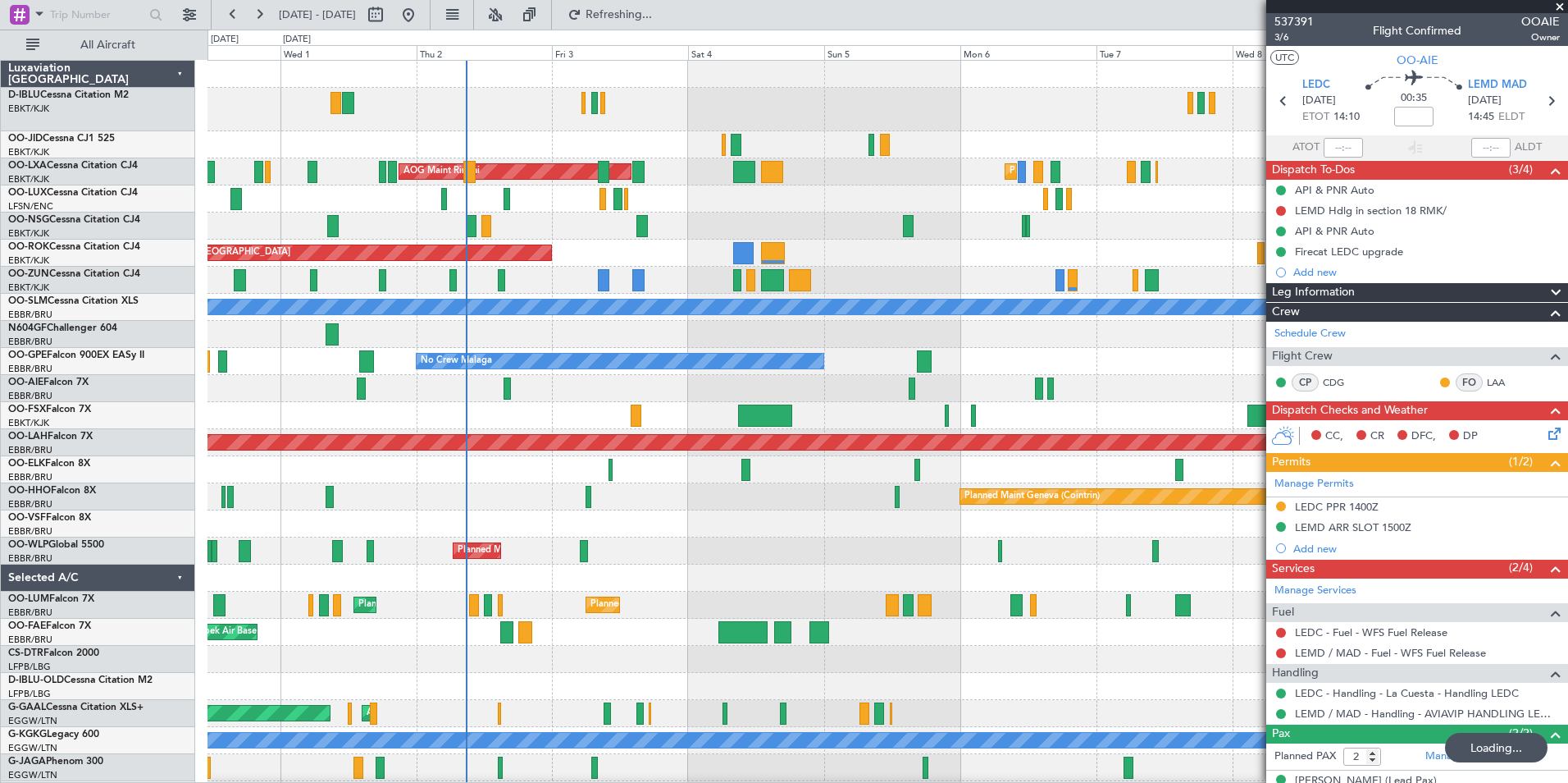
click at [852, 561] on div "Planned Maint Milan (Linate)" at bounding box center [887, 551] width 1360 height 27
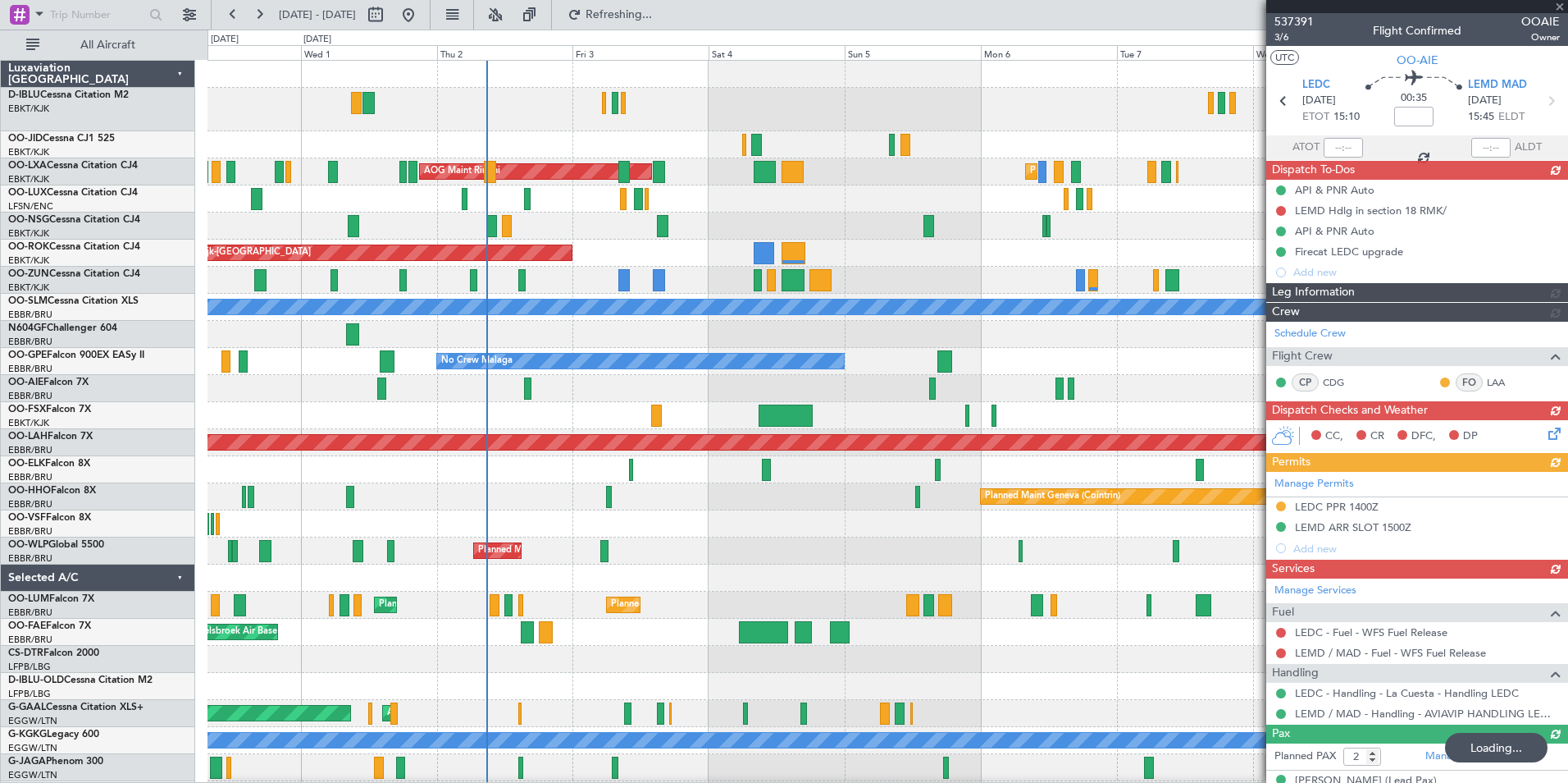
click at [738, 549] on div "Planned Maint Milan (Linate)" at bounding box center [887, 551] width 1360 height 27
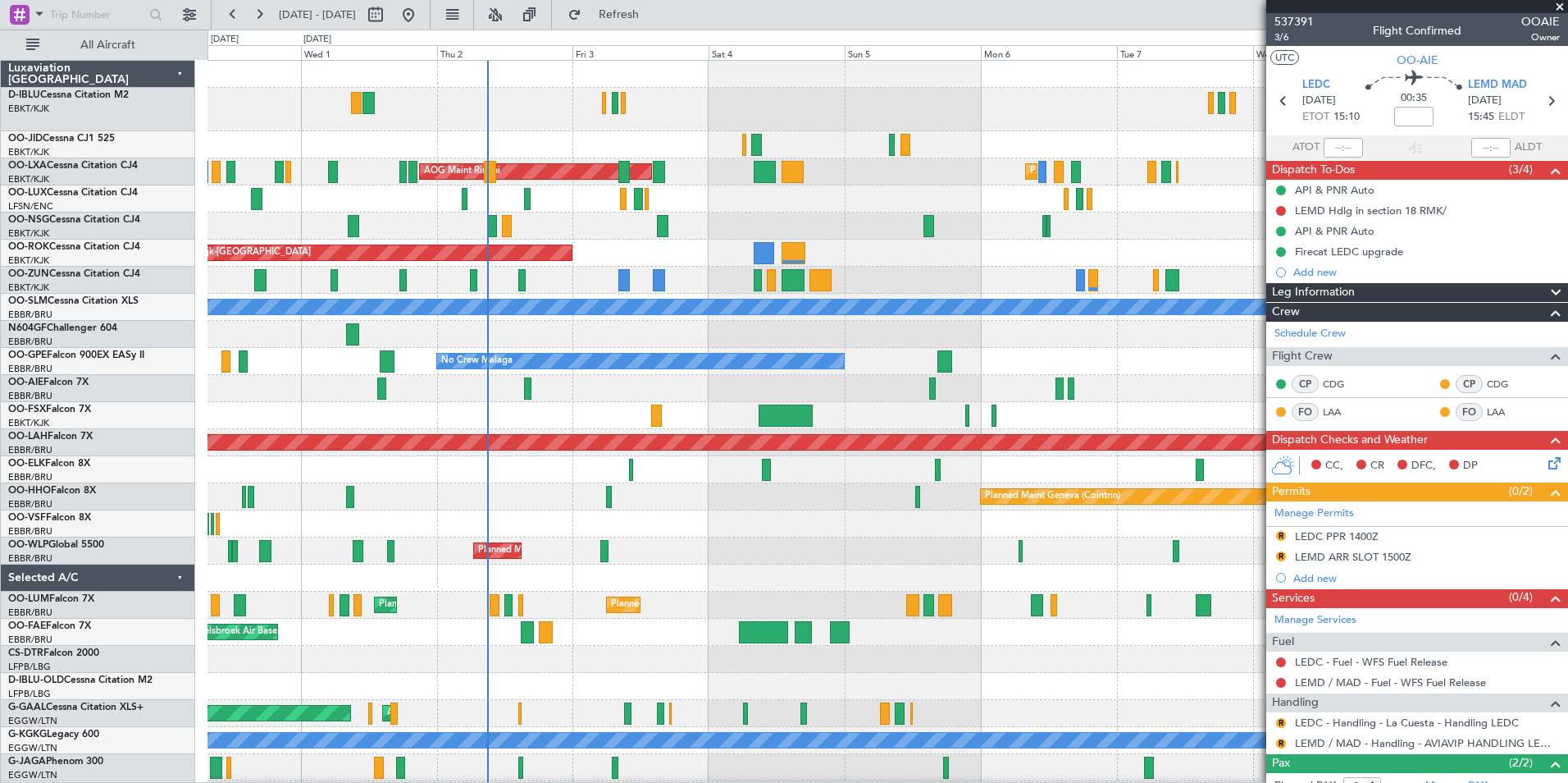
click at [260, 580] on div "A/C Unavailable [GEOGRAPHIC_DATA]-[GEOGRAPHIC_DATA] Planned Maint [GEOGRAPHIC_D…" at bounding box center [887, 583] width 1360 height 1046
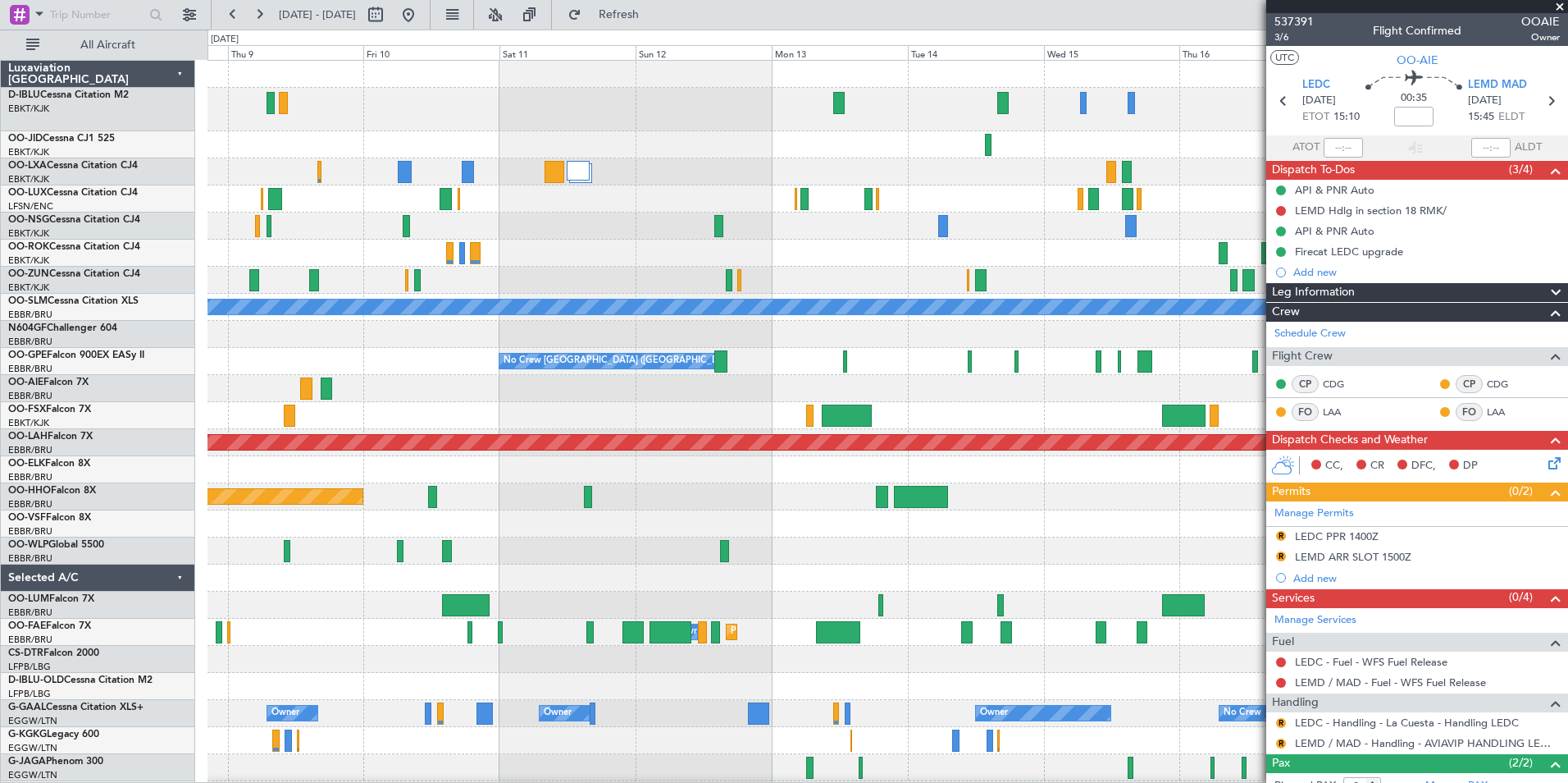
click at [457, 606] on div "Planned Maint Kortrijk-Wevelgem A/C Unavailable Monchengladbach No Crew Brussel…" at bounding box center [887, 583] width 1360 height 1046
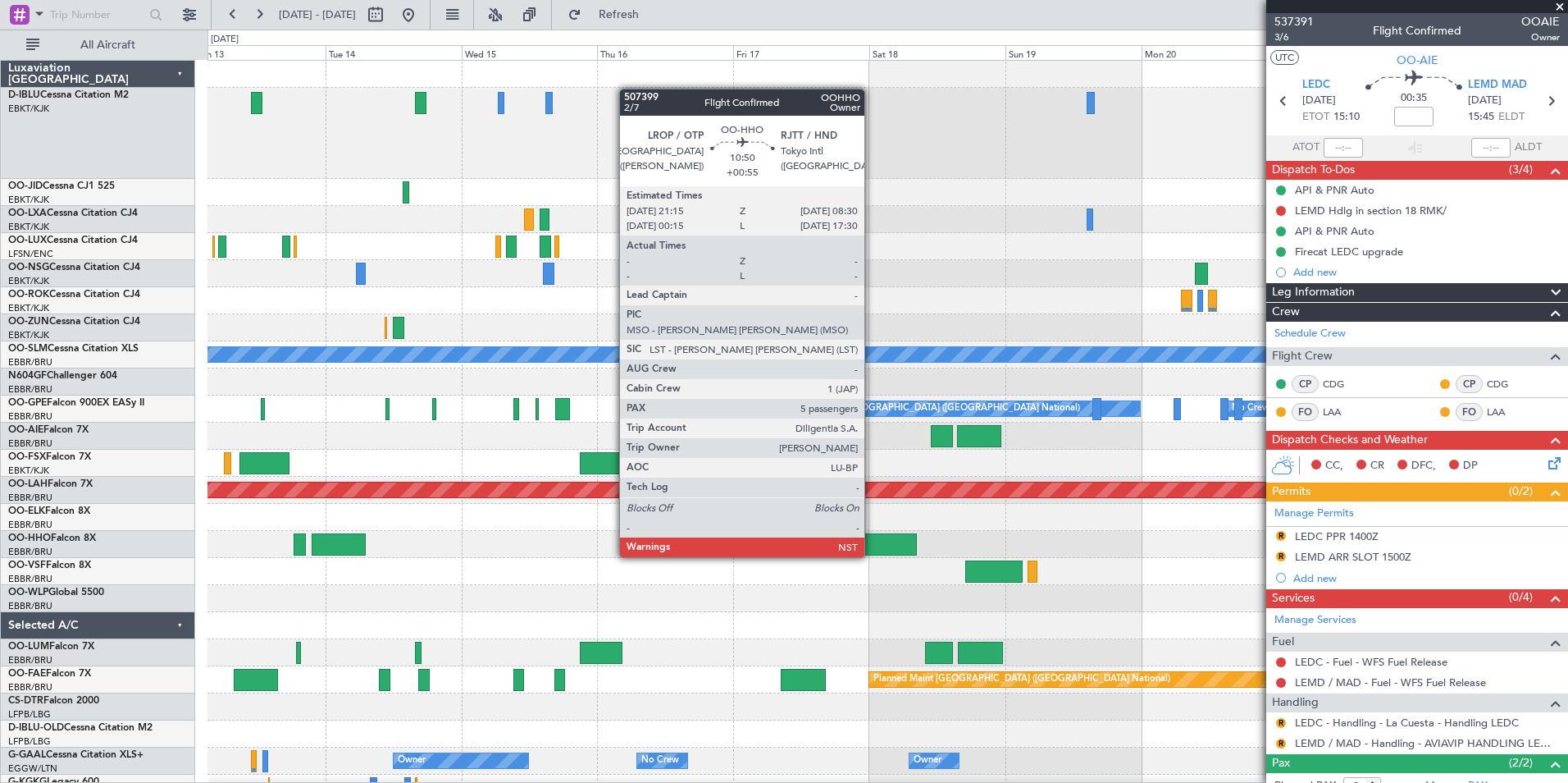
click at [872, 541] on div at bounding box center [885, 544] width 64 height 23
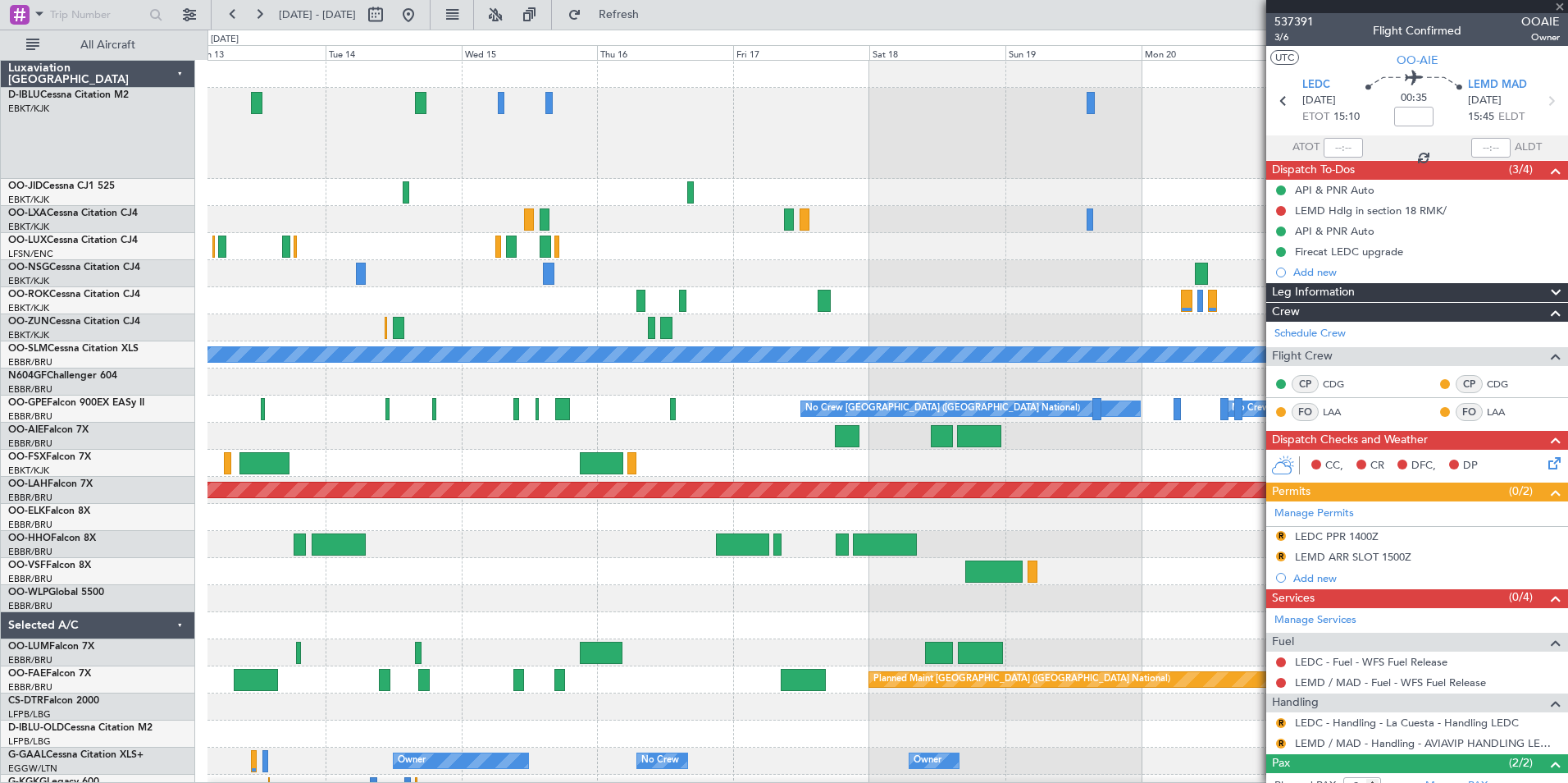
type input "+00:55"
type input "5"
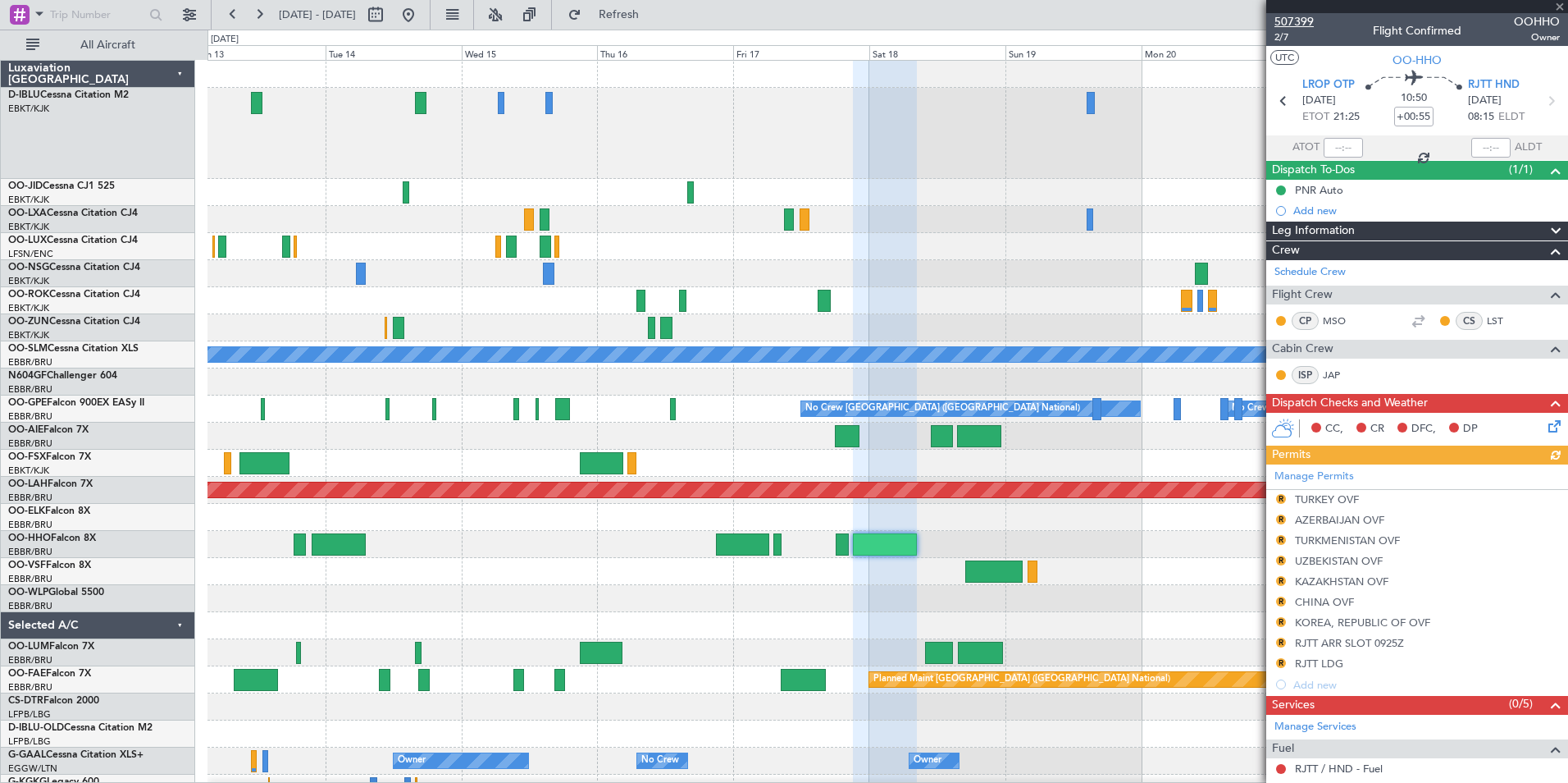
click at [1302, 23] on span "507399" at bounding box center [1295, 22] width 40 height 17
